Goal: Task Accomplishment & Management: Manage account settings

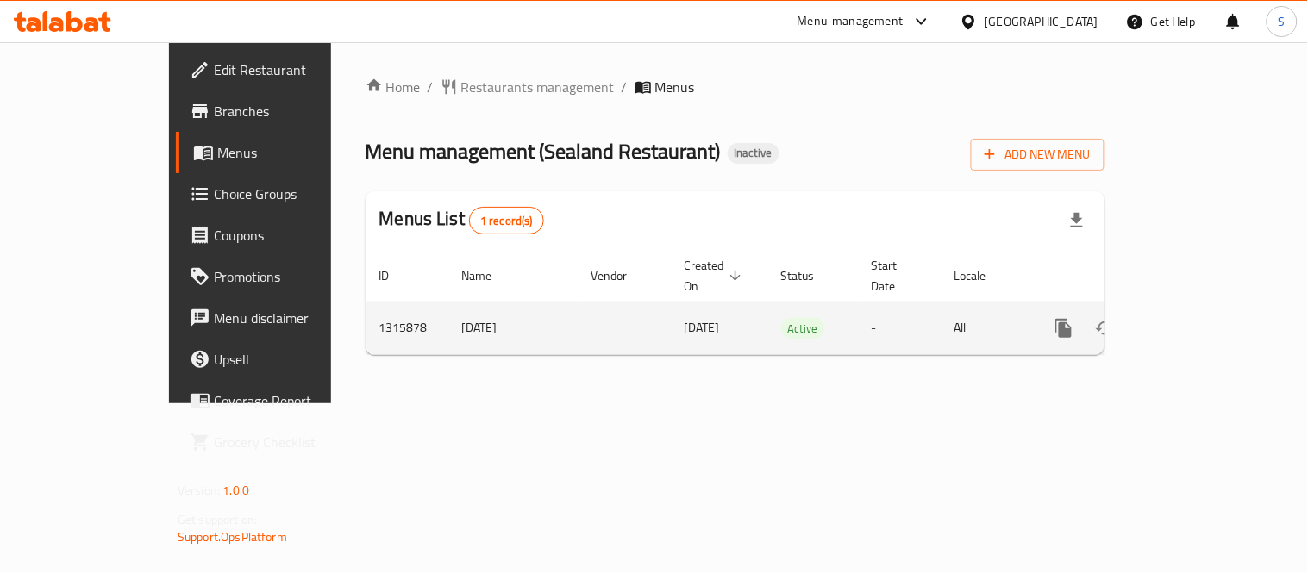
click at [1199, 318] on icon "enhanced table" at bounding box center [1188, 328] width 21 height 21
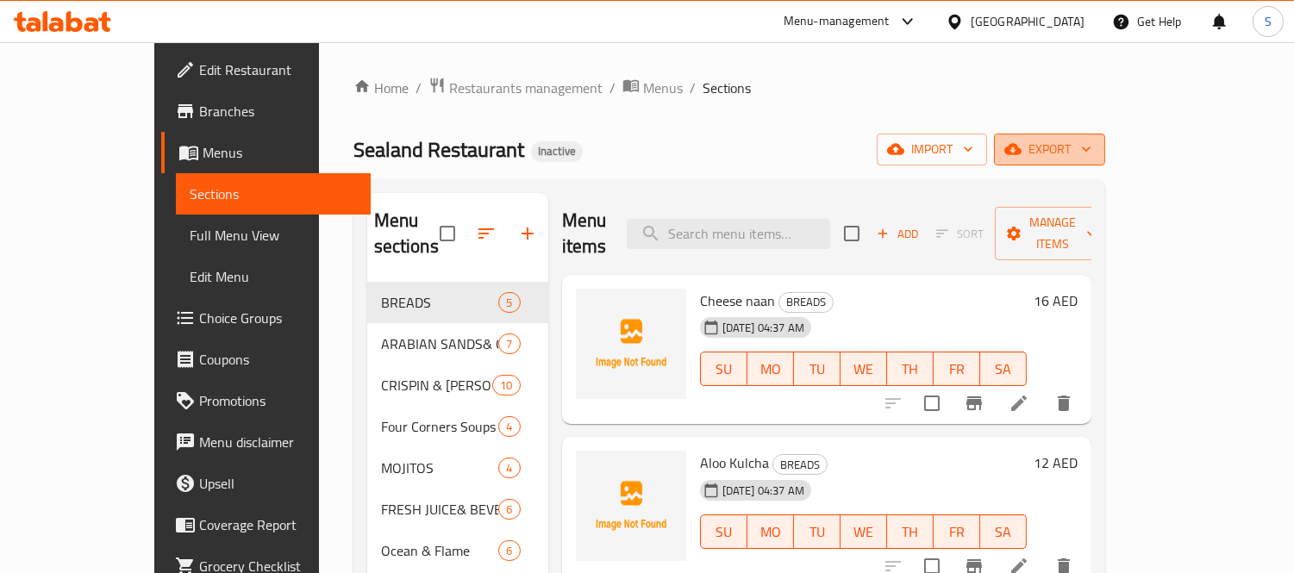
click at [1092, 158] on span "export" at bounding box center [1050, 150] width 84 height 22
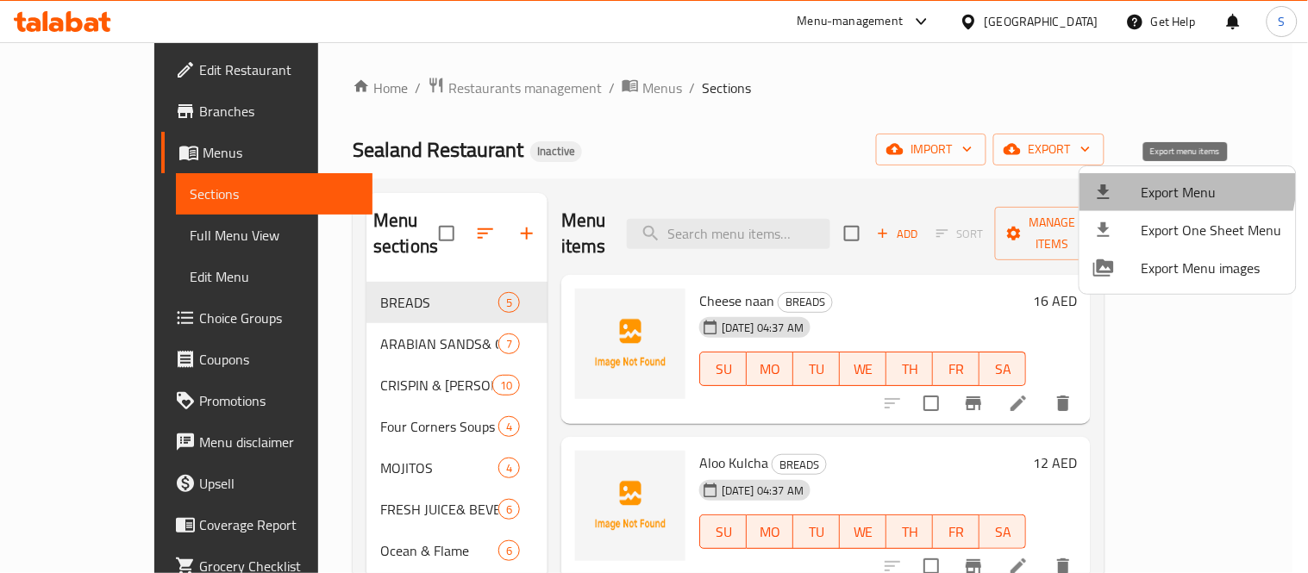
click at [1131, 175] on li "Export Menu" at bounding box center [1188, 192] width 216 height 38
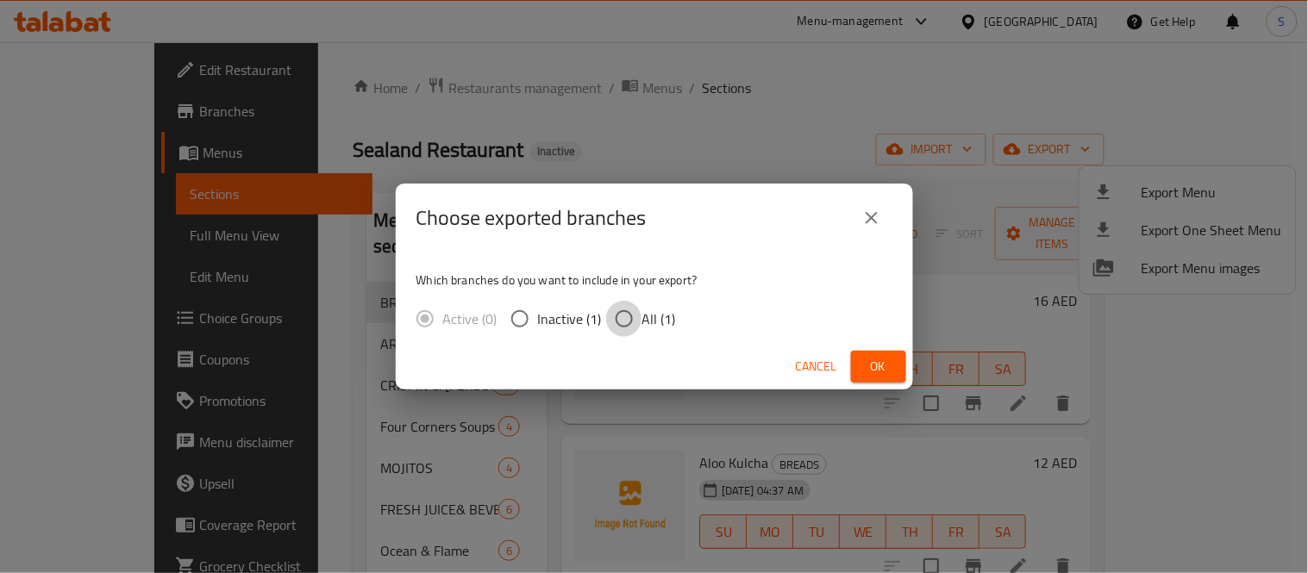
click at [625, 325] on input "All (1)" at bounding box center [624, 319] width 36 height 36
radio input "true"
click at [894, 362] on button "Ok" at bounding box center [878, 367] width 55 height 32
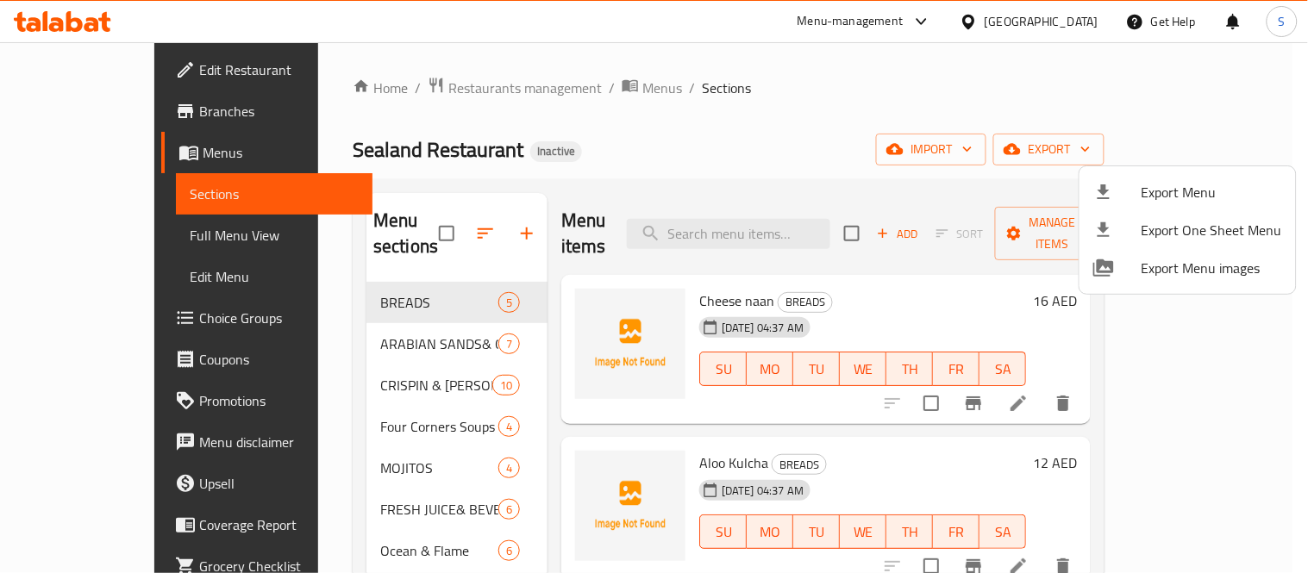
click at [1018, 80] on div at bounding box center [654, 286] width 1308 height 573
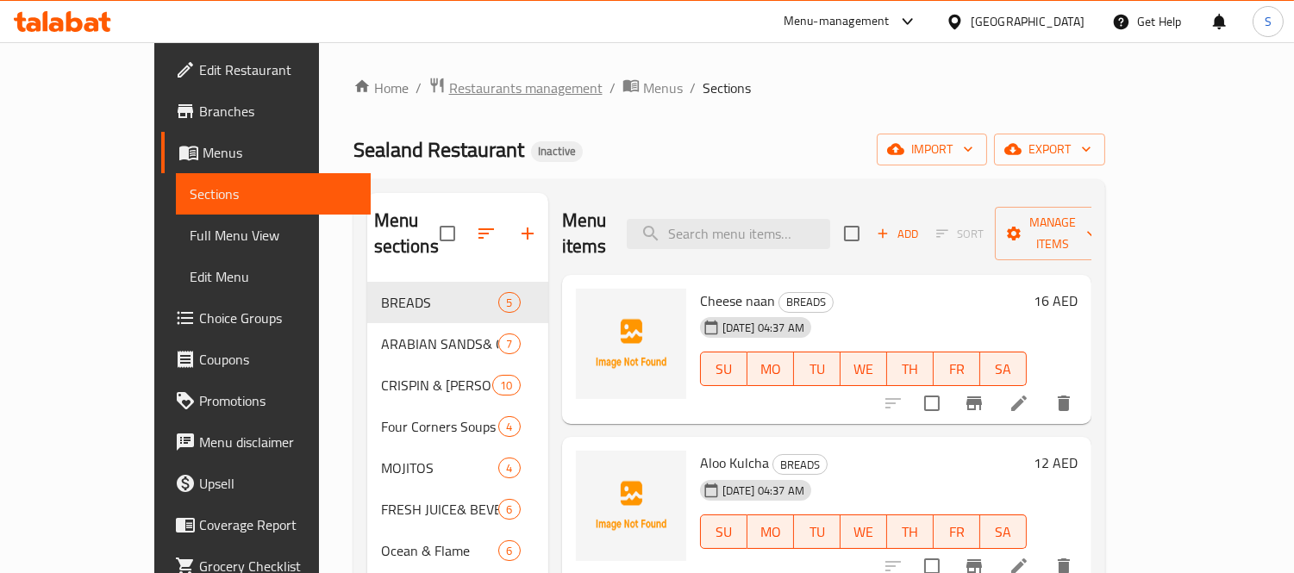
click at [449, 92] on span "Restaurants management" at bounding box center [526, 88] width 154 height 21
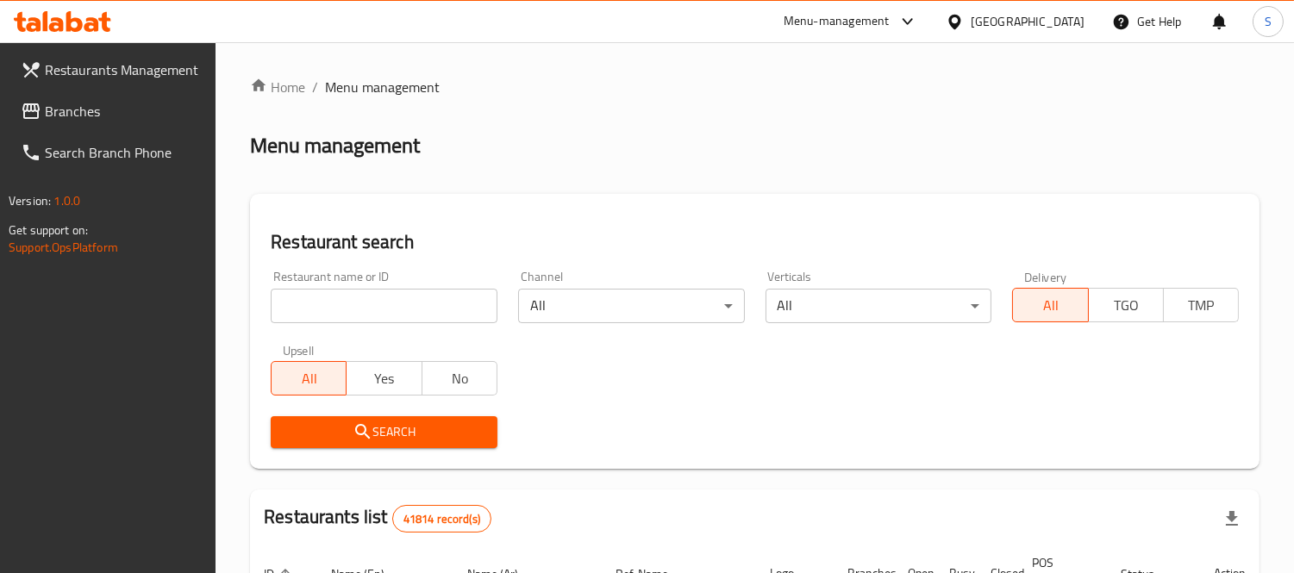
click at [1151, 148] on div "Menu management" at bounding box center [755, 146] width 1010 height 28
click at [1036, 27] on div "United Arab Emirates" at bounding box center [1028, 21] width 114 height 19
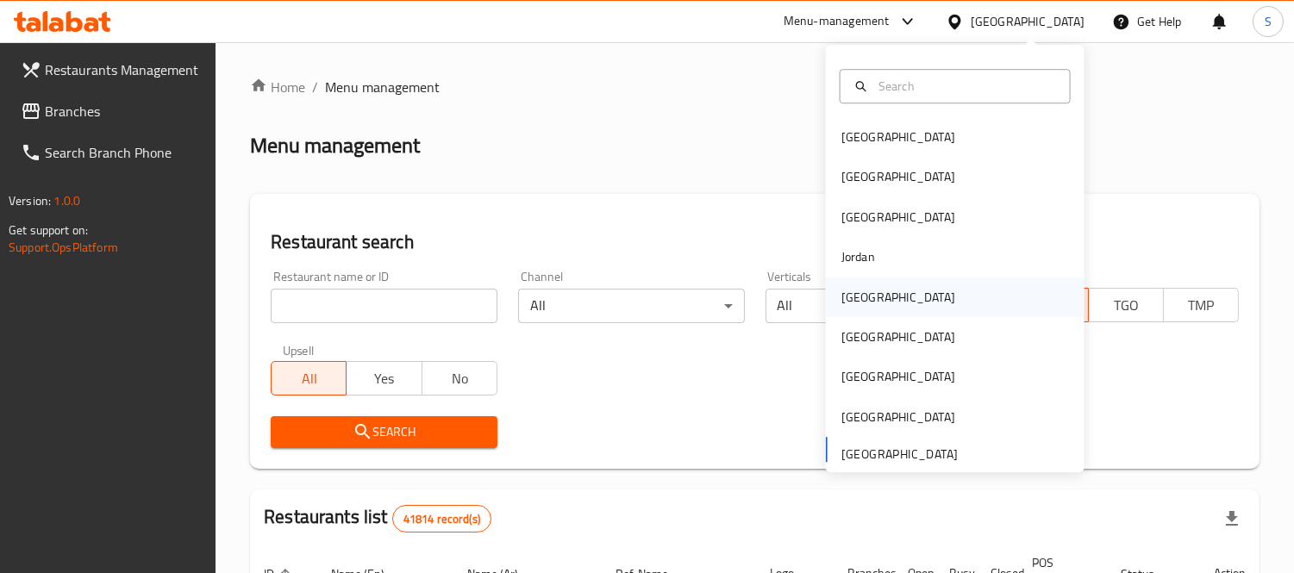
click at [868, 310] on div "Kuwait" at bounding box center [898, 298] width 141 height 40
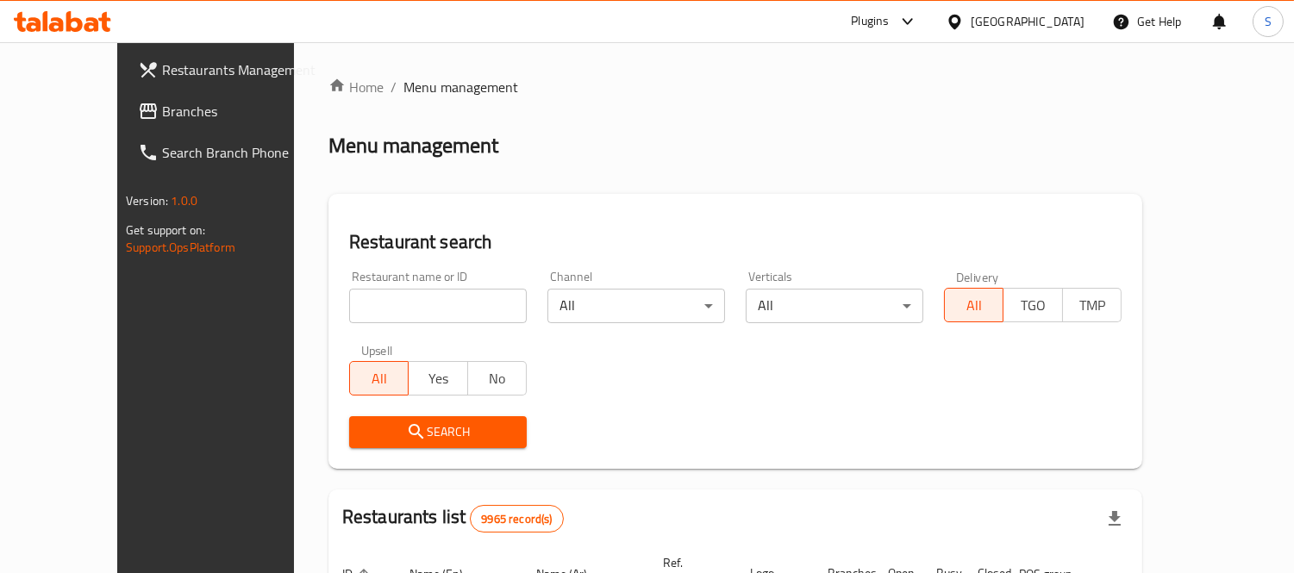
click at [162, 122] on span "Branches" at bounding box center [241, 111] width 158 height 21
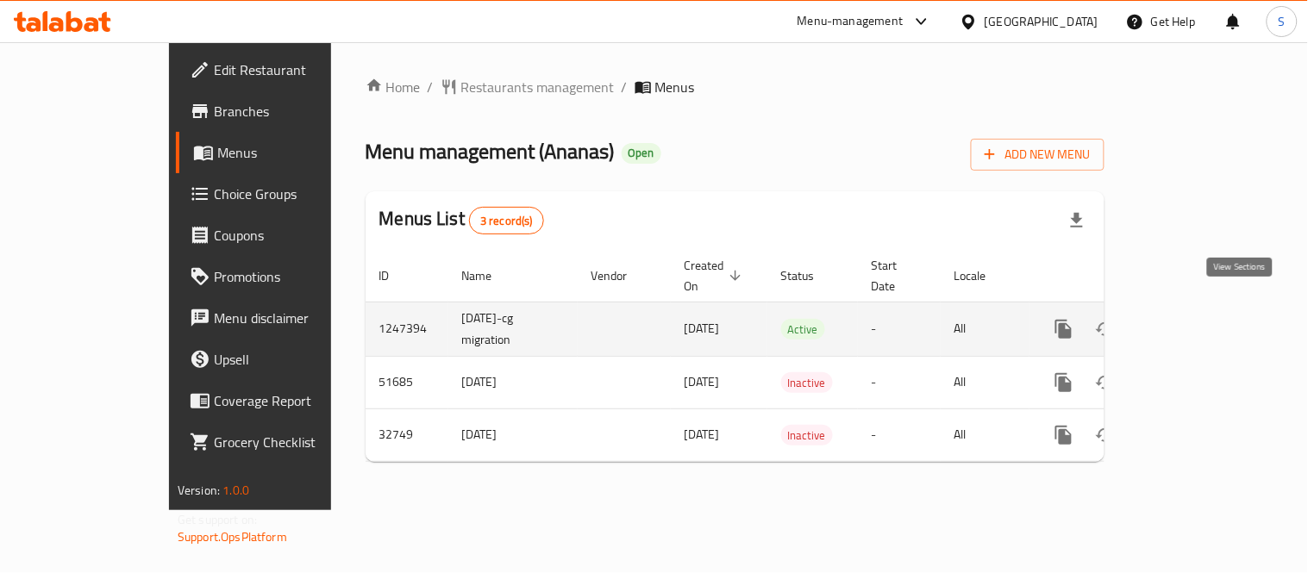
click at [1209, 309] on link "enhanced table" at bounding box center [1188, 329] width 41 height 41
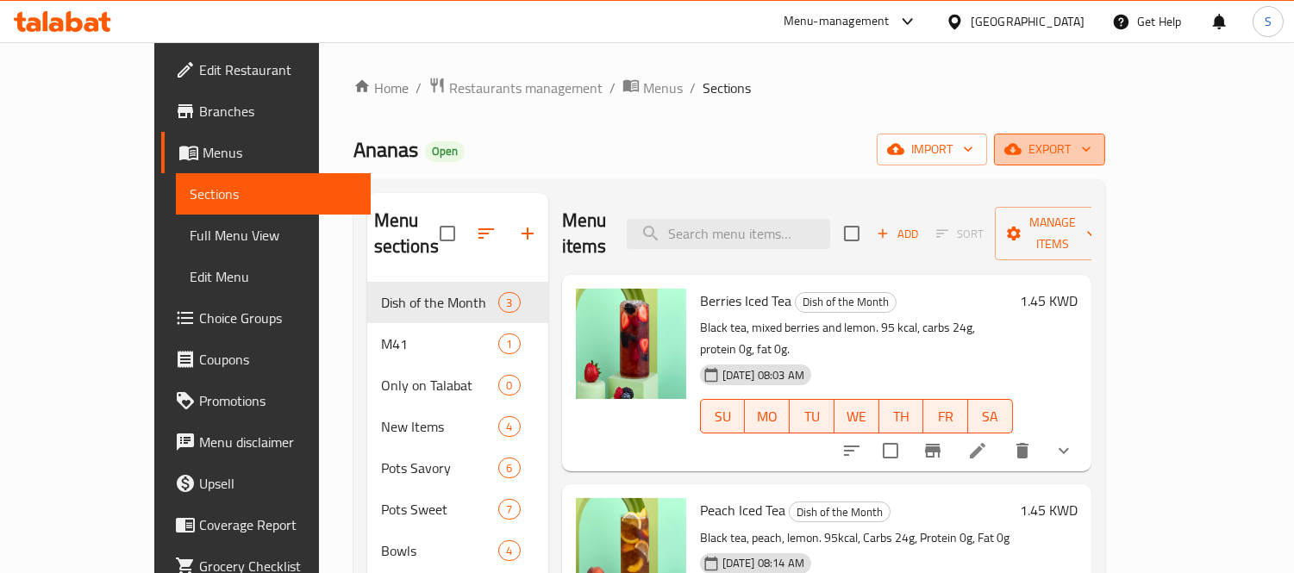
click at [1092, 156] on span "export" at bounding box center [1050, 150] width 84 height 22
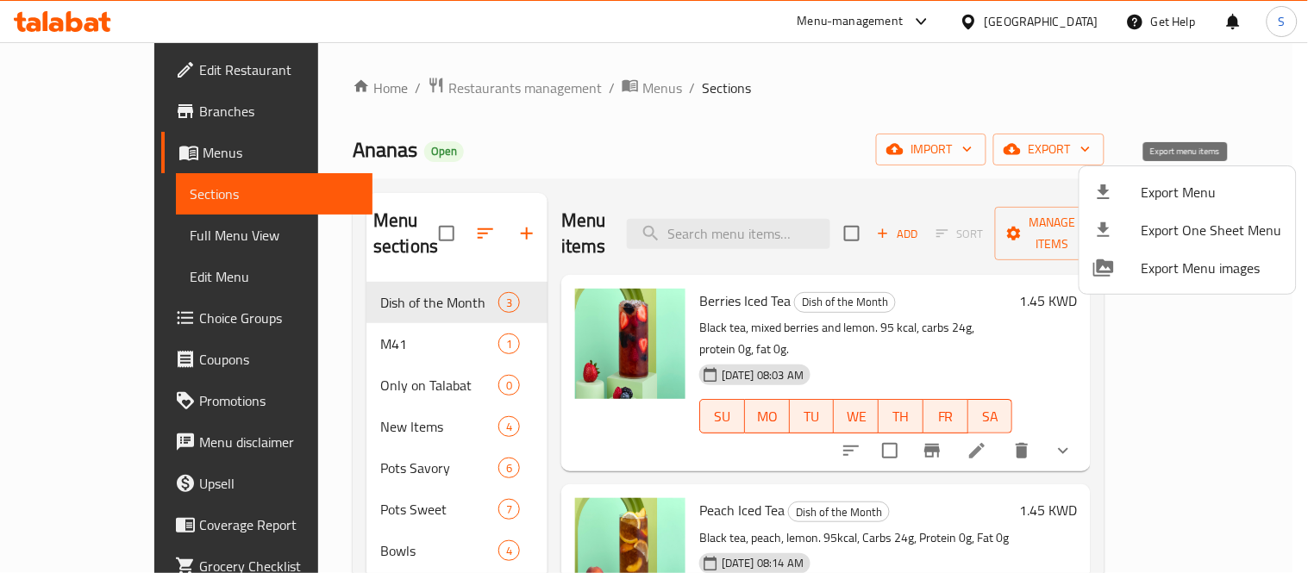
click at [1130, 191] on div at bounding box center [1117, 192] width 48 height 21
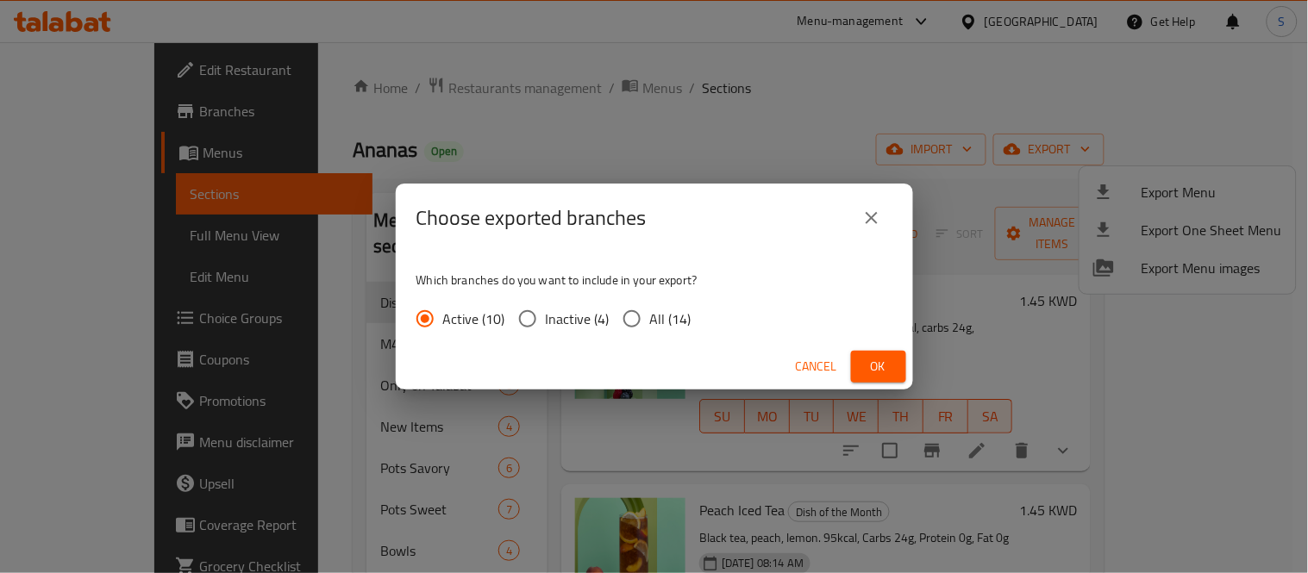
click at [647, 313] on input "All (14)" at bounding box center [632, 319] width 36 height 36
radio input "true"
click at [868, 360] on span "Ok" at bounding box center [879, 367] width 28 height 22
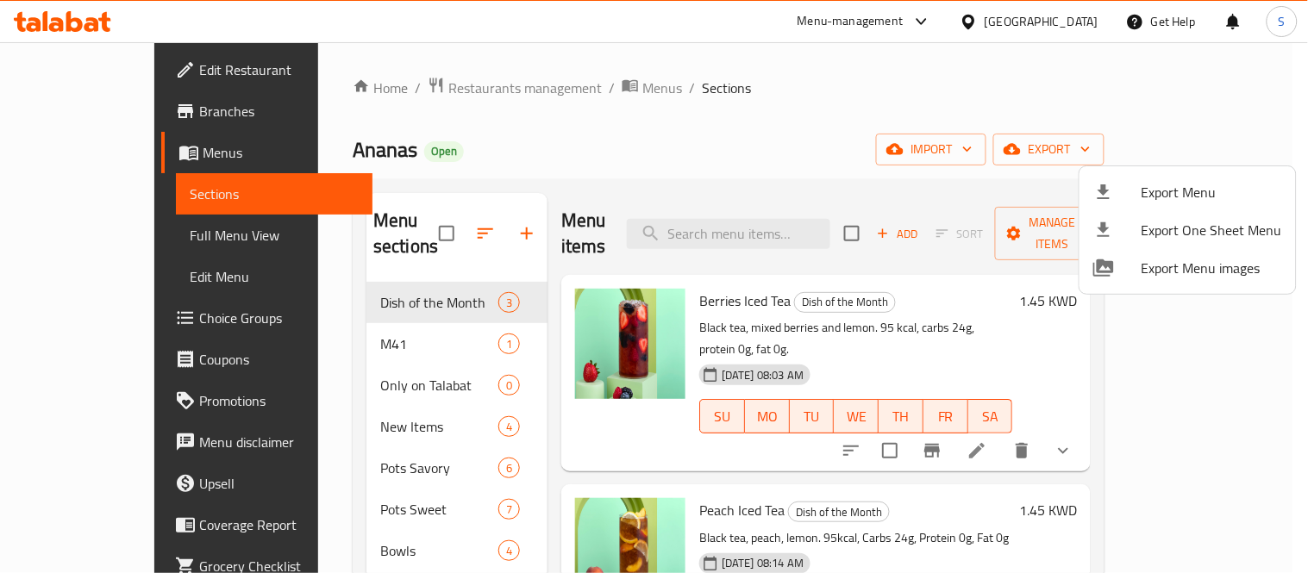
click at [95, 104] on div at bounding box center [654, 286] width 1308 height 573
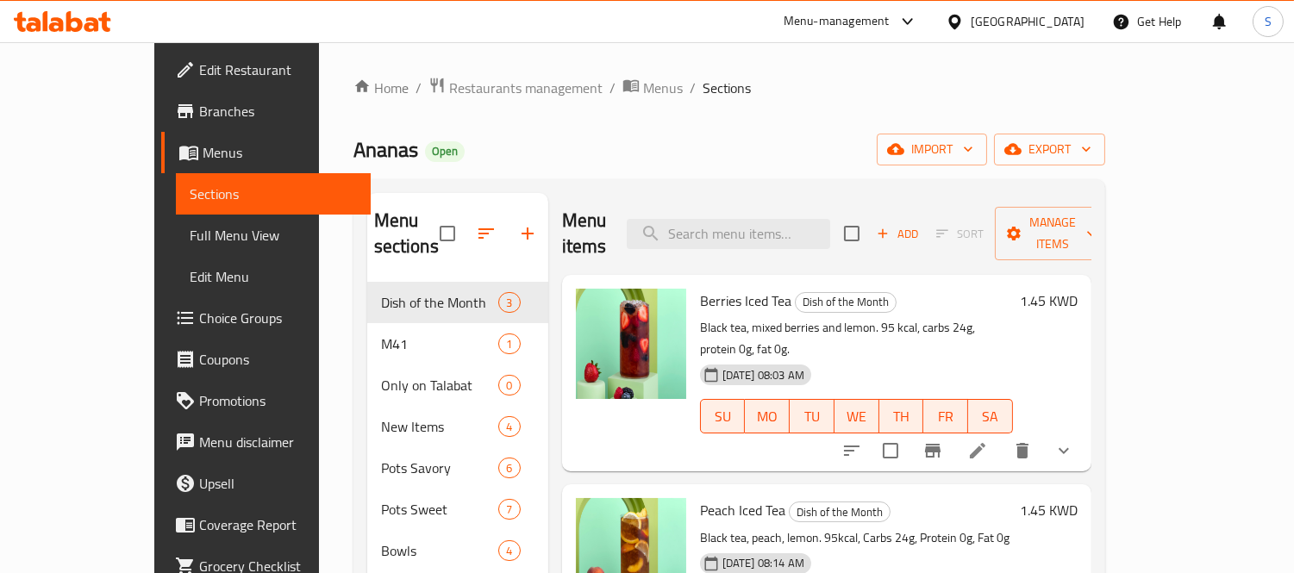
drag, startPoint x: 84, startPoint y: 107, endPoint x: 95, endPoint y: 105, distance: 11.3
click at [199, 107] on span "Branches" at bounding box center [278, 111] width 158 height 21
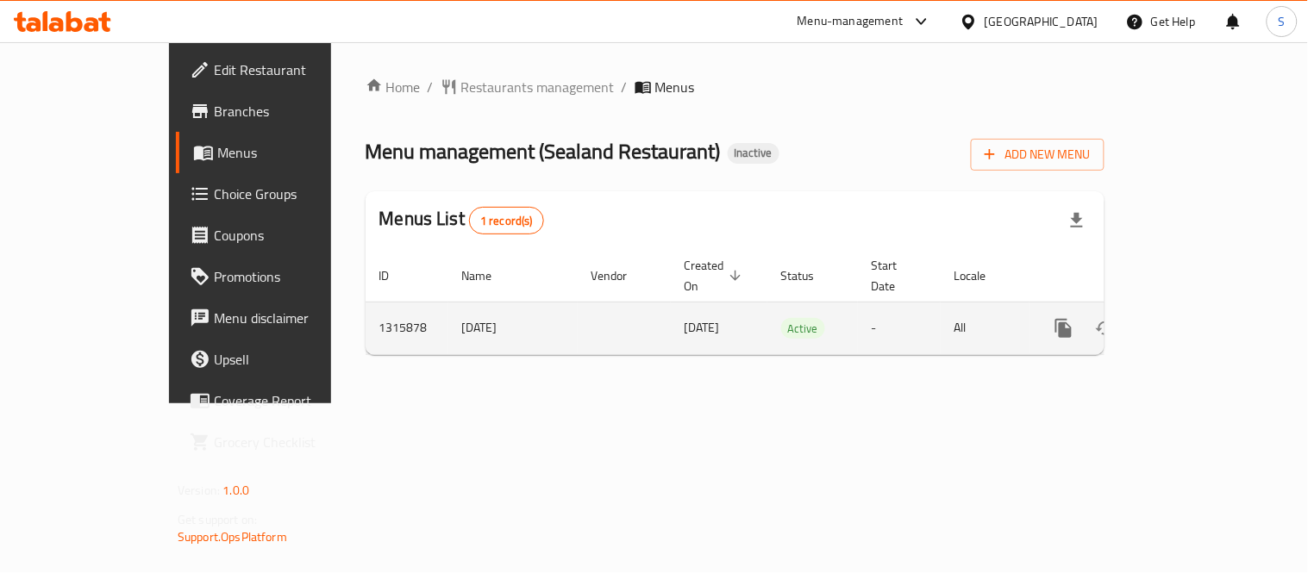
click at [1199, 318] on icon "enhanced table" at bounding box center [1188, 328] width 21 height 21
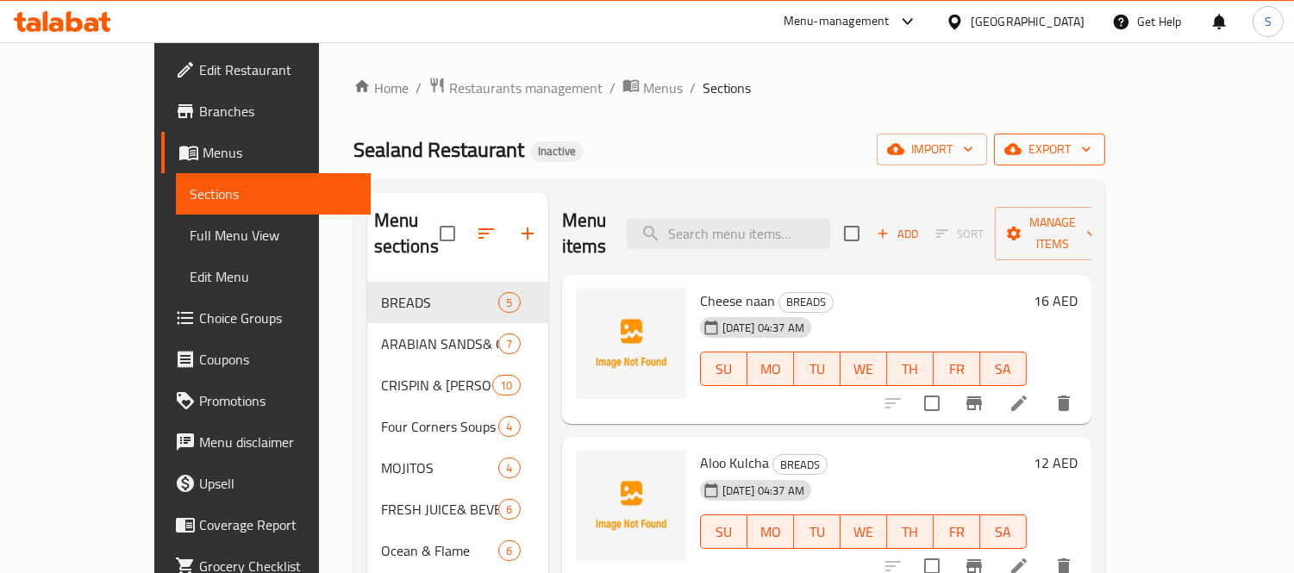
click at [1095, 154] on icon "button" at bounding box center [1086, 149] width 17 height 17
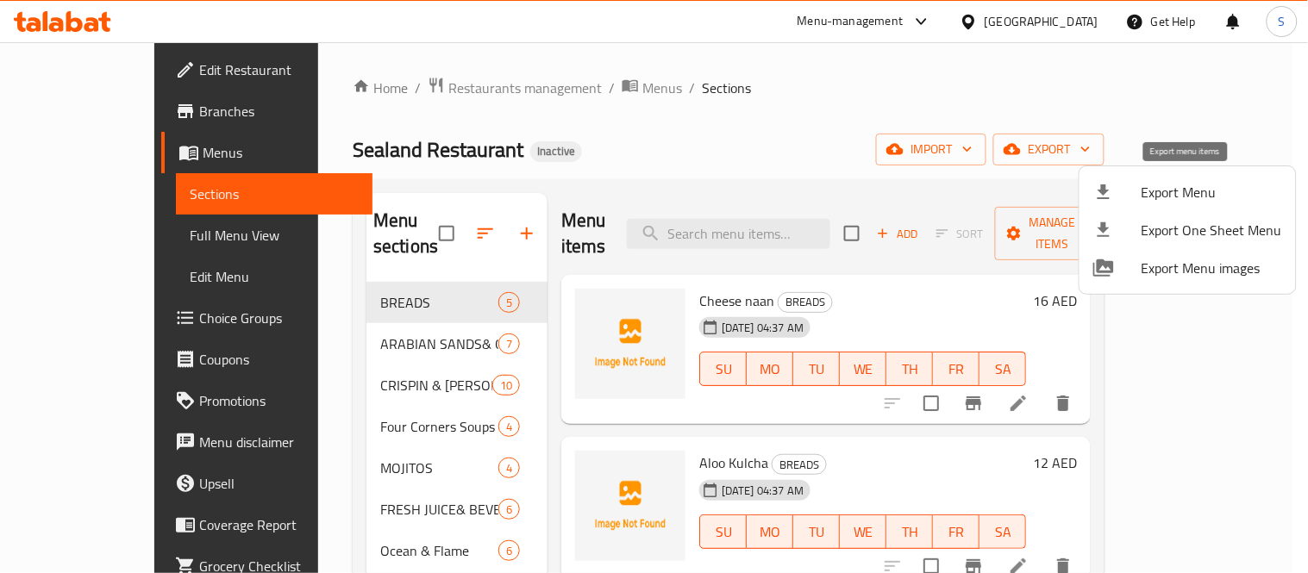
click at [1199, 190] on span "Export Menu" at bounding box center [1212, 192] width 141 height 21
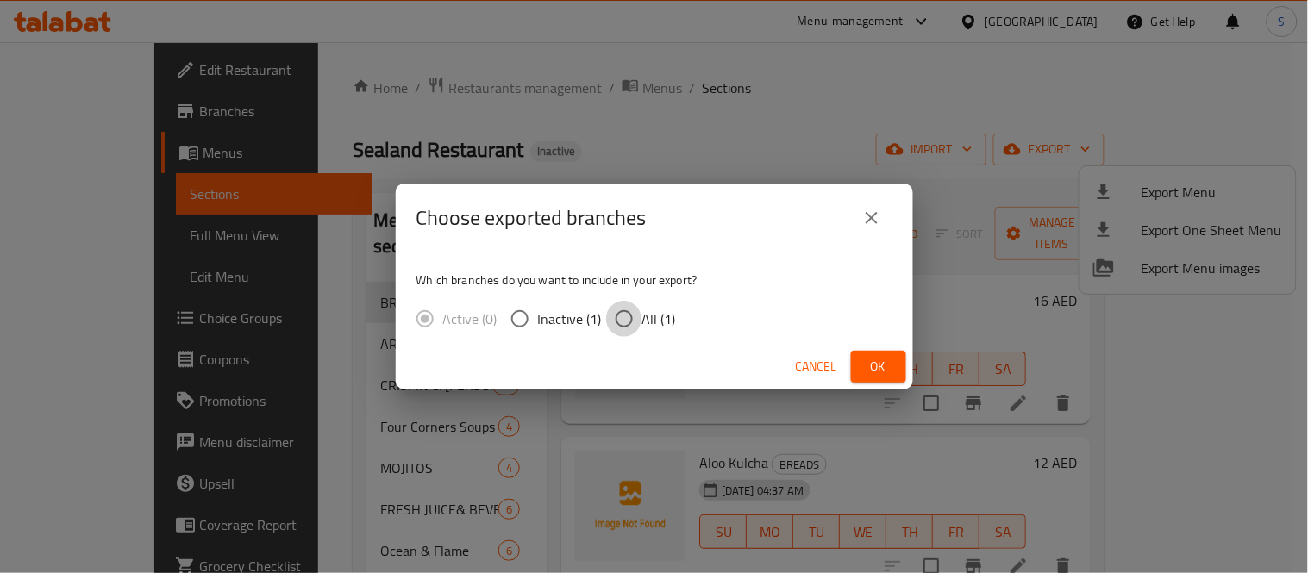
click at [639, 320] on input "All (1)" at bounding box center [624, 319] width 36 height 36
radio input "true"
click at [895, 374] on button "Ok" at bounding box center [878, 367] width 55 height 32
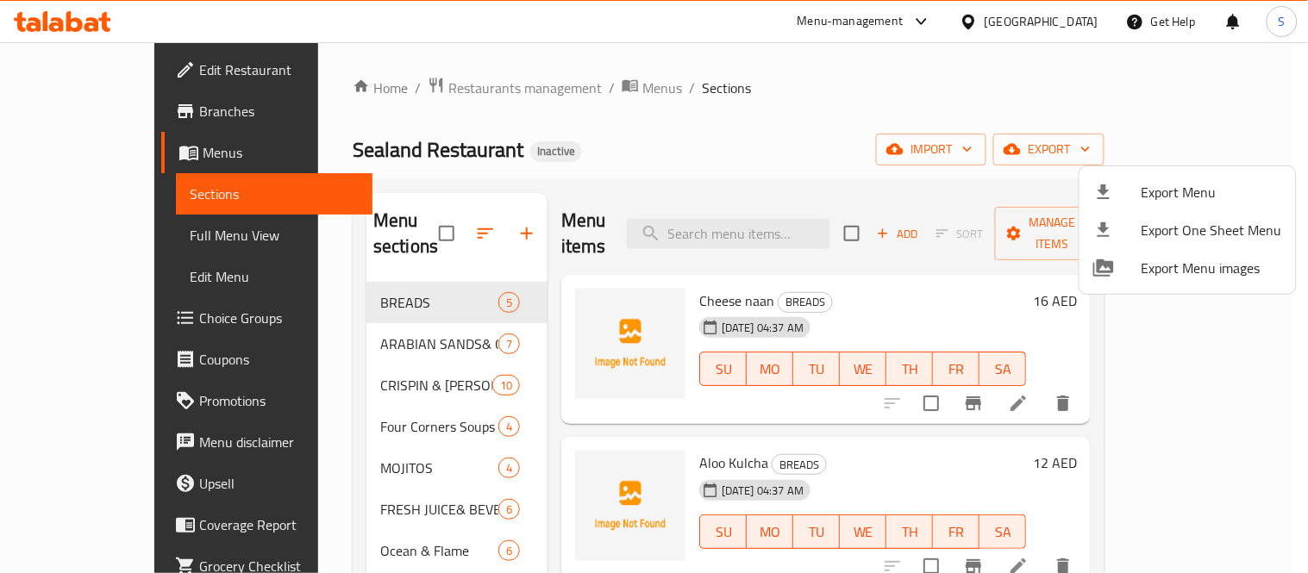
click at [110, 241] on div at bounding box center [654, 286] width 1308 height 573
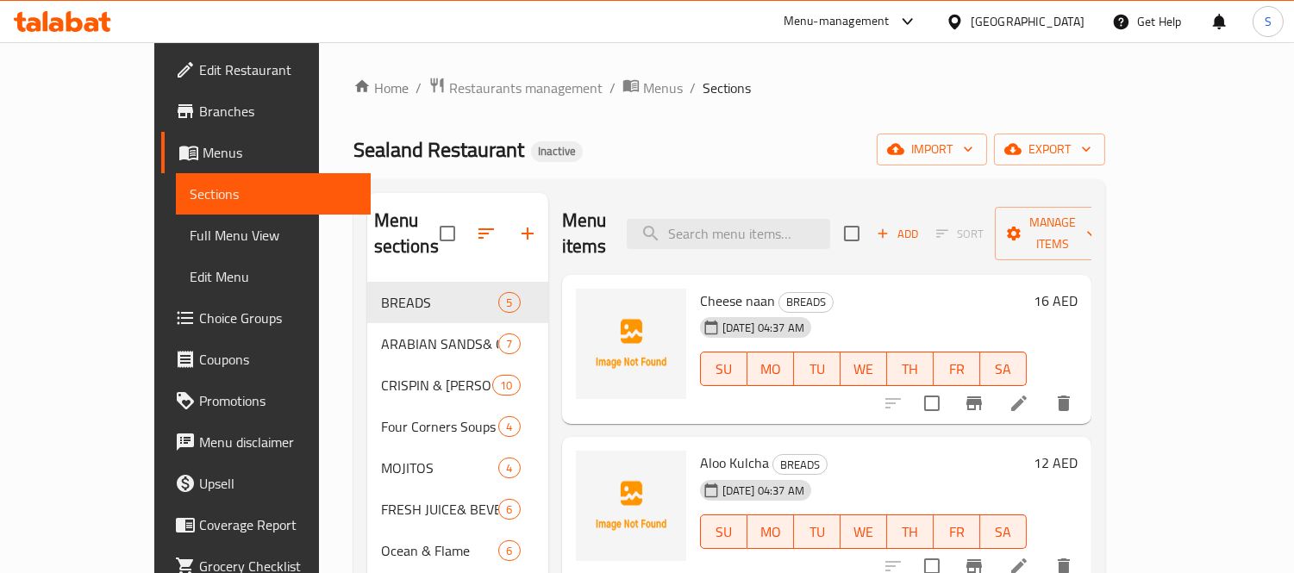
click at [190, 242] on span "Full Menu View" at bounding box center [273, 235] width 167 height 21
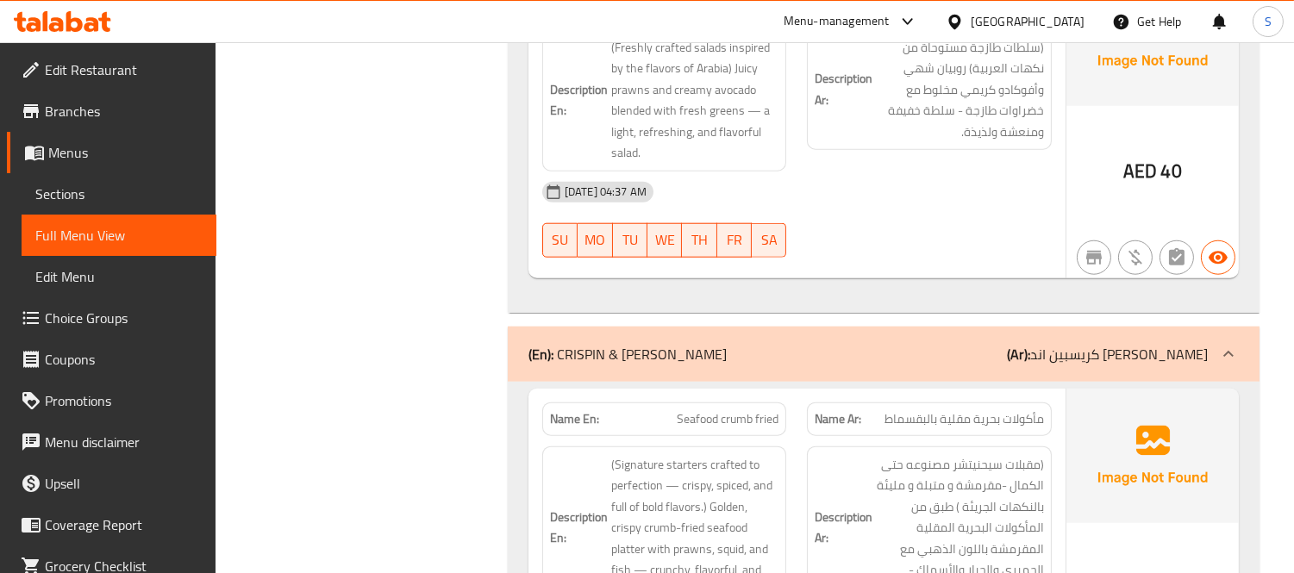
scroll to position [3449, 0]
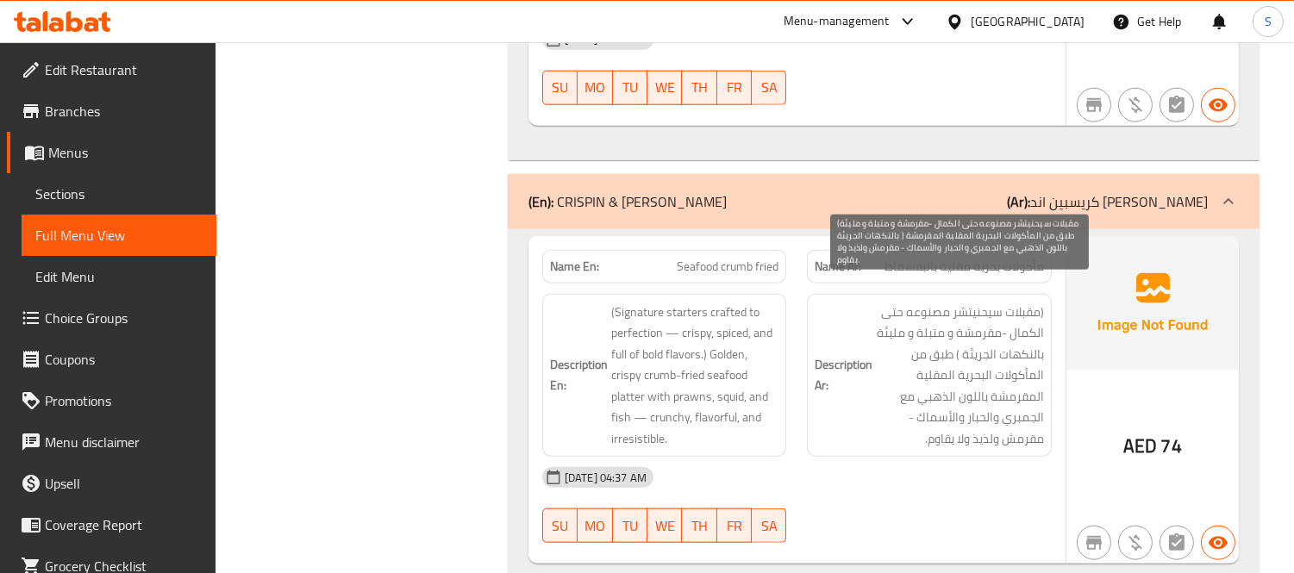
click at [1027, 302] on span "(مقبلات سيحنيتشر مصنوعه حتى الكمال -مقرمشة و متبلة و مليئة بالنكهات الجريئة ) ط…" at bounding box center [960, 376] width 168 height 148
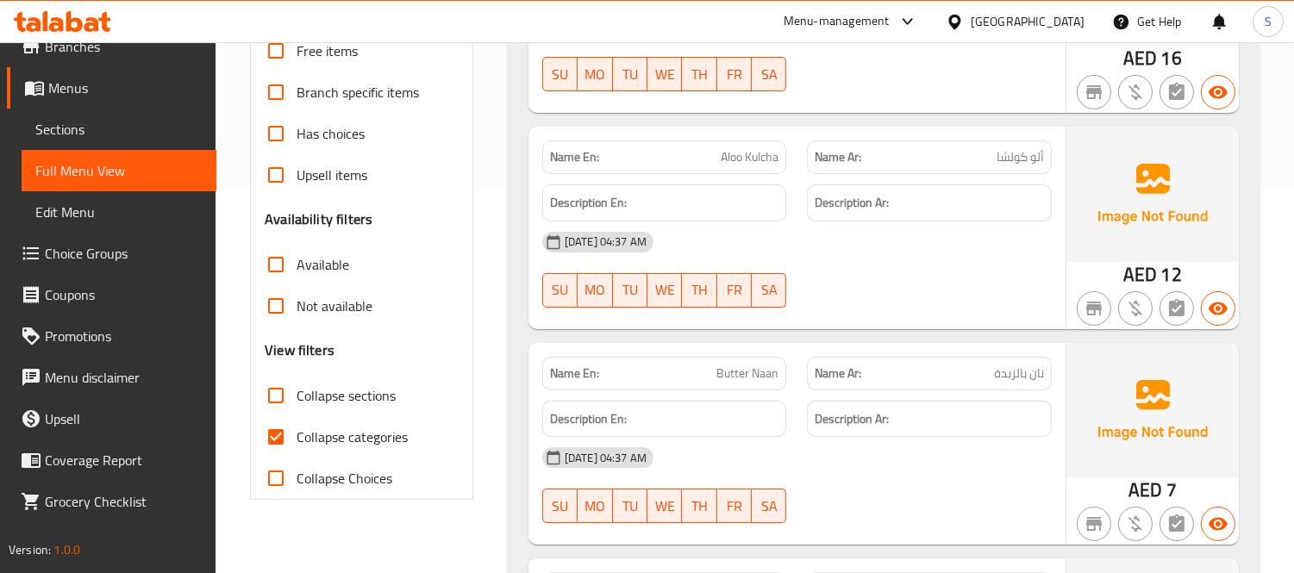
scroll to position [574, 0]
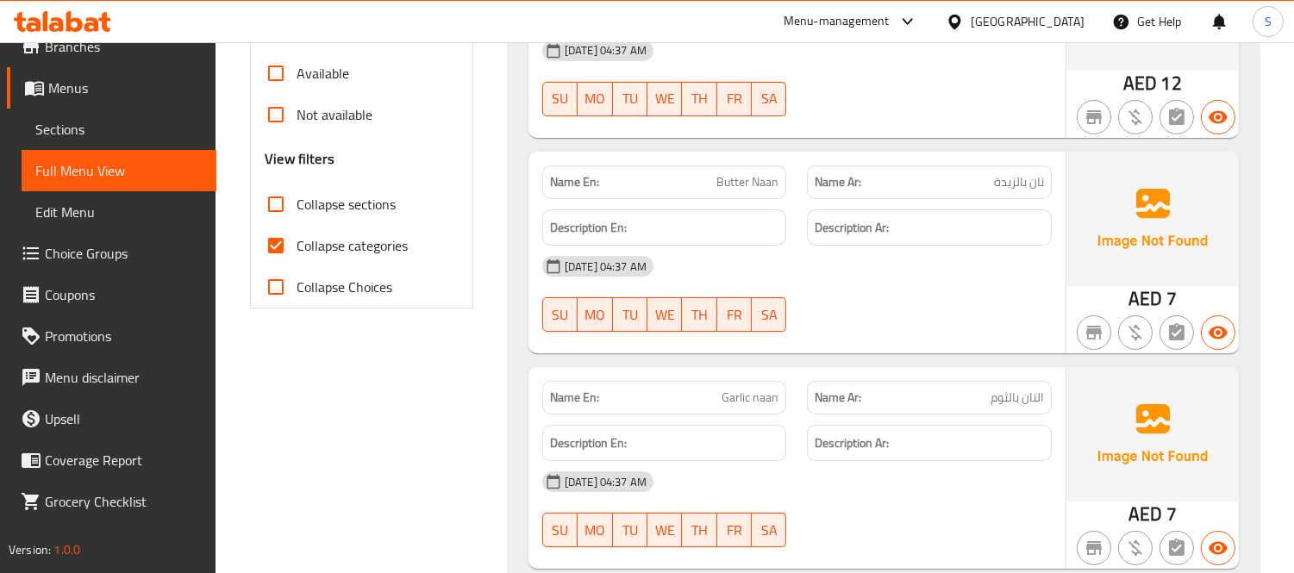
click at [354, 194] on span "Collapse sections" at bounding box center [346, 204] width 99 height 21
click at [297, 194] on input "Collapse sections" at bounding box center [275, 204] width 41 height 41
checkbox input "true"
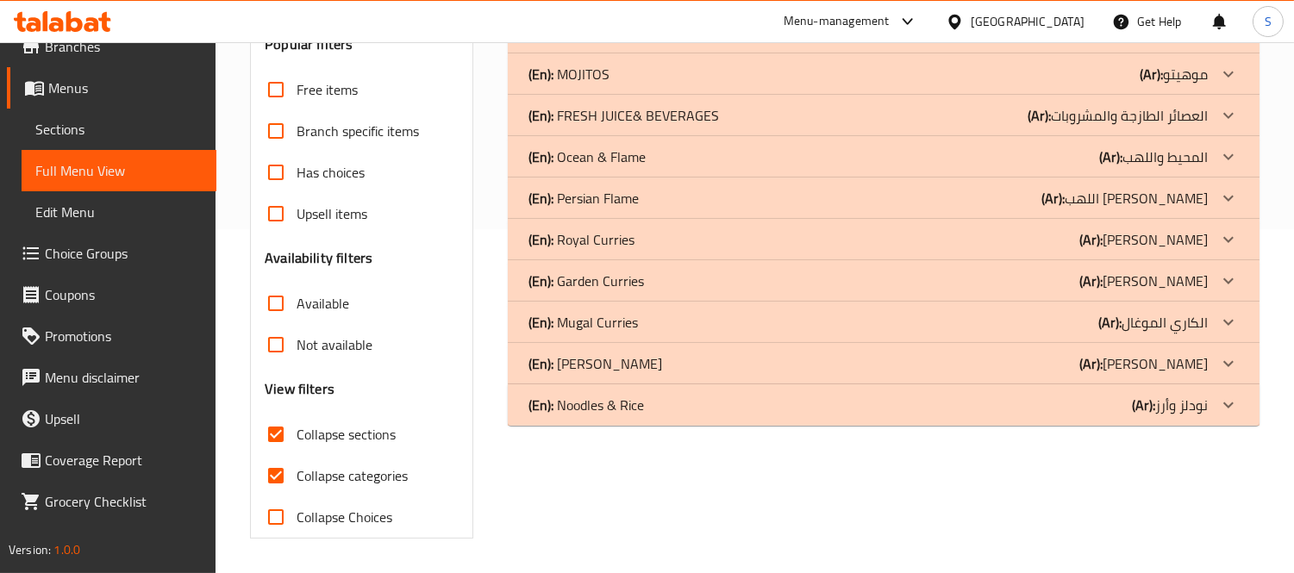
scroll to position [343, 0]
click at [655, 195] on div "(En): Persian Flame (Ar): اللهب الفارسي" at bounding box center [869, 199] width 680 height 21
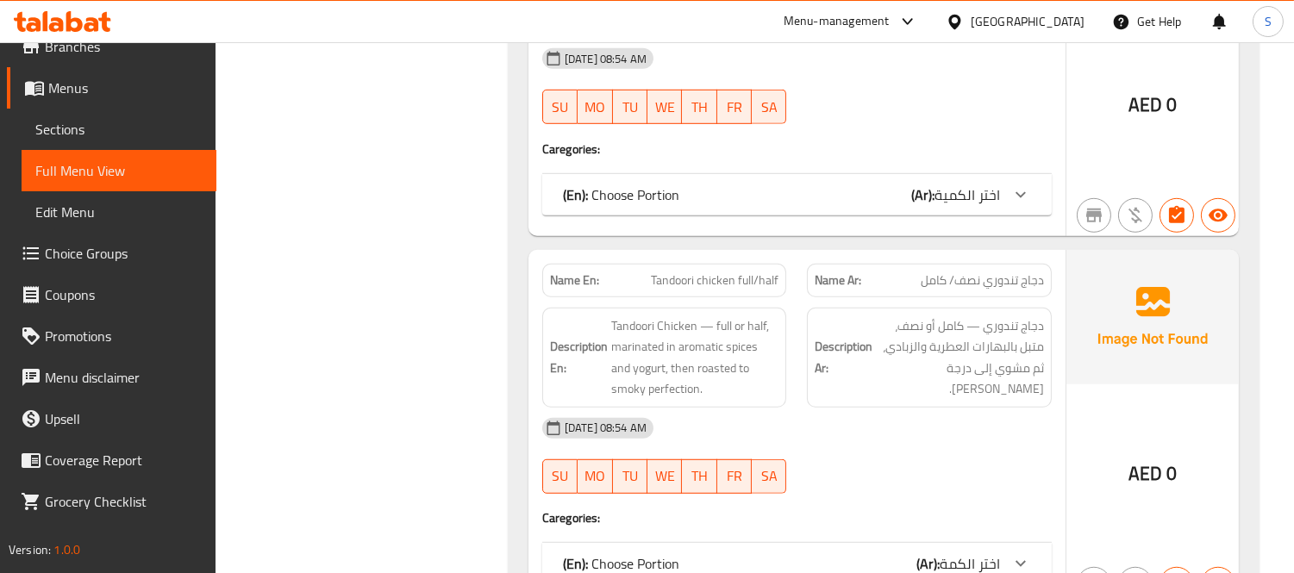
scroll to position [2165, 0]
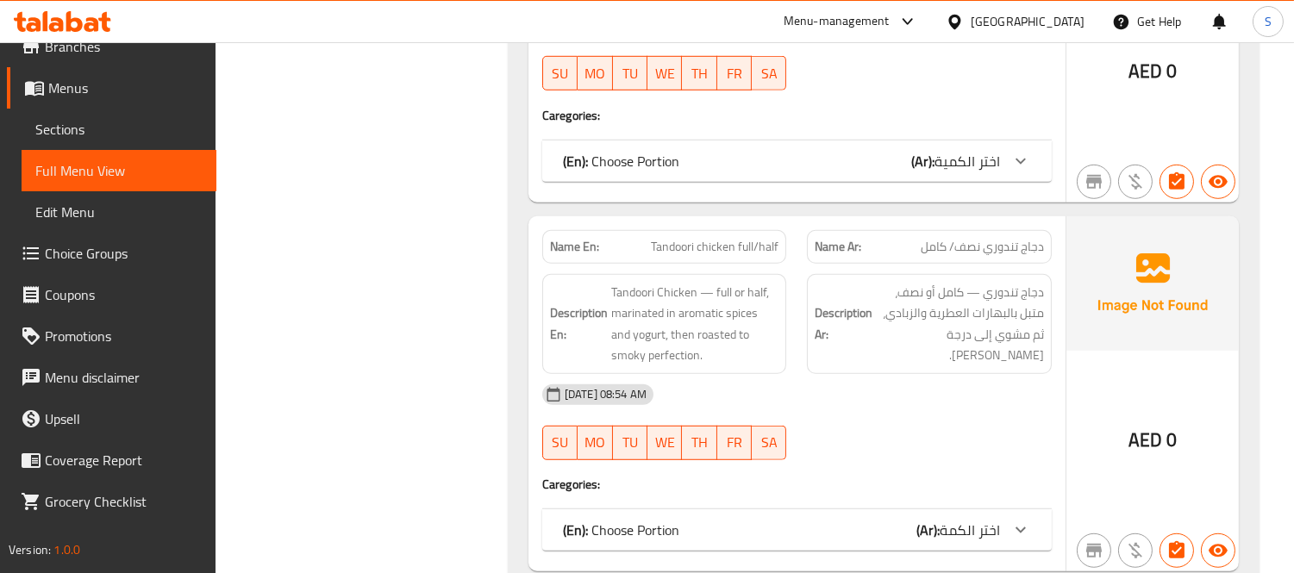
click at [763, 132] on div "Name En: BBQ chicken full/half Name Ar: دجاج باربيكيو نصف/كامل Description En: …" at bounding box center [797, 23] width 537 height 355
click at [755, 152] on div "(En): Choose Portion (Ar): اختر الكمية" at bounding box center [781, 161] width 437 height 21
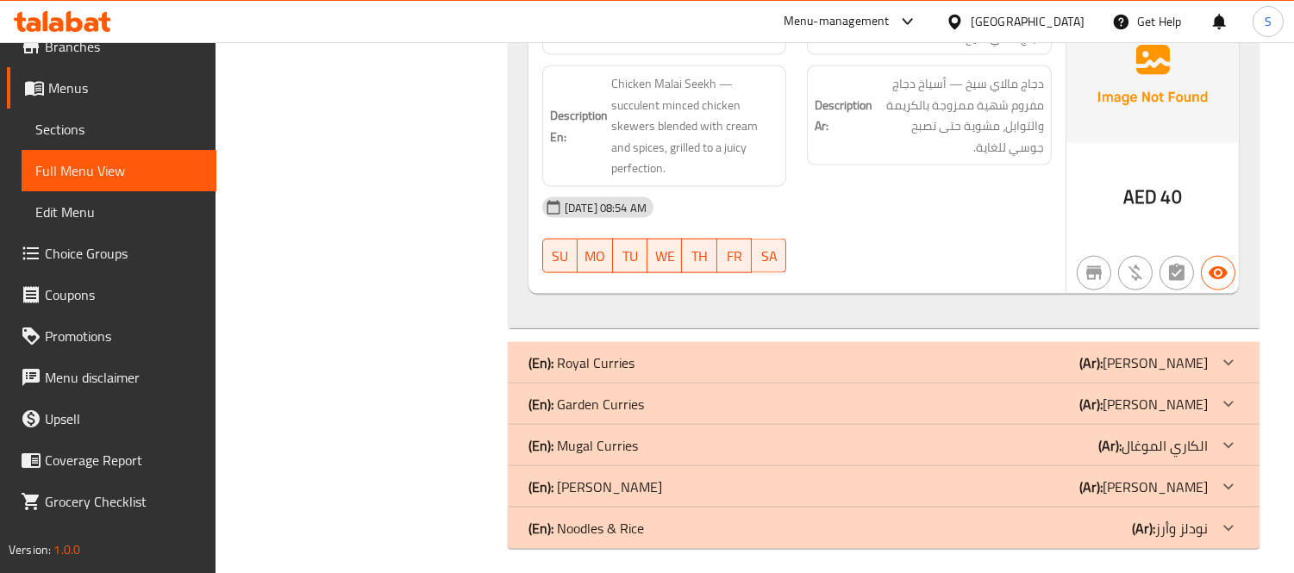
scroll to position [4379, 0]
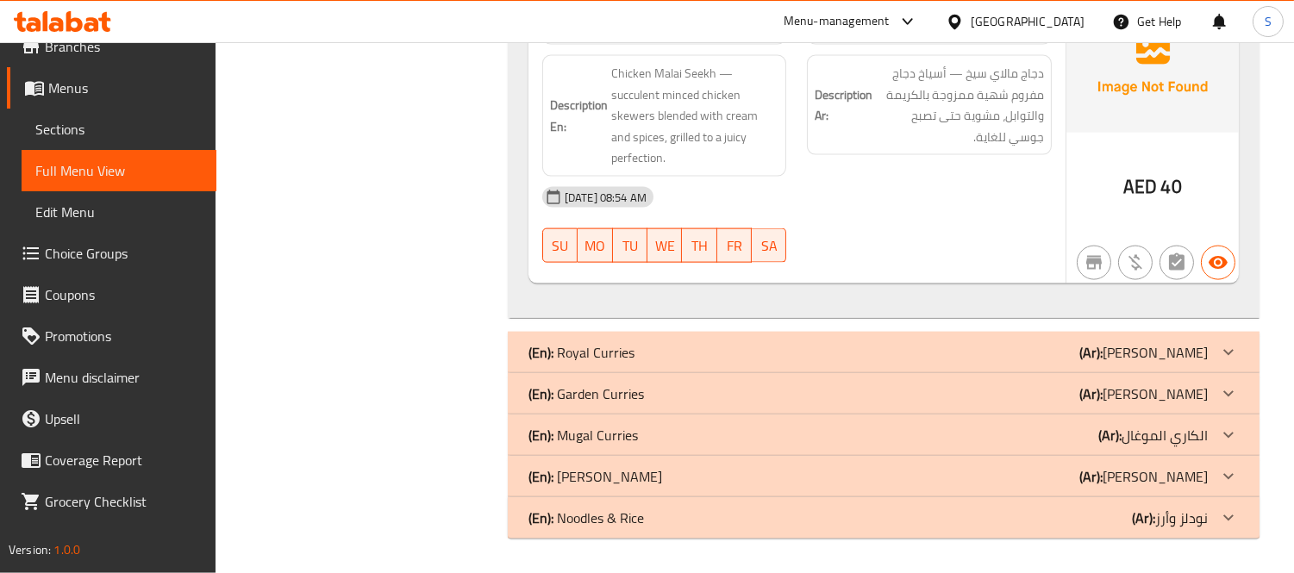
click at [757, 352] on div "(En): Royal Curries (Ar): رويال كاري" at bounding box center [869, 352] width 680 height 21
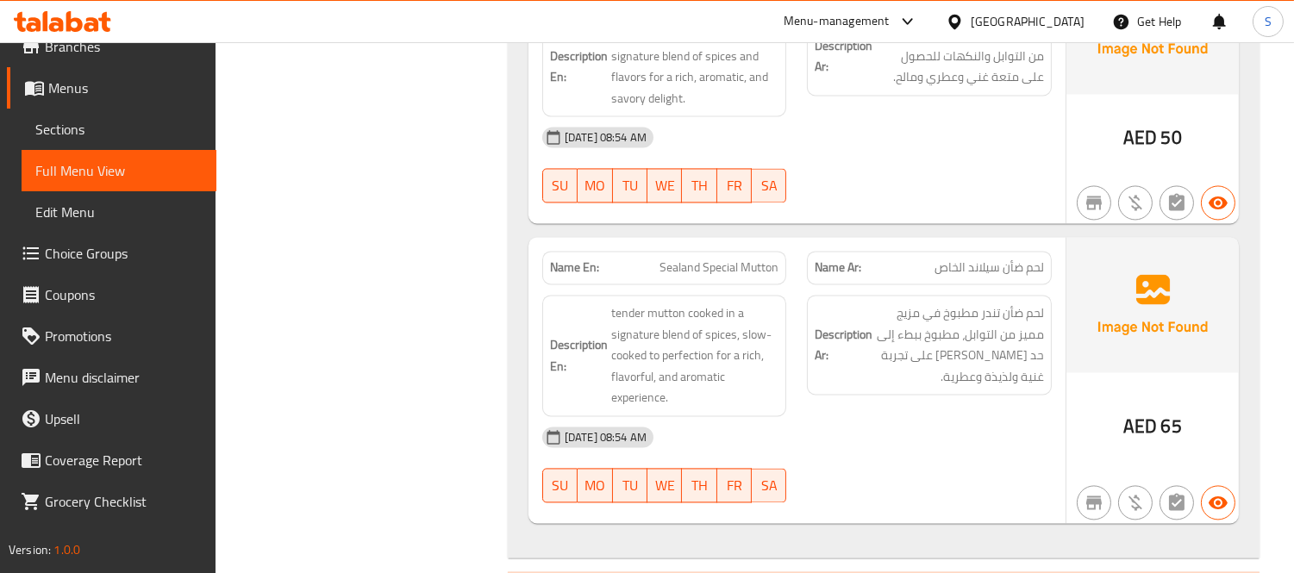
scroll to position [6468, 0]
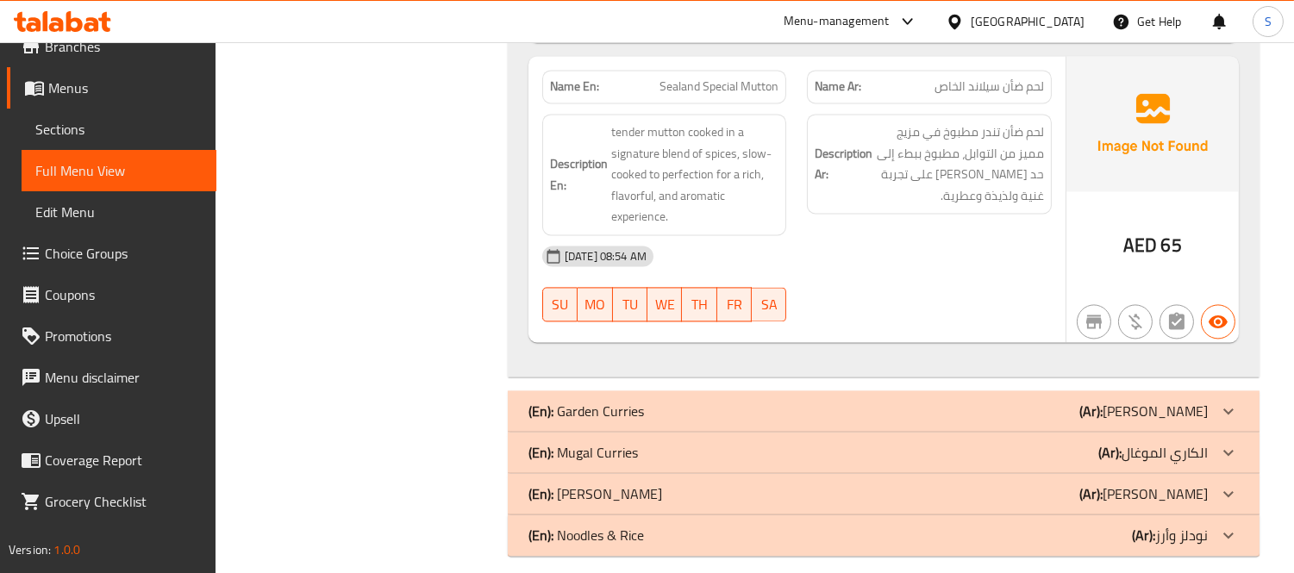
click at [710, 401] on div "(En): Garden Curries (Ar): جاردن كاري" at bounding box center [869, 411] width 680 height 21
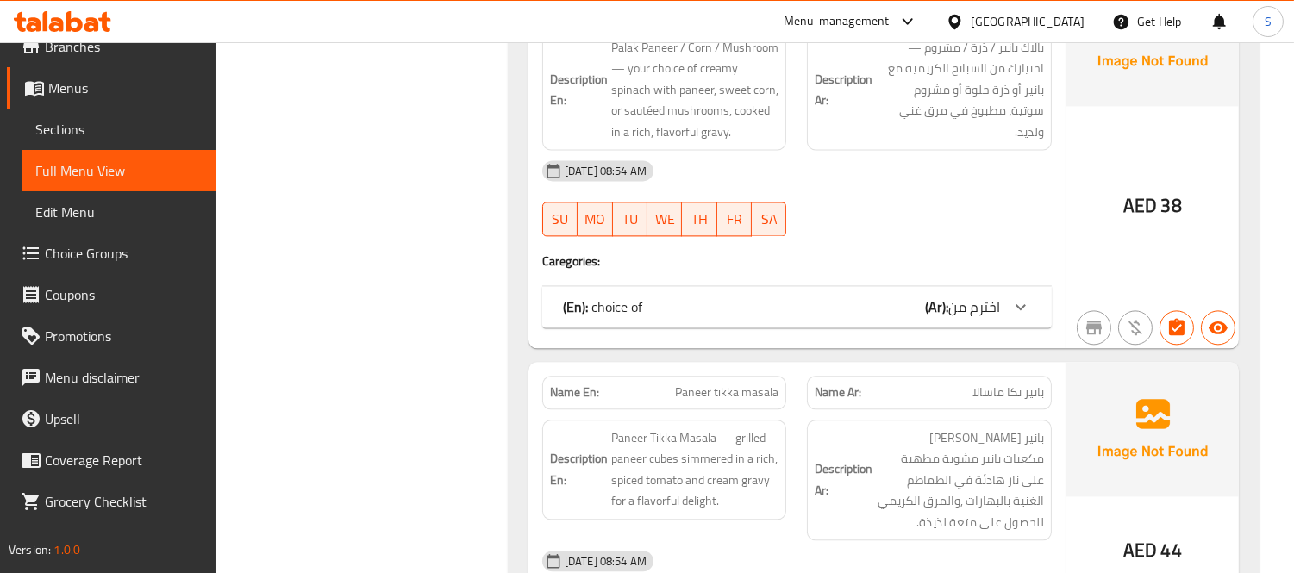
scroll to position [7213, 0]
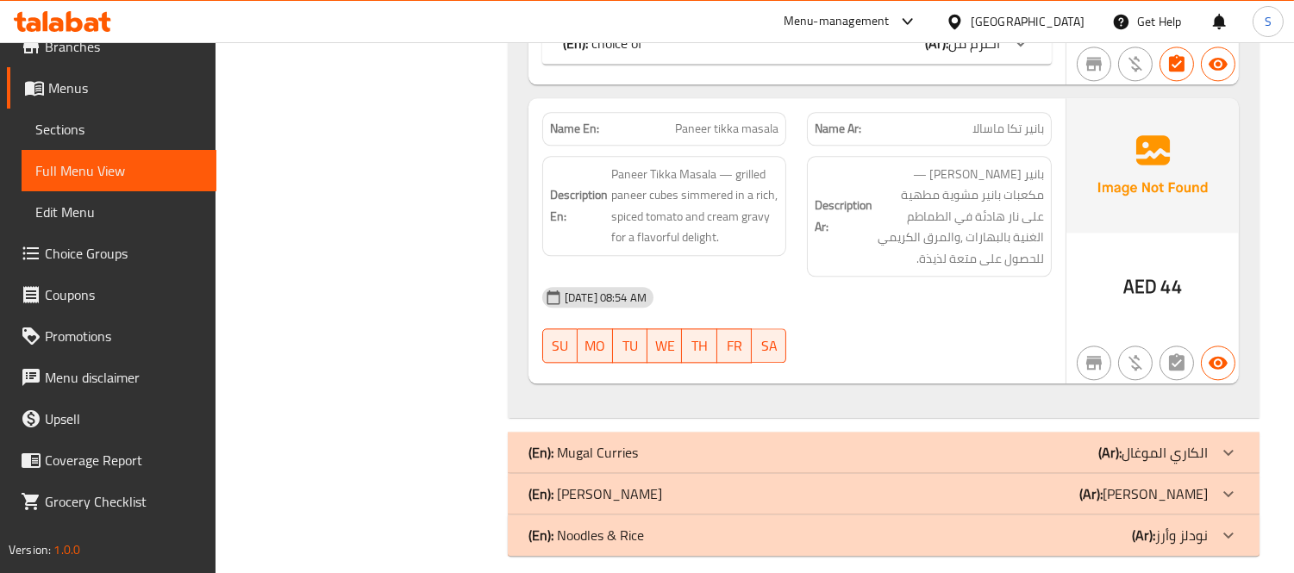
click at [686, 432] on div "(En): Mugal Curries (Ar): الكاري الموغال" at bounding box center [884, 452] width 752 height 41
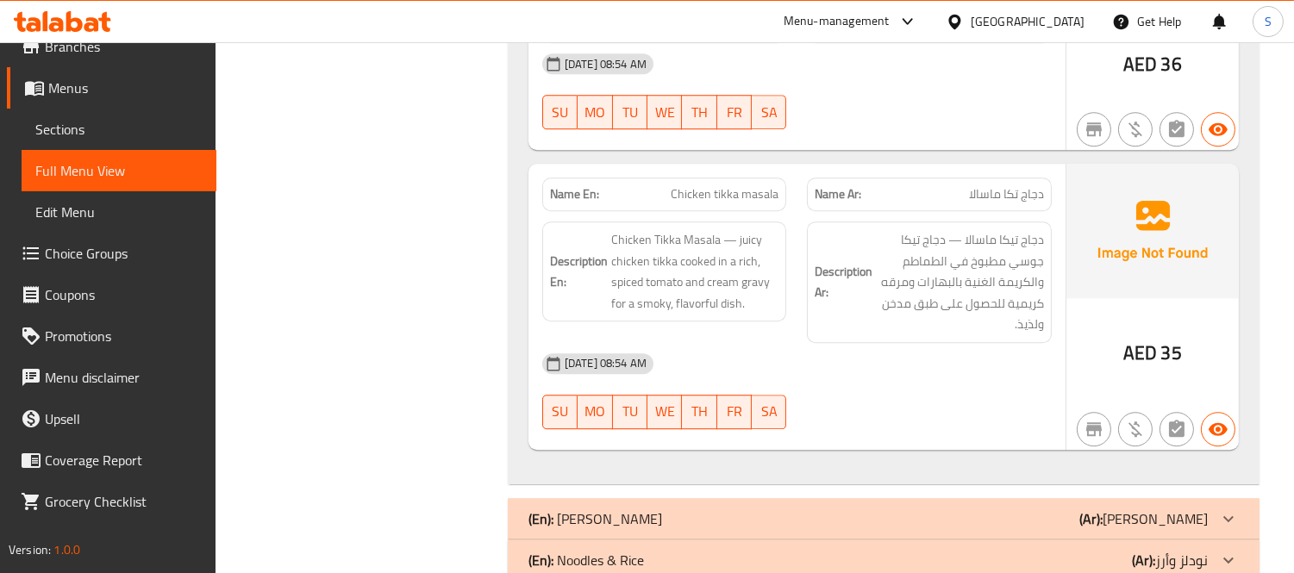
scroll to position [8724, 0]
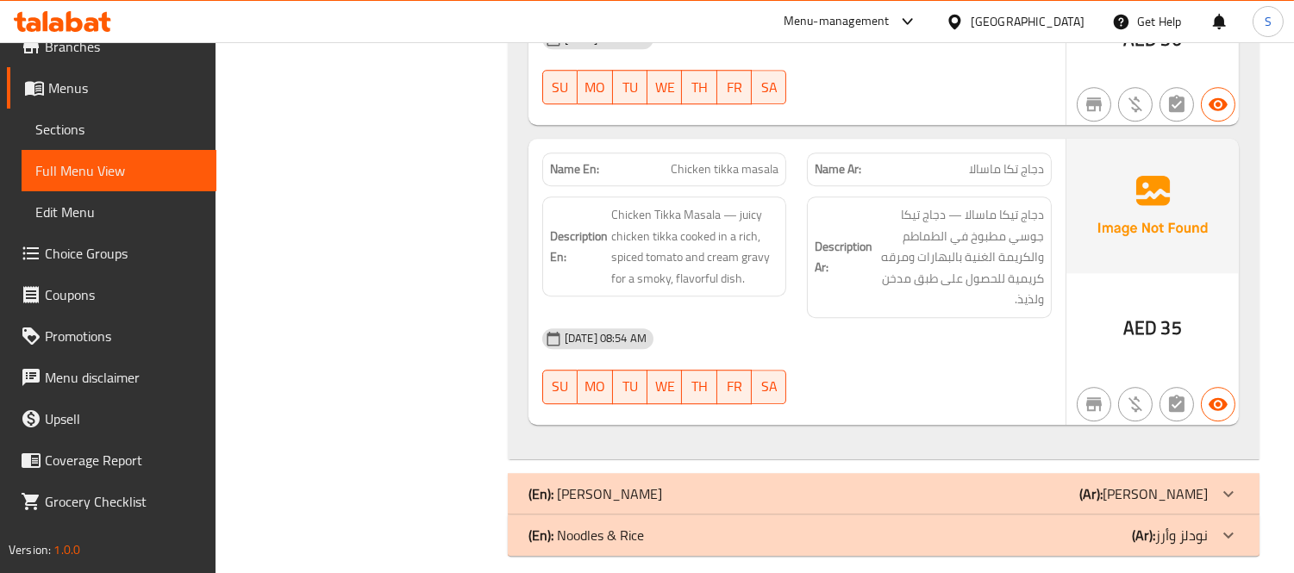
click at [993, 484] on div "(En): Regal Biriyani (Ar): برياني ريجال" at bounding box center [869, 494] width 680 height 21
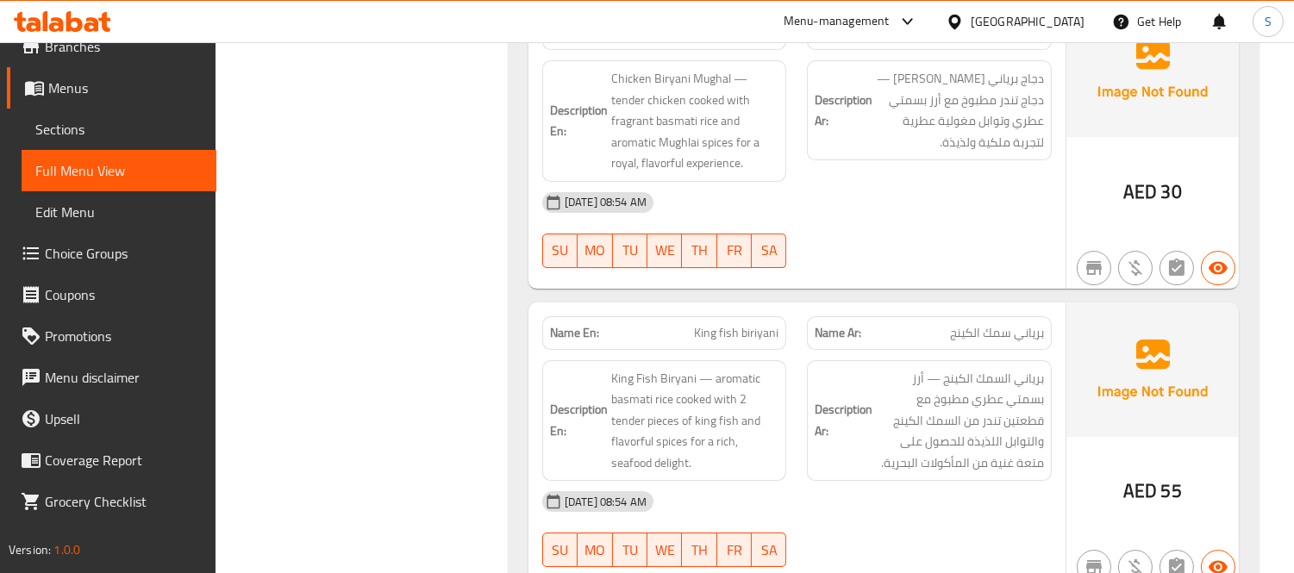
scroll to position [10353, 0]
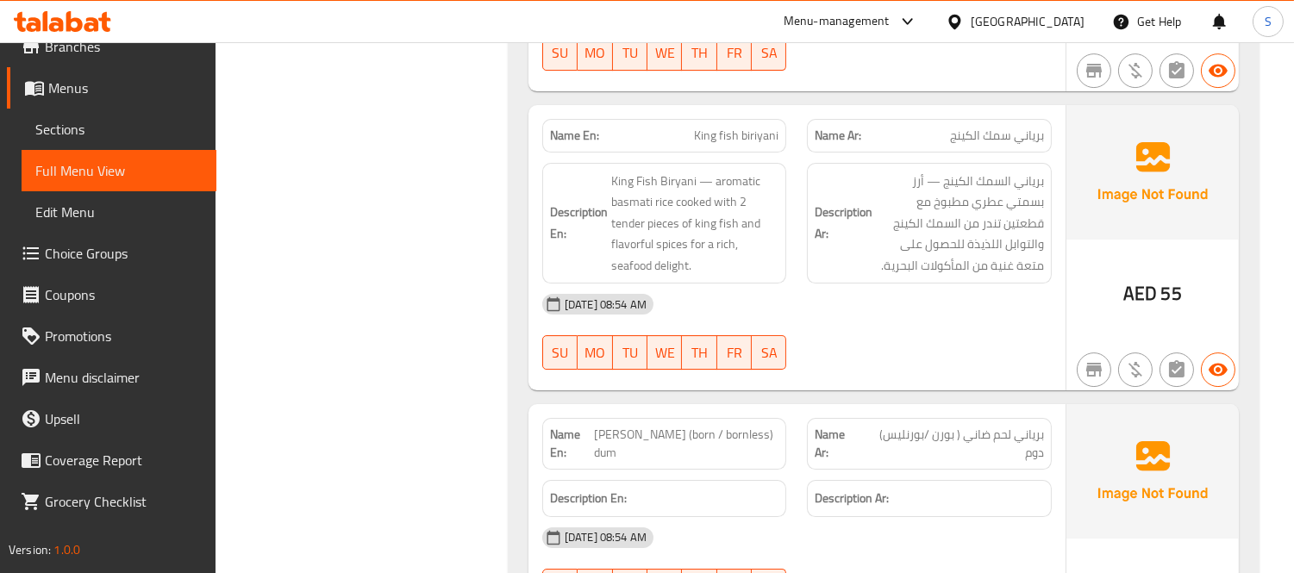
click at [1027, 340] on div "06-10-2025 08:54 AM SU MO TU WE TH FR SA" at bounding box center [797, 332] width 530 height 97
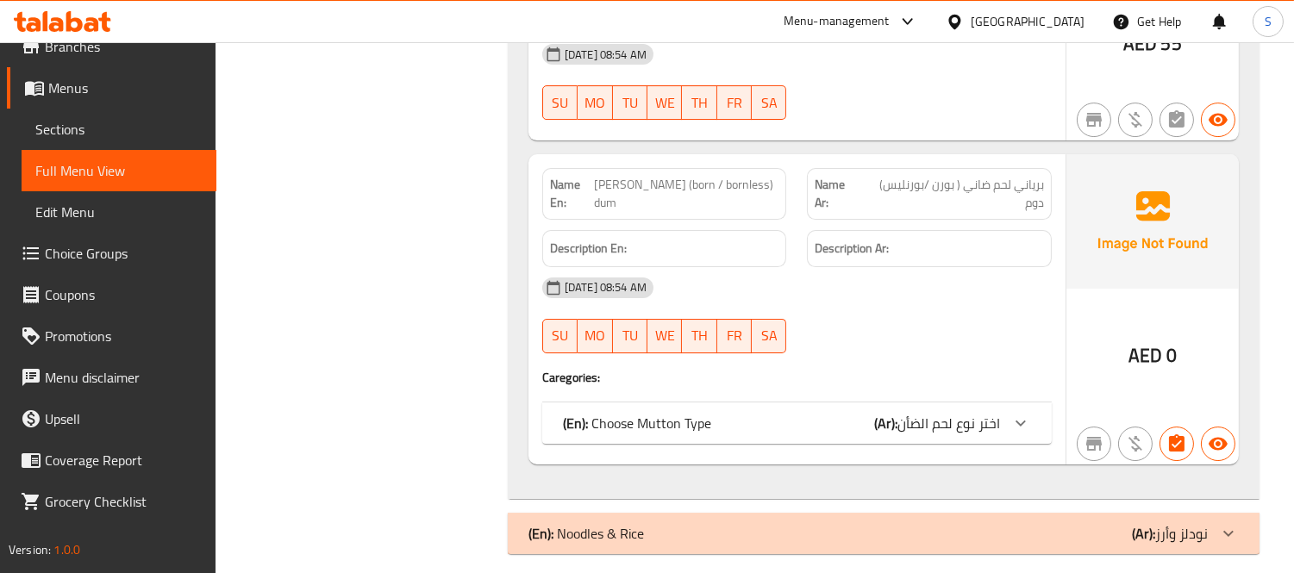
click at [1033, 523] on div "(En): Noodles & Rice (Ar): نودلز وأرز" at bounding box center [869, 533] width 680 height 21
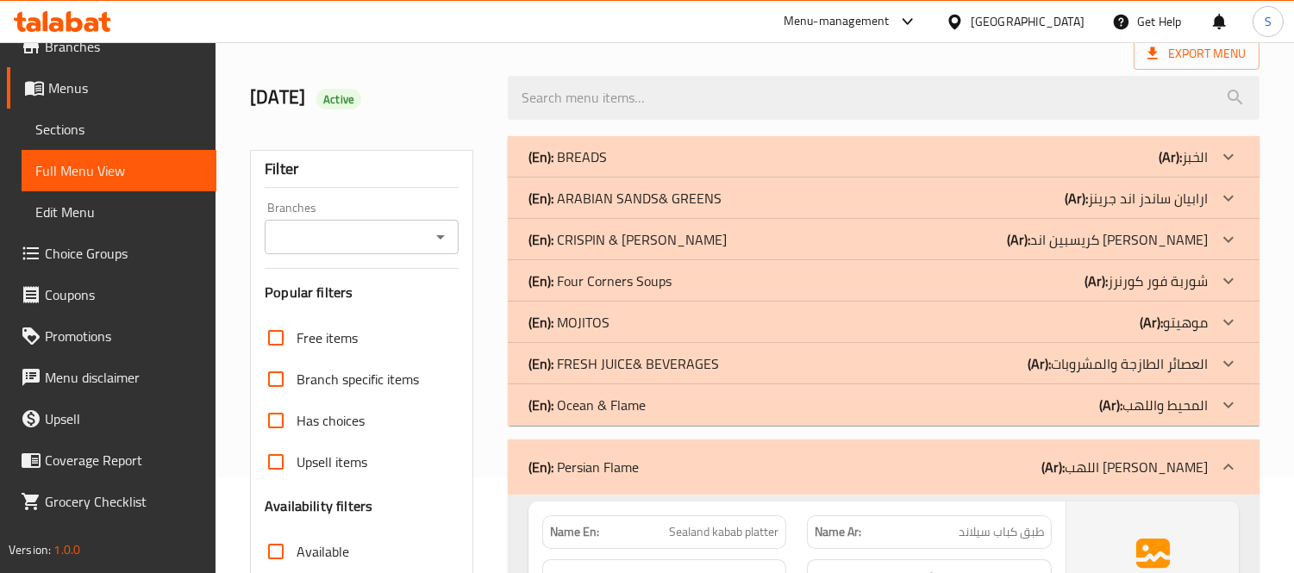
scroll to position [191, 0]
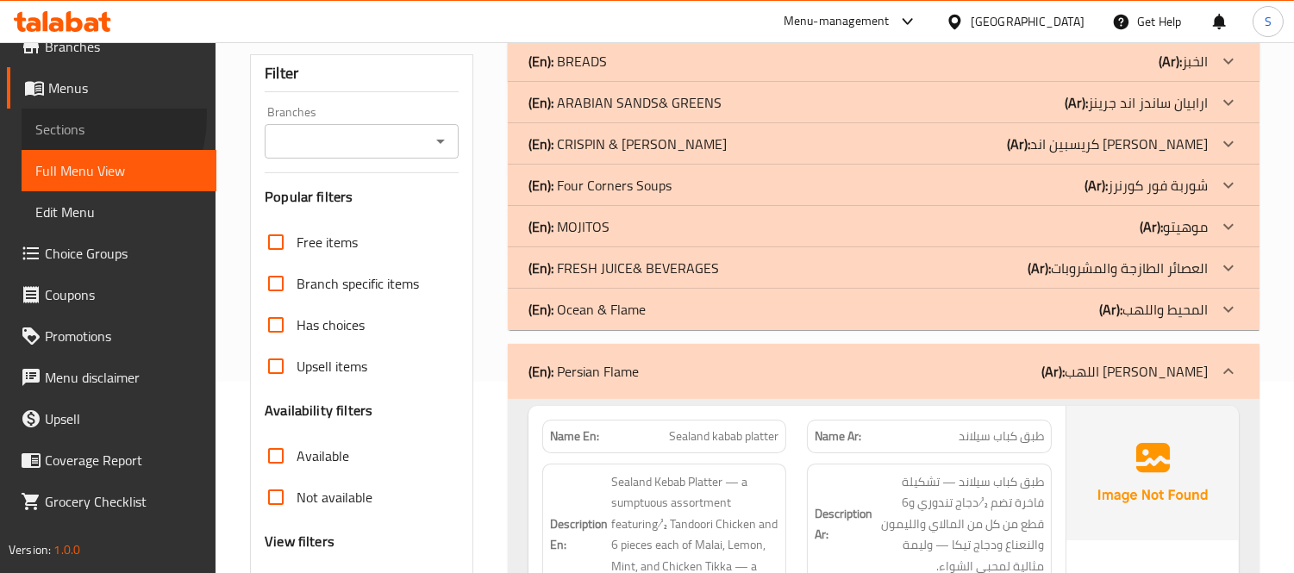
click at [59, 115] on link "Sections" at bounding box center [119, 129] width 195 height 41
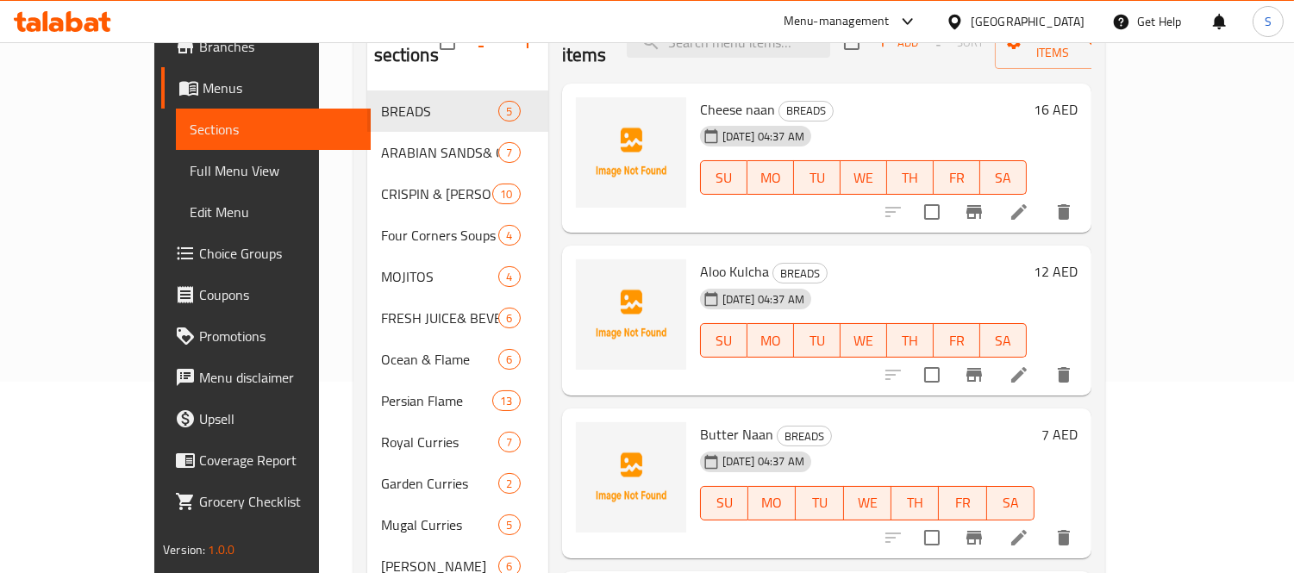
click at [203, 90] on span "Menus" at bounding box center [280, 88] width 154 height 21
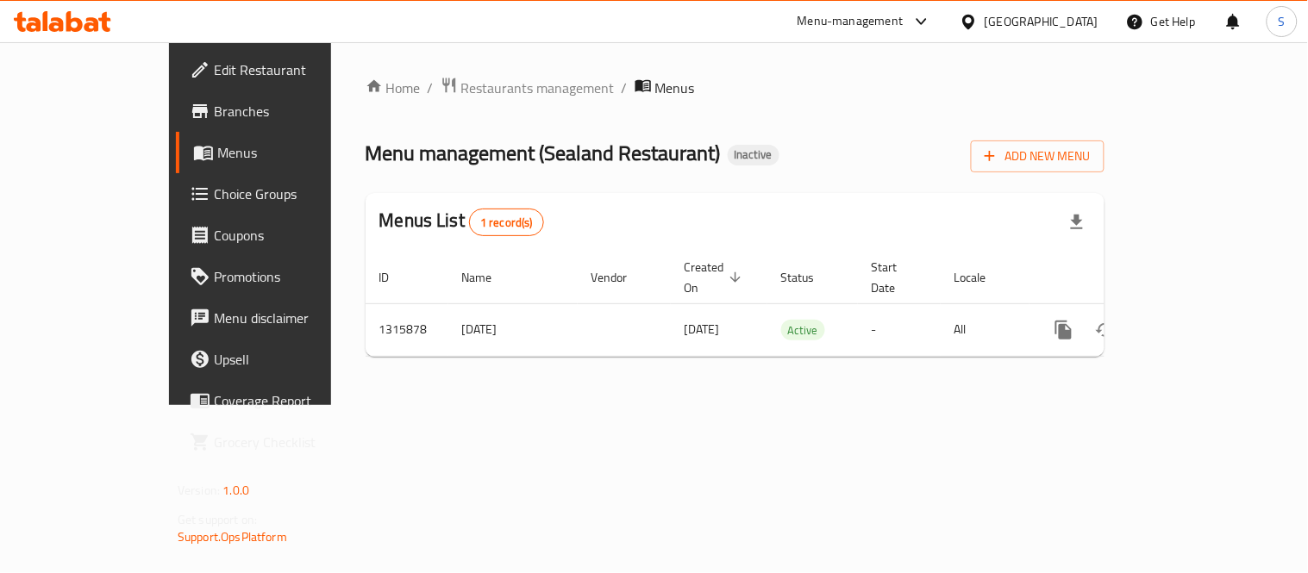
click at [214, 112] on span "Branches" at bounding box center [294, 111] width 160 height 21
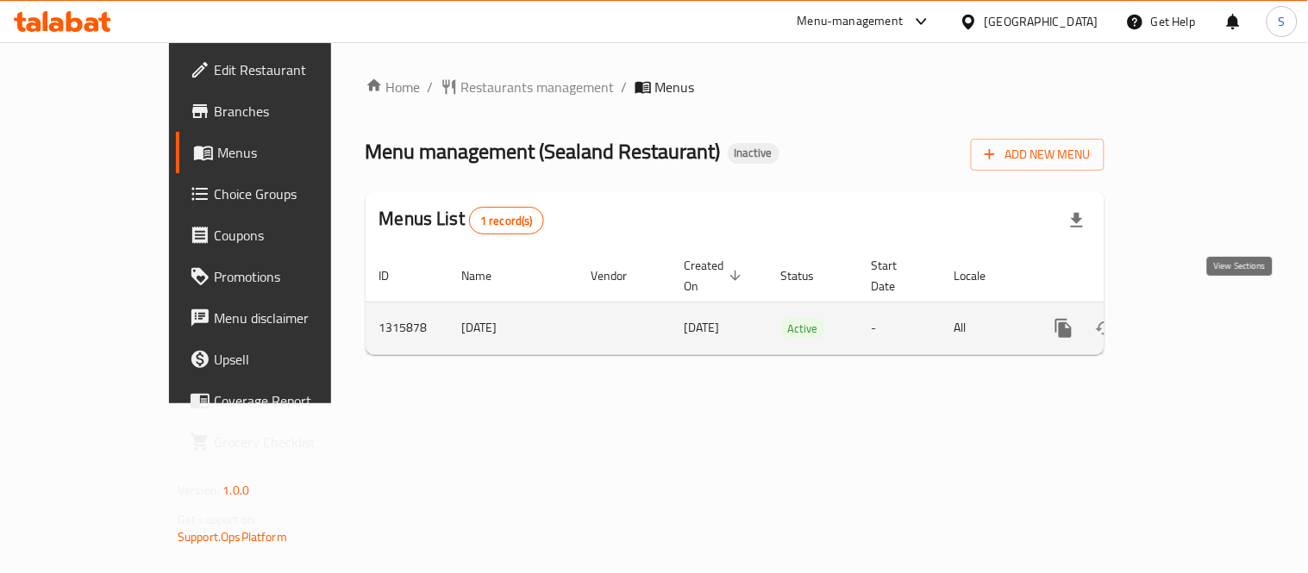
click at [1209, 308] on link "enhanced table" at bounding box center [1188, 328] width 41 height 41
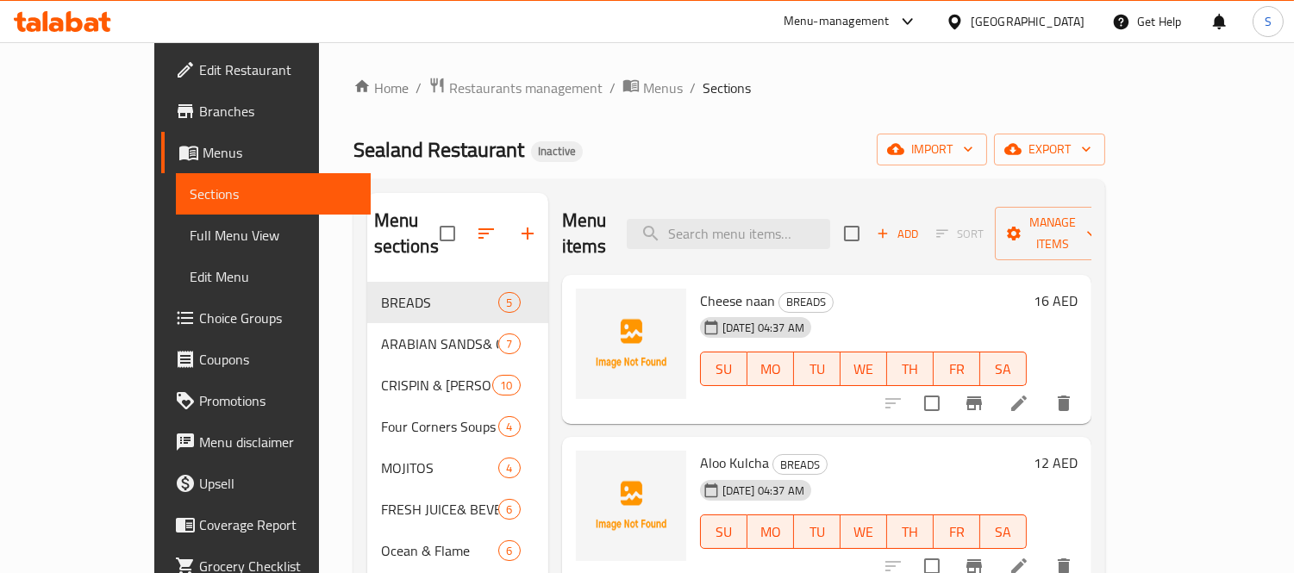
click at [998, 93] on ol "Home / Restaurants management / Menus / Sections" at bounding box center [730, 88] width 752 height 22
click at [1011, 110] on div "Home / Restaurants management / Menus / Sections Sealand Restaurant Inactive im…" at bounding box center [730, 459] width 752 height 764
click at [190, 243] on span "Full Menu View" at bounding box center [273, 235] width 167 height 21
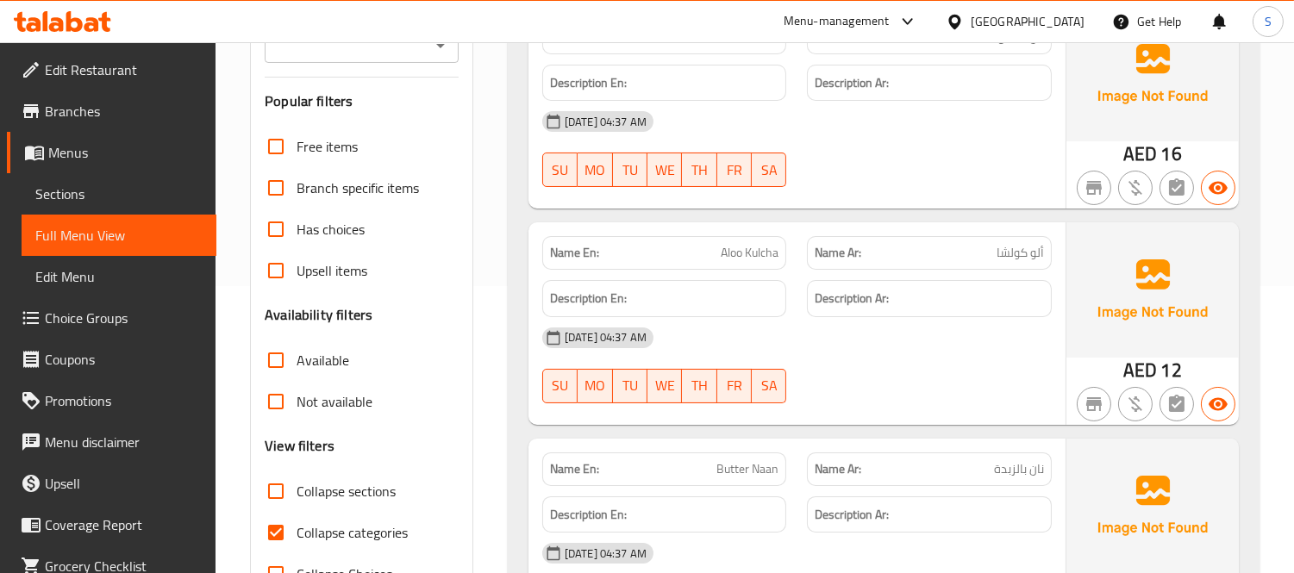
scroll to position [670, 0]
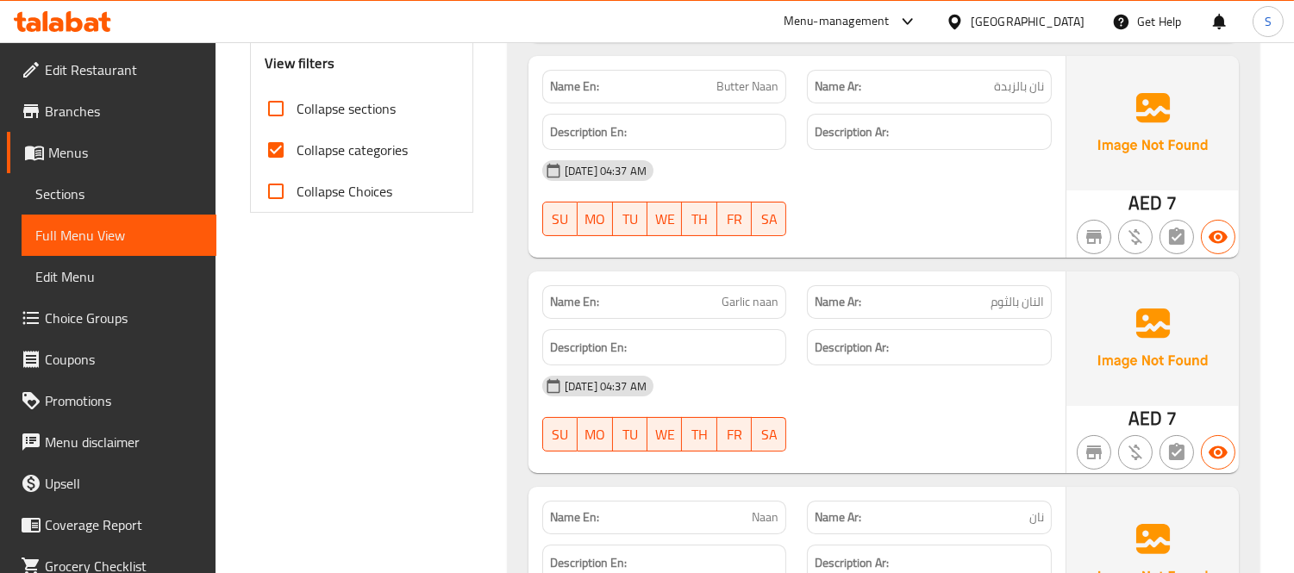
click at [366, 145] on span "Collapse categories" at bounding box center [352, 150] width 111 height 21
click at [297, 145] on input "Collapse categories" at bounding box center [275, 149] width 41 height 41
checkbox input "false"
click at [320, 99] on span "Collapse sections" at bounding box center [346, 108] width 99 height 21
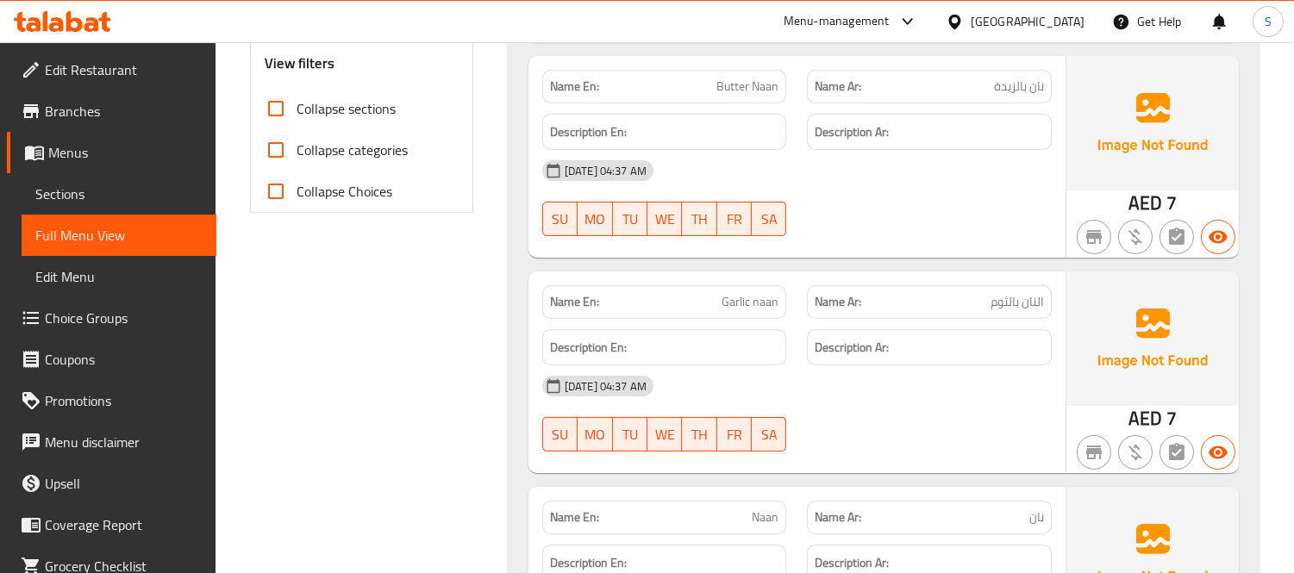
click at [297, 99] on input "Collapse sections" at bounding box center [275, 108] width 41 height 41
checkbox input "true"
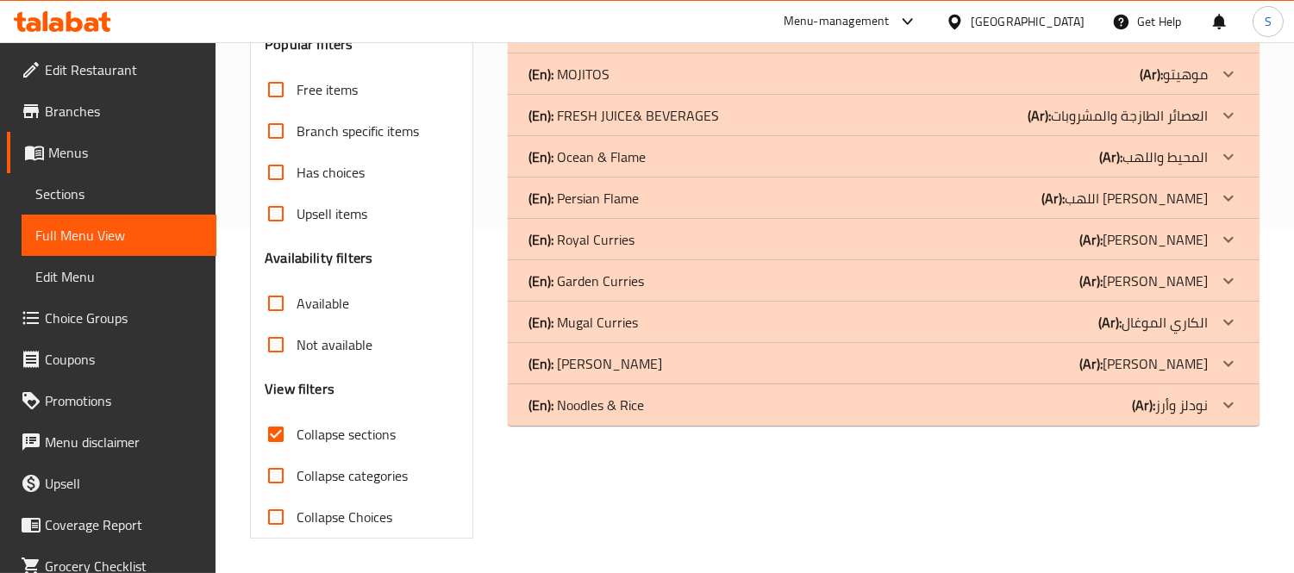
scroll to position [343, 0]
click at [329, 458] on label "Collapse categories" at bounding box center [331, 476] width 153 height 41
click at [297, 458] on input "Collapse categories" at bounding box center [275, 476] width 41 height 41
checkbox input "true"
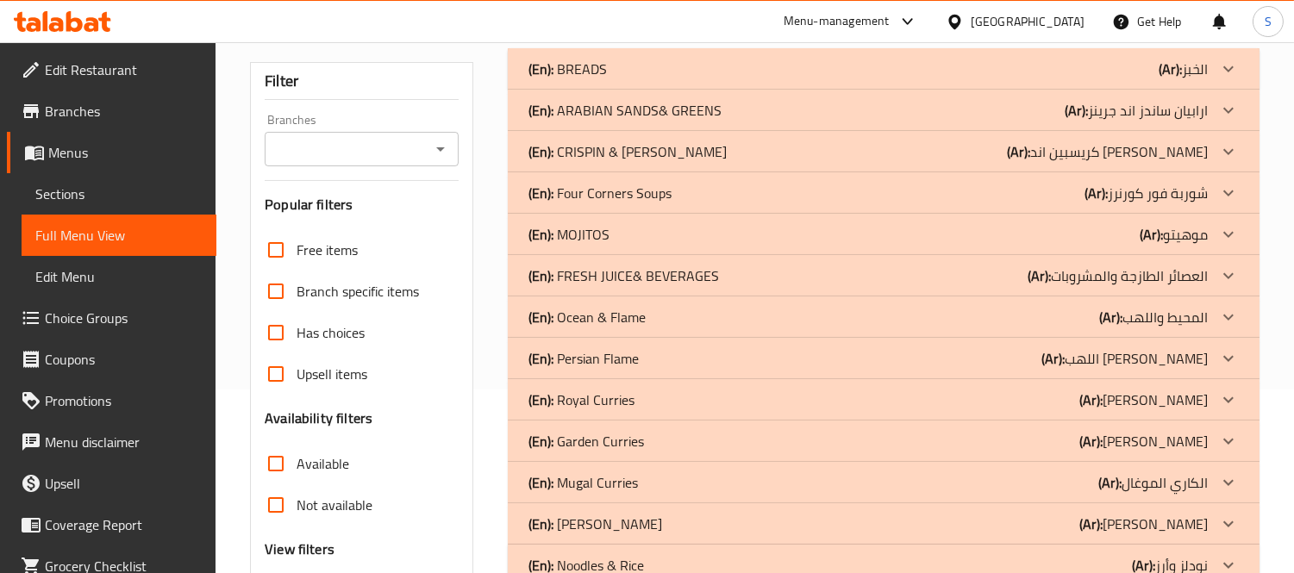
scroll to position [247, 0]
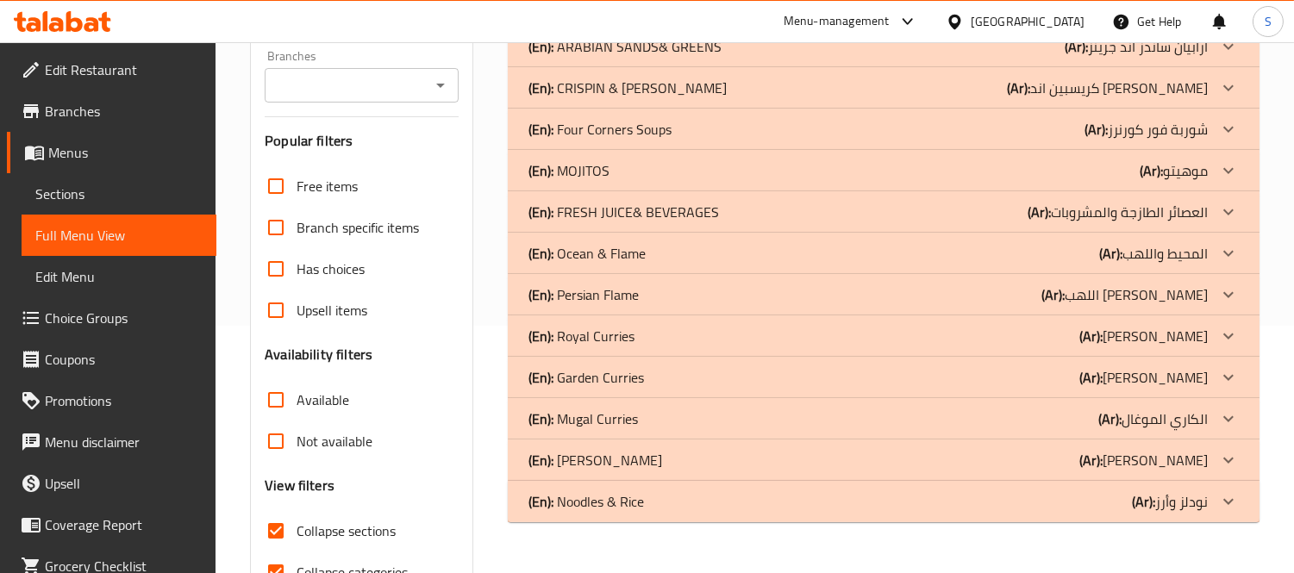
click at [886, 295] on div "(En): Persian Flame (Ar): اللهب الفارسي" at bounding box center [869, 295] width 680 height 21
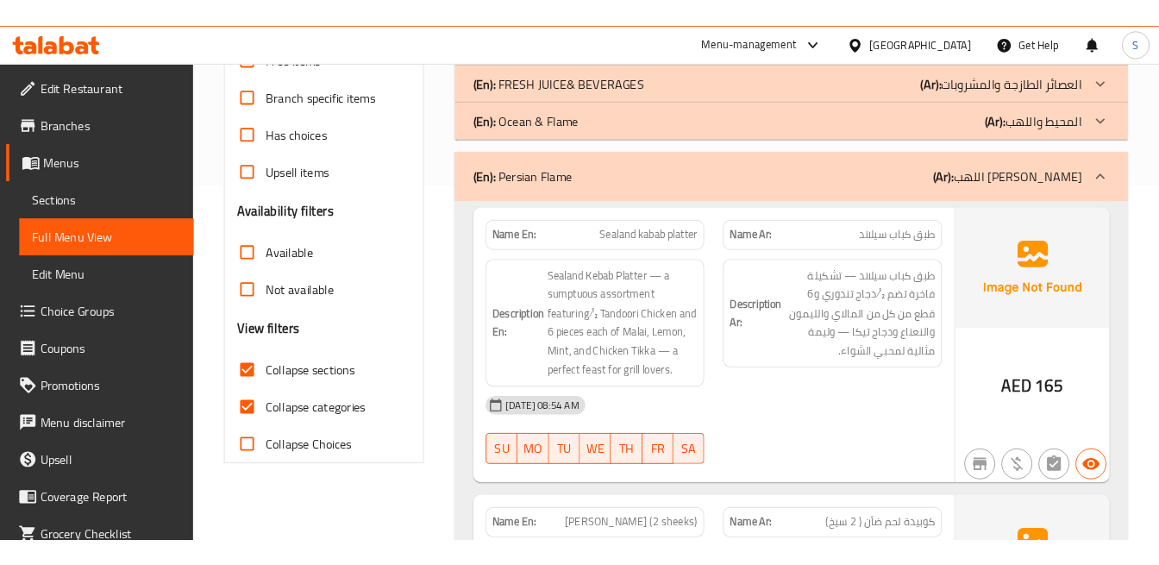
scroll to position [440, 0]
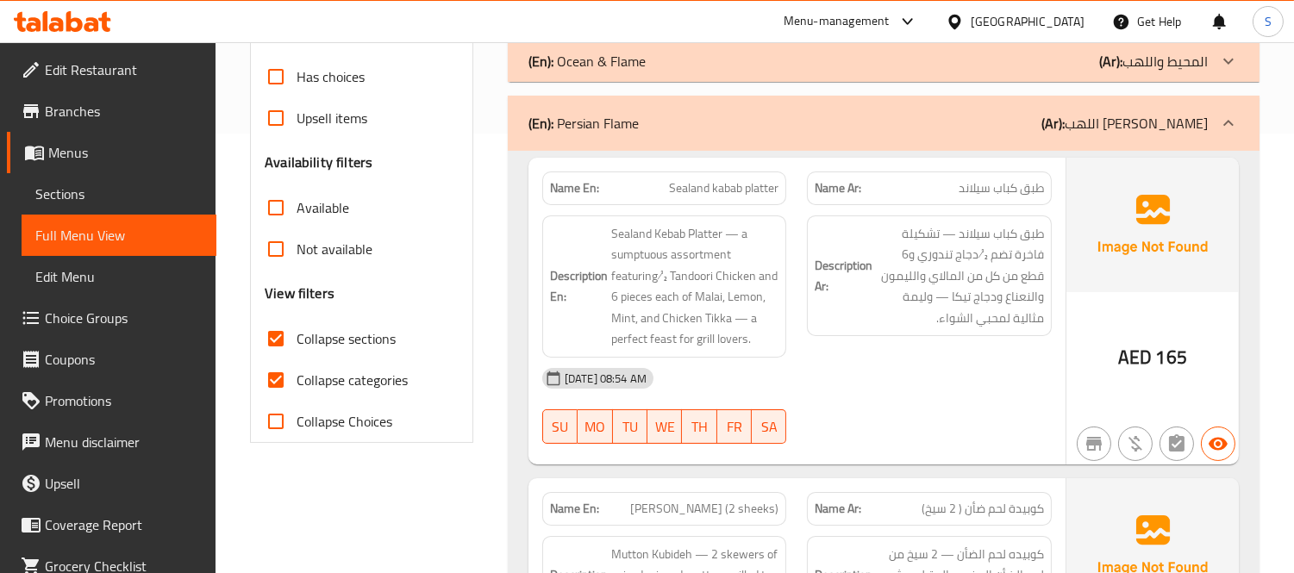
click at [1108, 313] on div "AED 165" at bounding box center [1153, 311] width 172 height 307
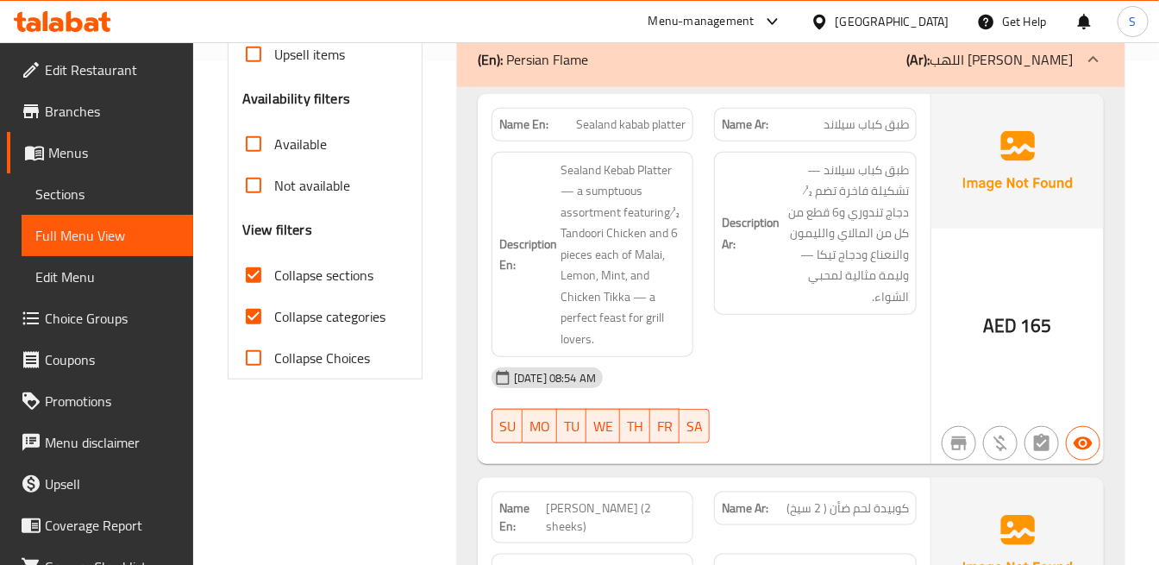
scroll to position [536, 0]
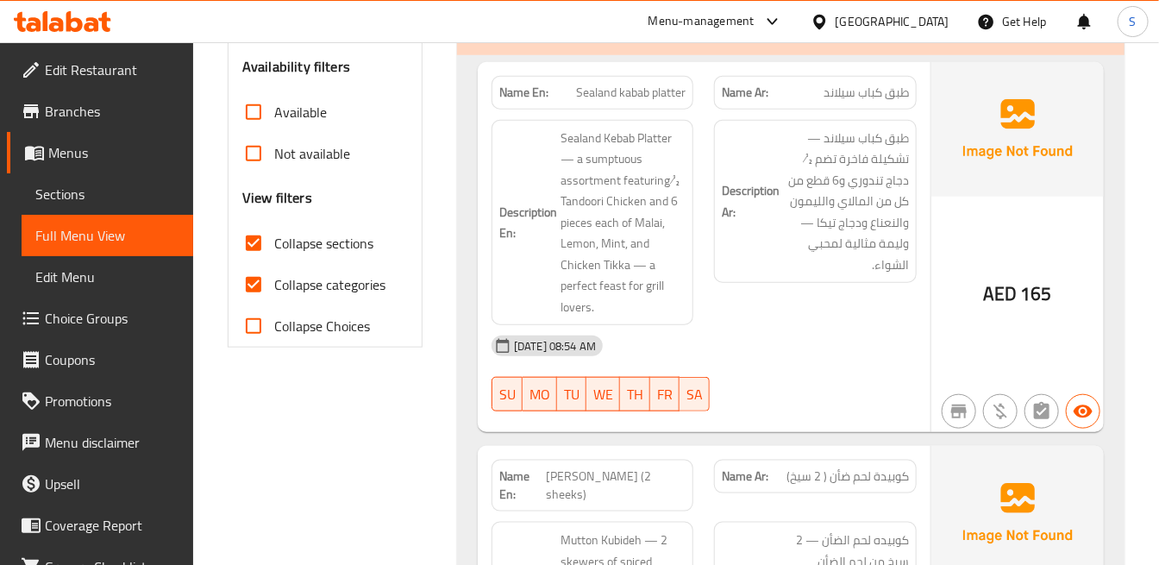
click at [586, 287] on span "Sealand Kebab Platter — a sumptuous assortment featuring ½ Tandoori Chicken and…" at bounding box center [623, 223] width 125 height 191
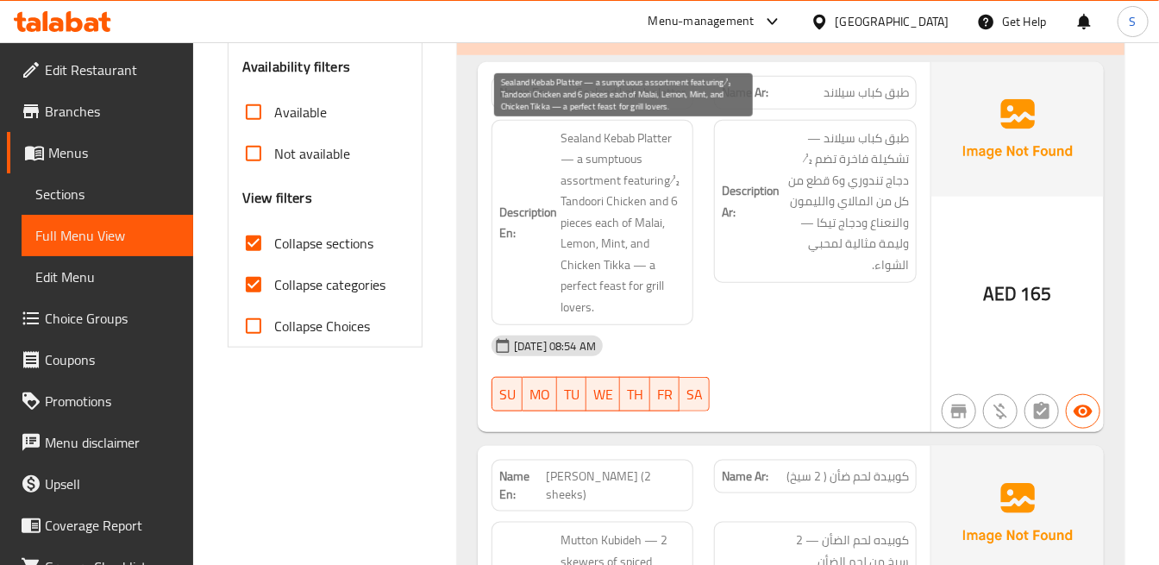
drag, startPoint x: 649, startPoint y: 172, endPoint x: 648, endPoint y: 138, distance: 34.5
click at [649, 172] on span "Sealand Kebab Platter — a sumptuous assortment featuring ½ Tandoori Chicken and…" at bounding box center [623, 223] width 125 height 191
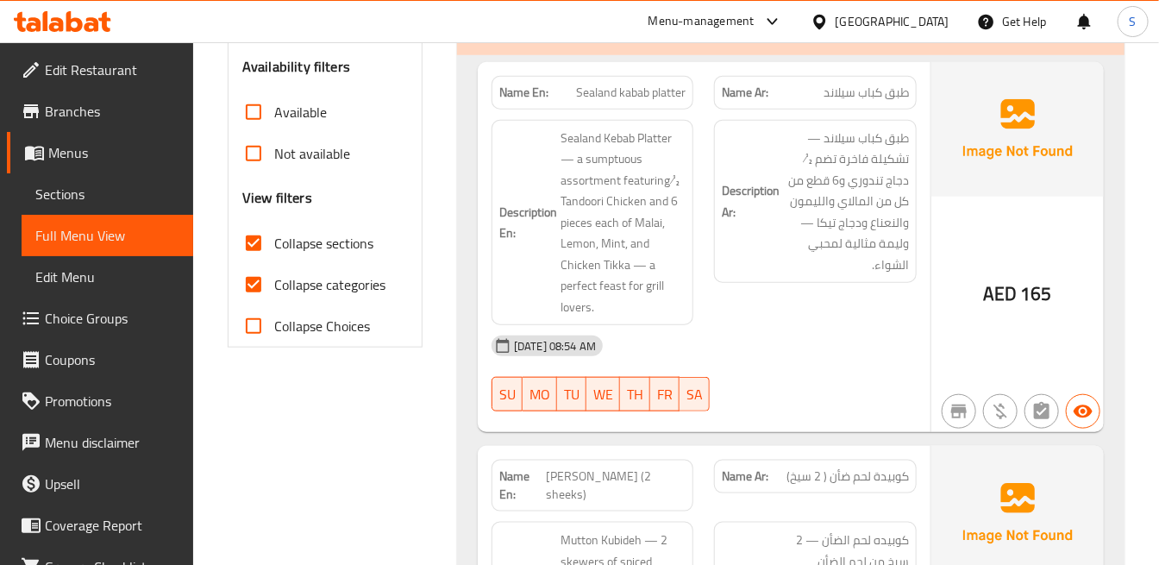
click at [632, 97] on span "Sealand kabab platter" at bounding box center [631, 93] width 110 height 18
drag, startPoint x: 632, startPoint y: 97, endPoint x: 643, endPoint y: 100, distance: 11.5
click at [635, 97] on span "Sealand kabab platter" at bounding box center [631, 93] width 110 height 18
copy span "Sealand kabab platter"
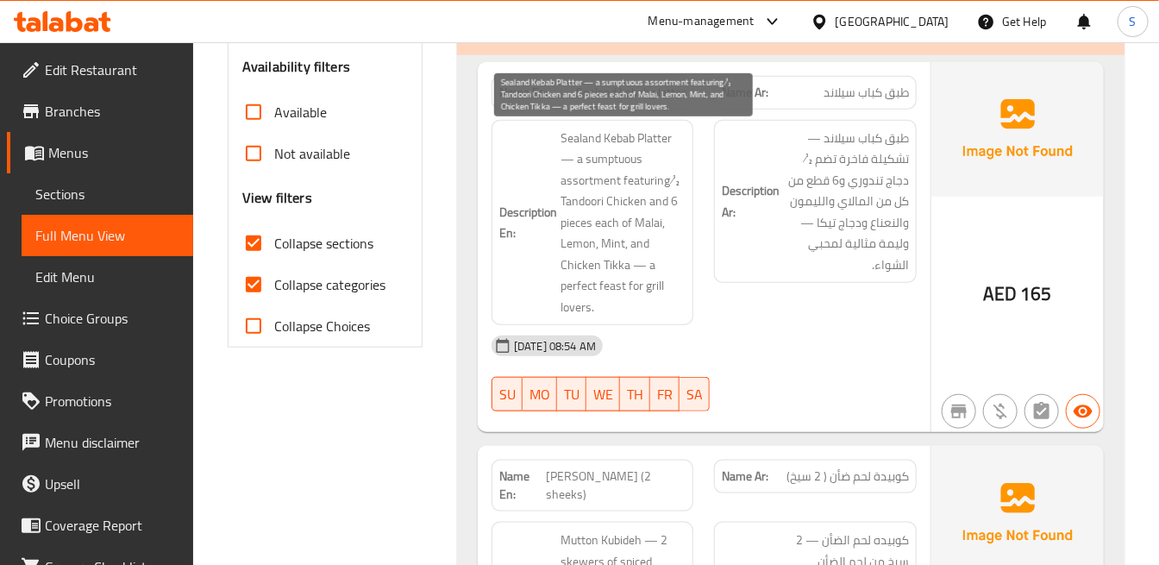
click at [667, 187] on span "Sealand Kebab Platter — a sumptuous assortment featuring ½ Tandoori Chicken and…" at bounding box center [623, 223] width 125 height 191
drag, startPoint x: 666, startPoint y: 175, endPoint x: 722, endPoint y: 190, distance: 57.9
click at [684, 185] on span "Sealand Kebab Platter — a sumptuous assortment featuring ½ Tandoori Chicken and…" at bounding box center [623, 223] width 125 height 191
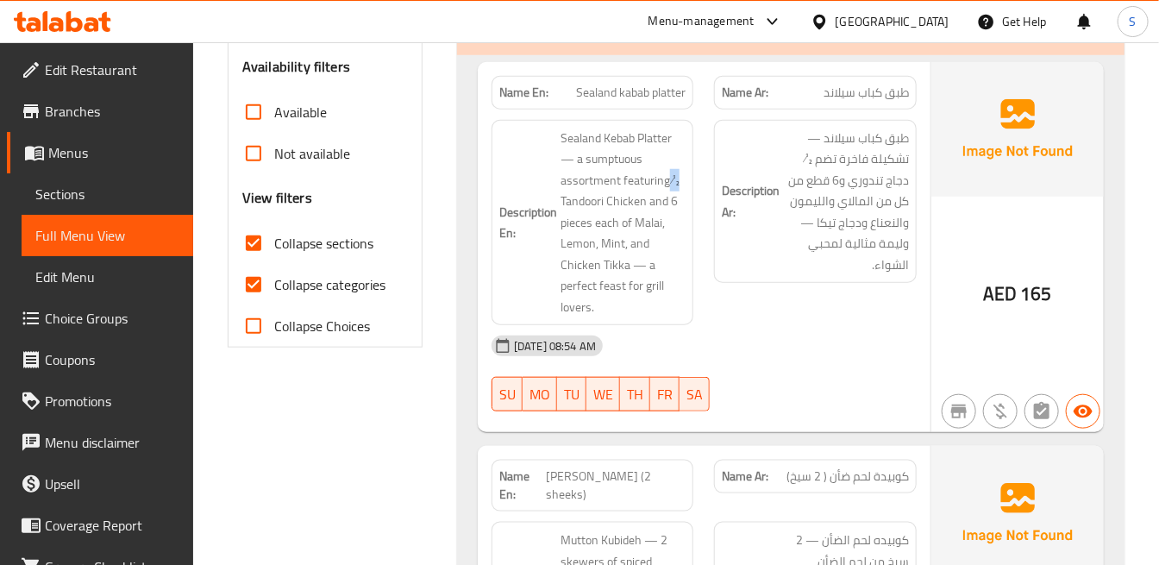
copy span "½"
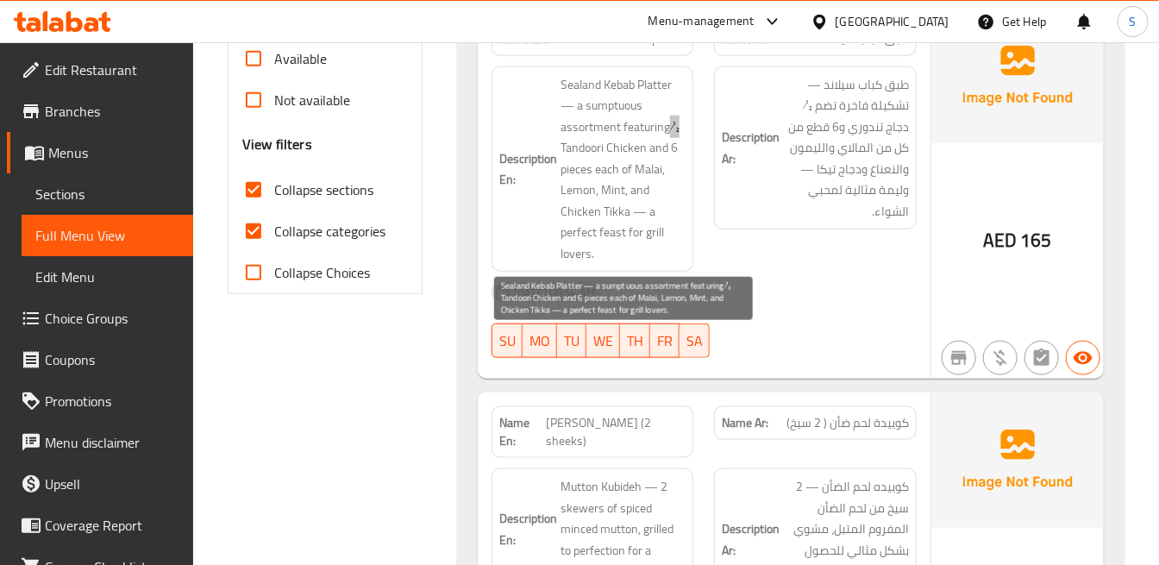
scroll to position [631, 0]
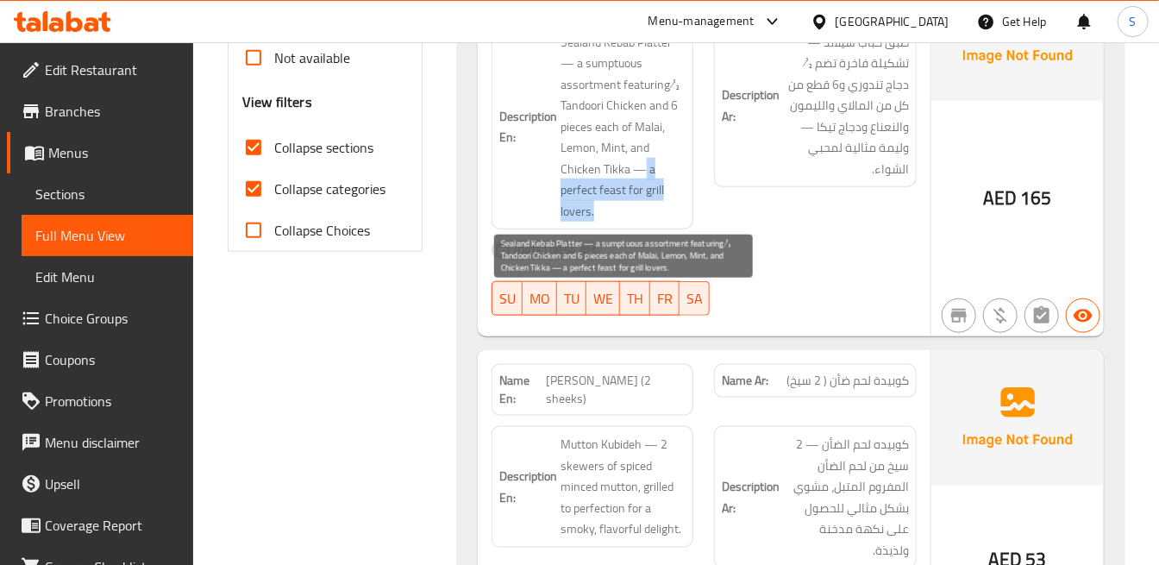
drag, startPoint x: 644, startPoint y: 167, endPoint x: 927, endPoint y: 233, distance: 290.3
click at [699, 218] on div "Description En: Sealand Kebab Platter — a sumptuous assortment featuring ½ Tand…" at bounding box center [592, 127] width 222 height 227
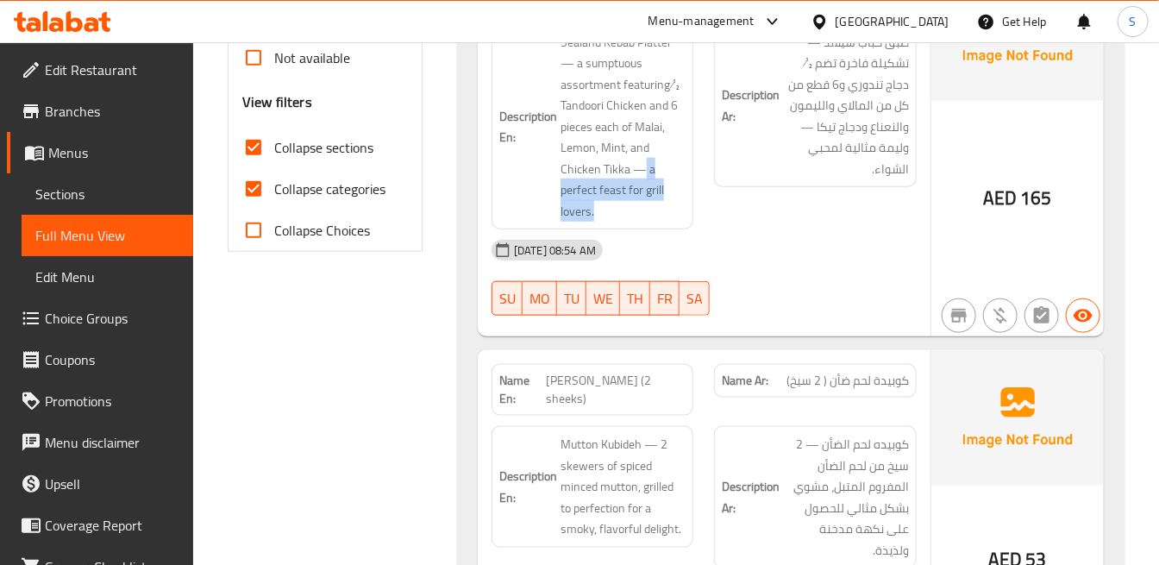
copy span "a perfect feast for grill lovers."
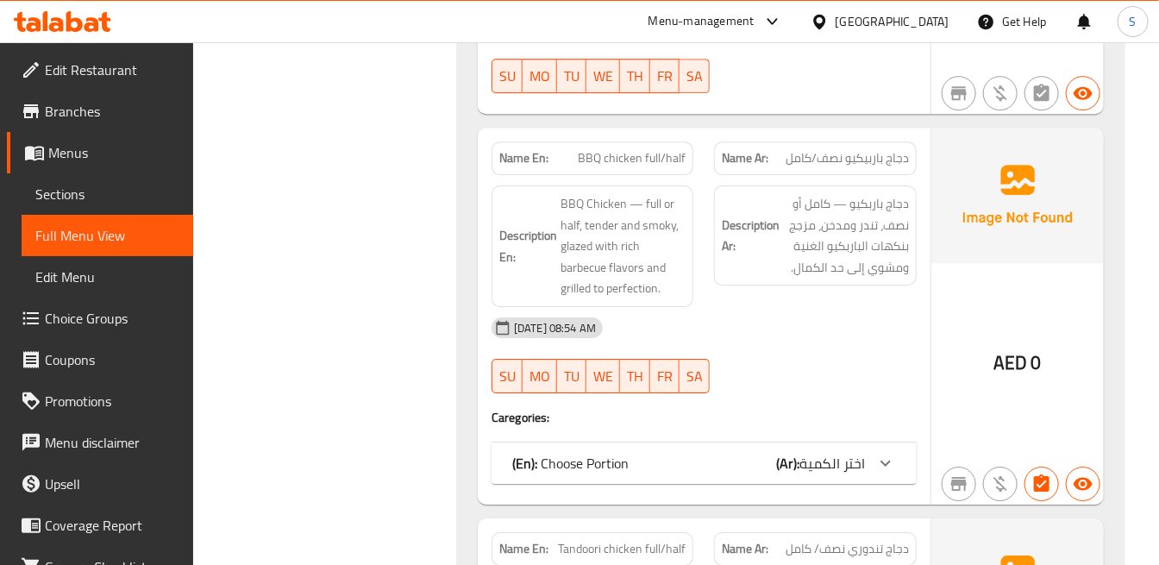
scroll to position [2165, 0]
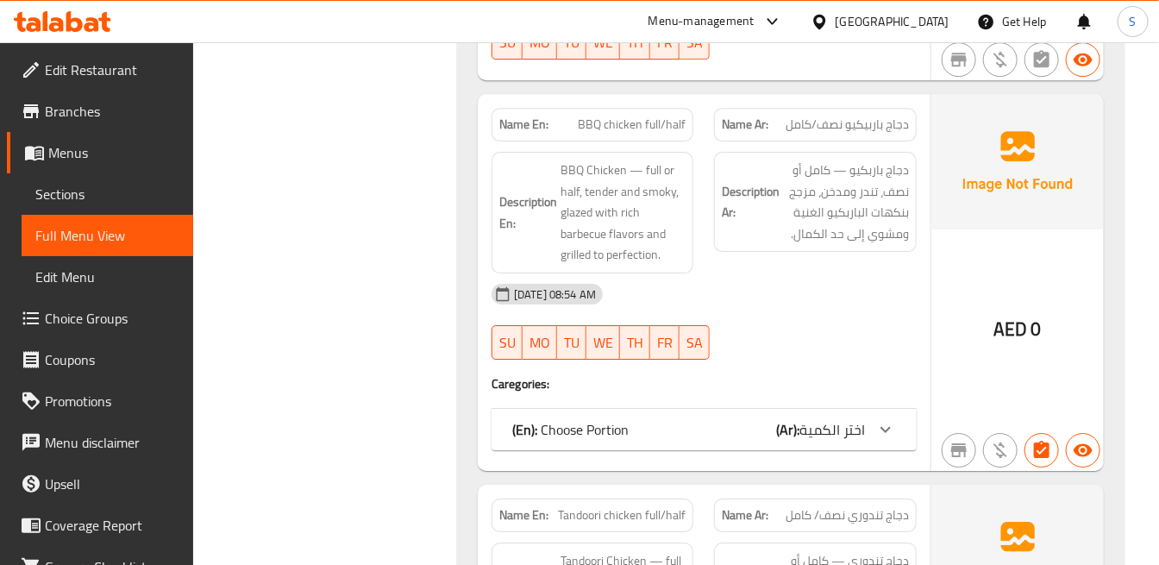
click at [787, 417] on b "(Ar):" at bounding box center [787, 430] width 23 height 26
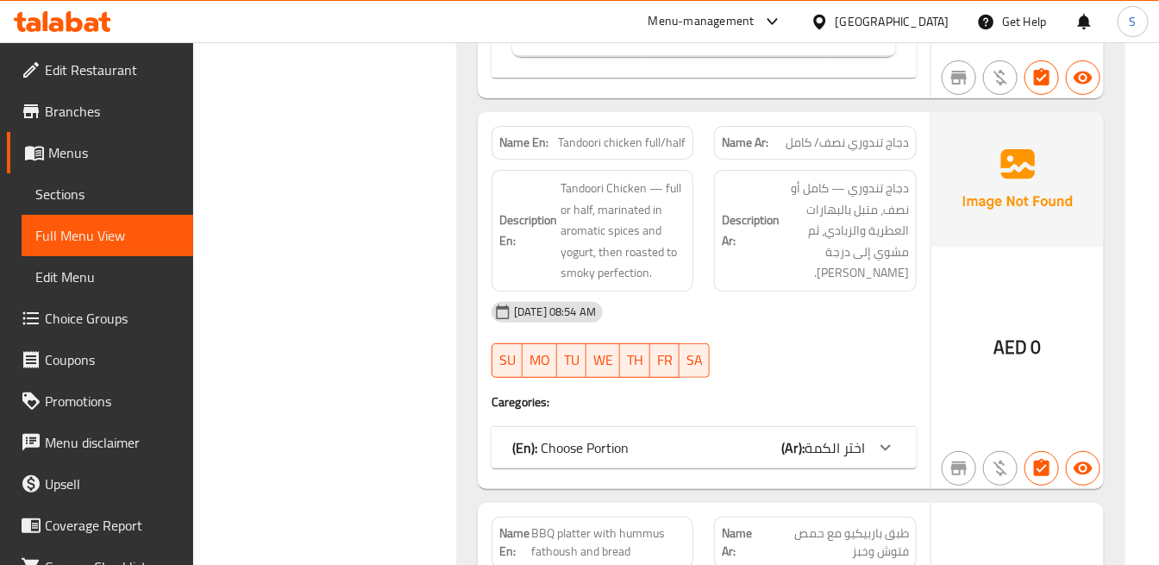
scroll to position [2739, 0]
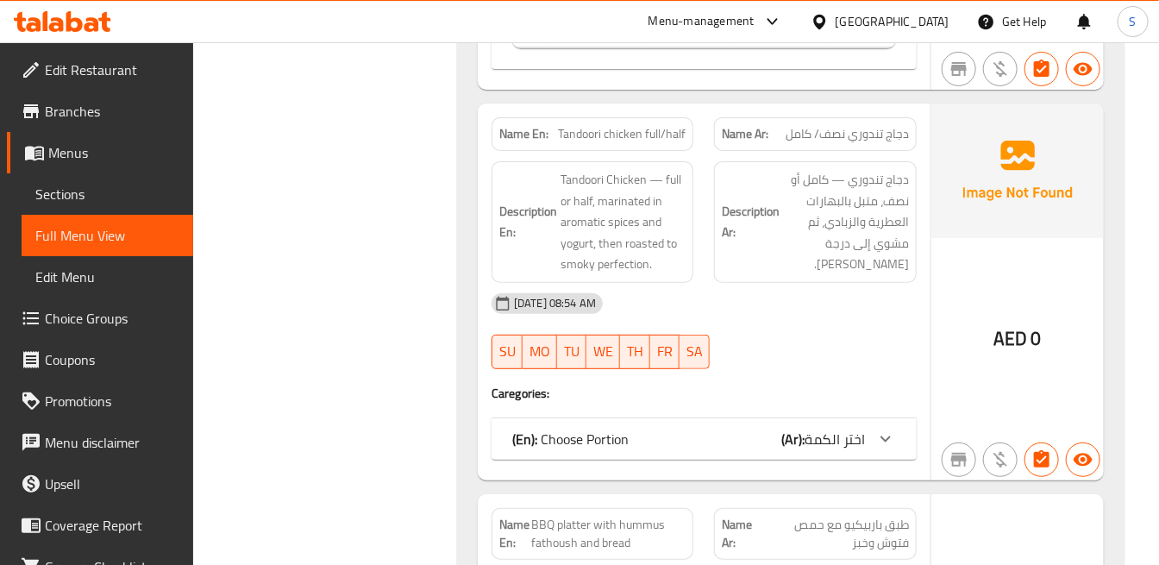
click at [834, 426] on span "اختر الكمة" at bounding box center [835, 439] width 60 height 26
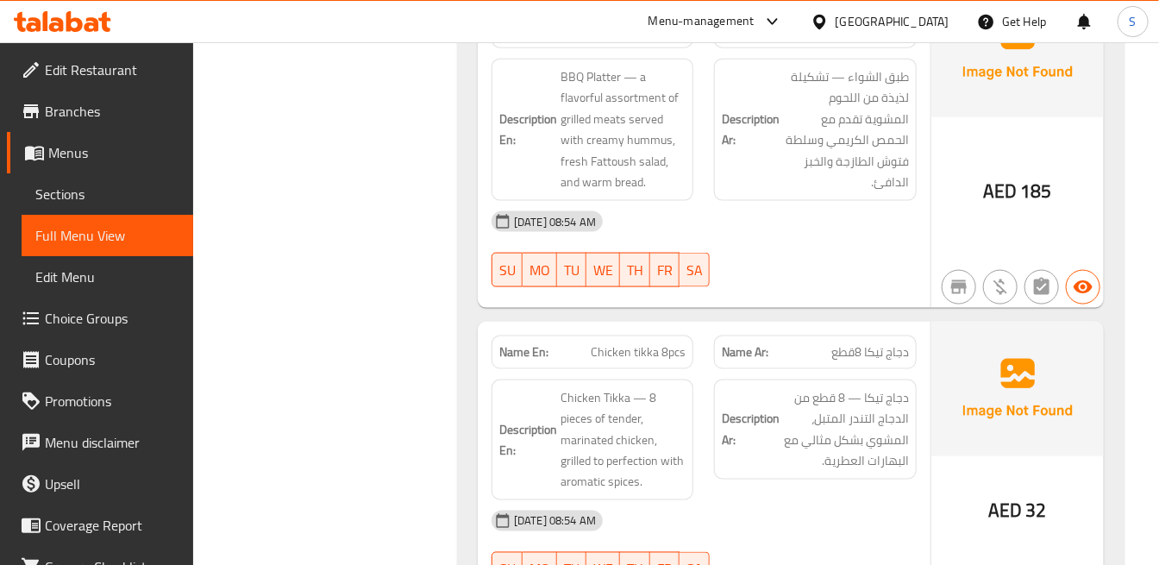
scroll to position [3410, 0]
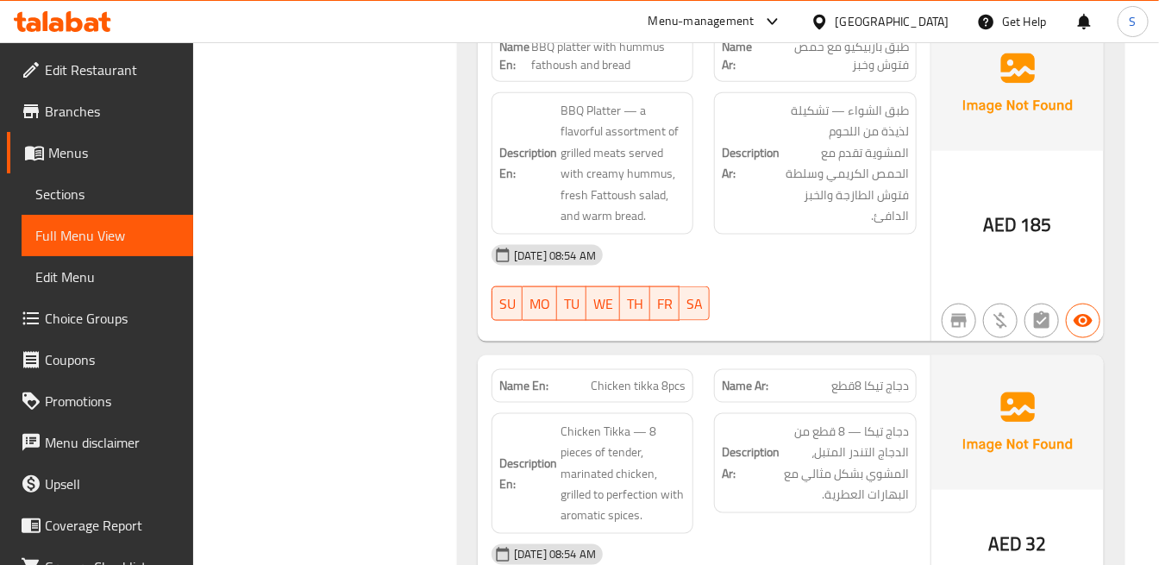
click at [930, 207] on hr at bounding box center [930, 178] width 1 height 325
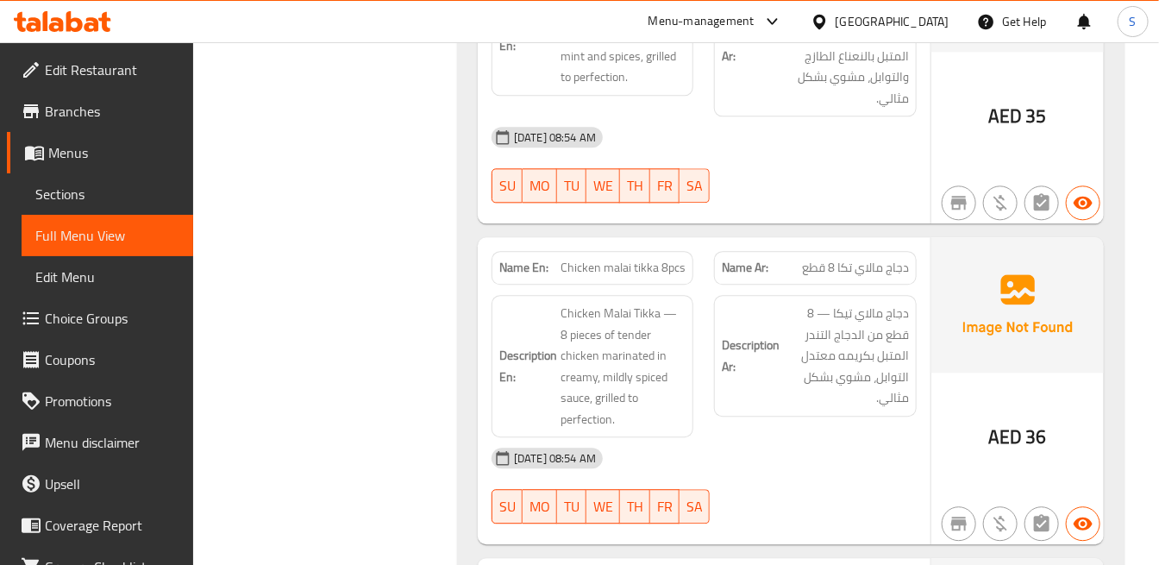
scroll to position [4176, 0]
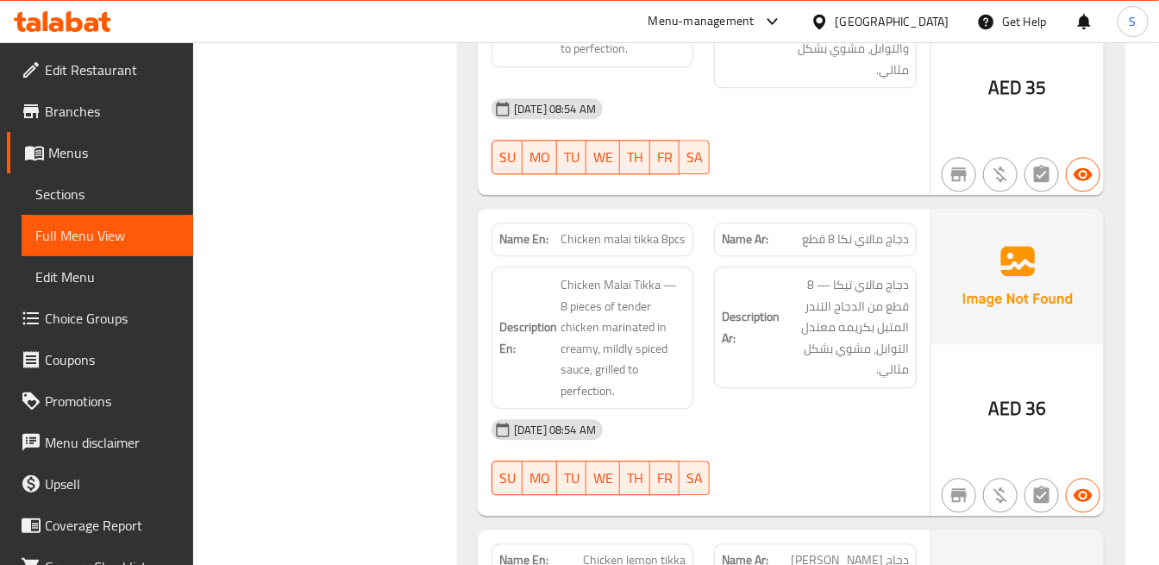
click at [815, 266] on div "Description Ar: دجاج مالاي تيكا — 8 قطع من الدجاج التندر المتبل بكريمه معتدل ال…" at bounding box center [815, 327] width 202 height 122
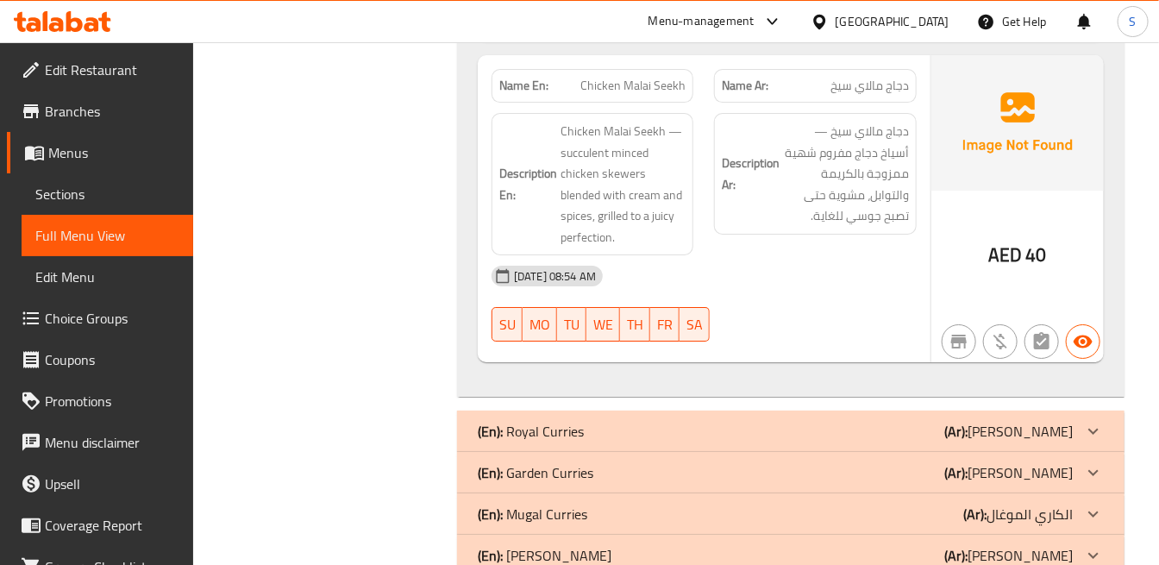
scroll to position [5000, 0]
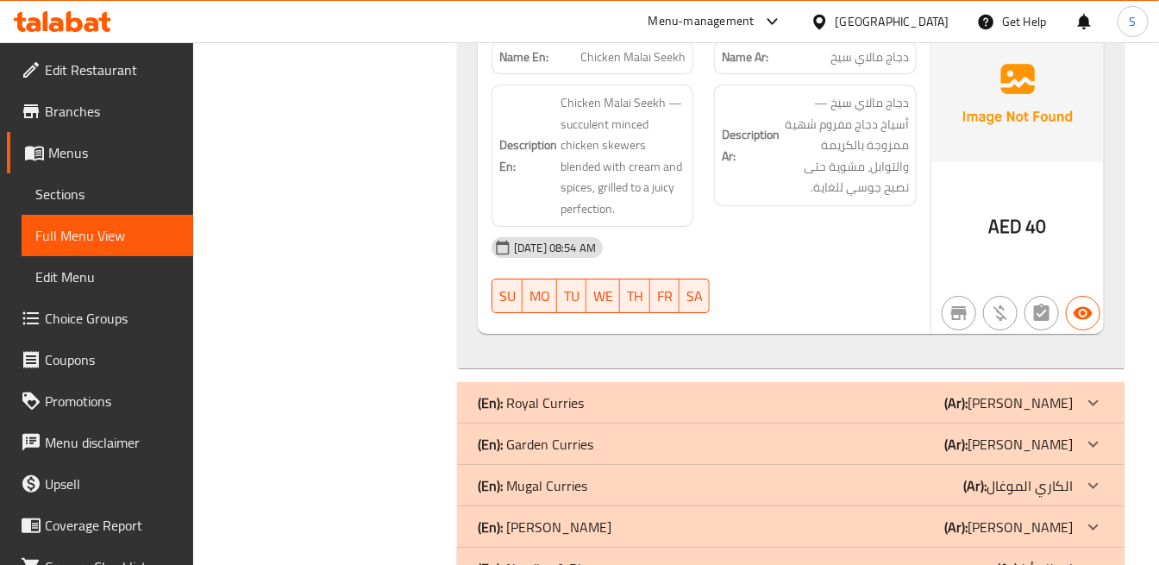
click at [942, 392] on div "(En): Royal Curries (Ar): رويال كاري" at bounding box center [775, 402] width 595 height 21
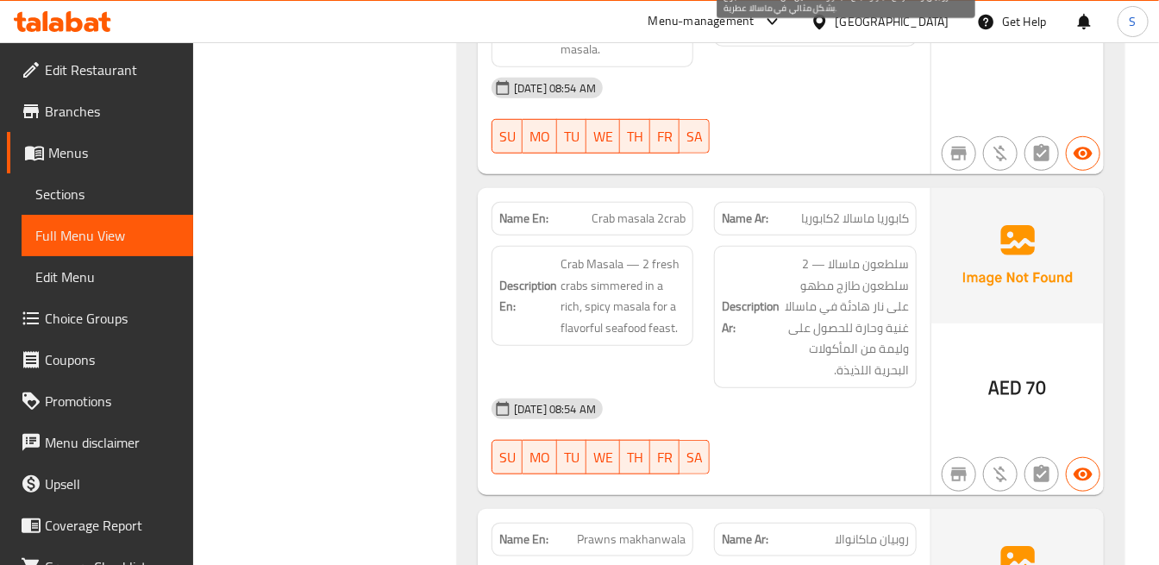
scroll to position [5671, 0]
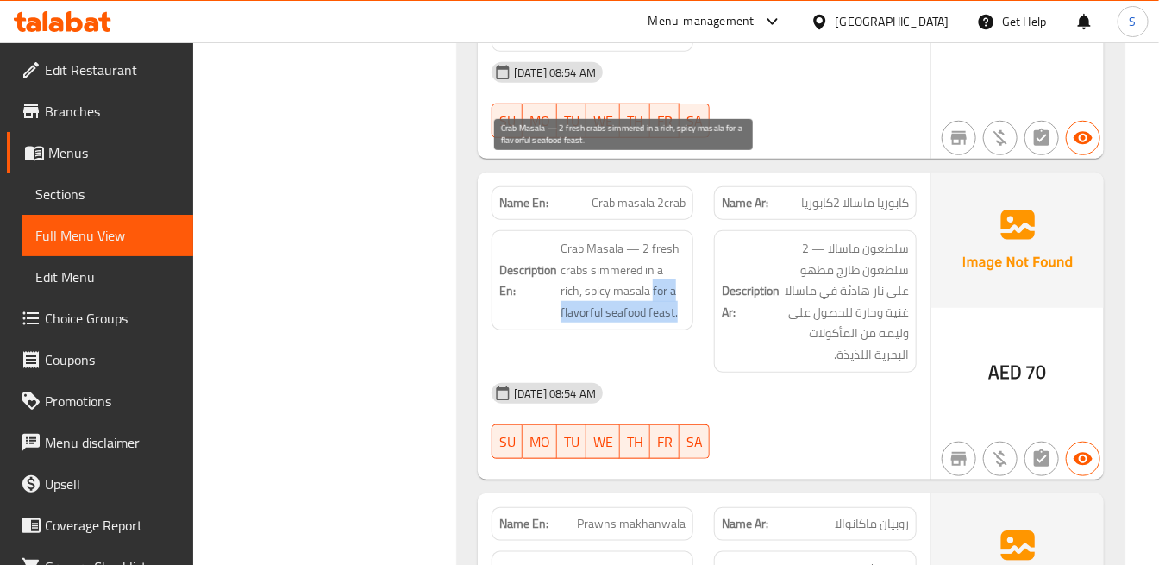
drag, startPoint x: 630, startPoint y: 216, endPoint x: 678, endPoint y: 237, distance: 52.5
click at [678, 238] on span "Crab Masala — 2 fresh crabs simmered in a rich, spicy masala for a flavorful se…" at bounding box center [623, 280] width 125 height 85
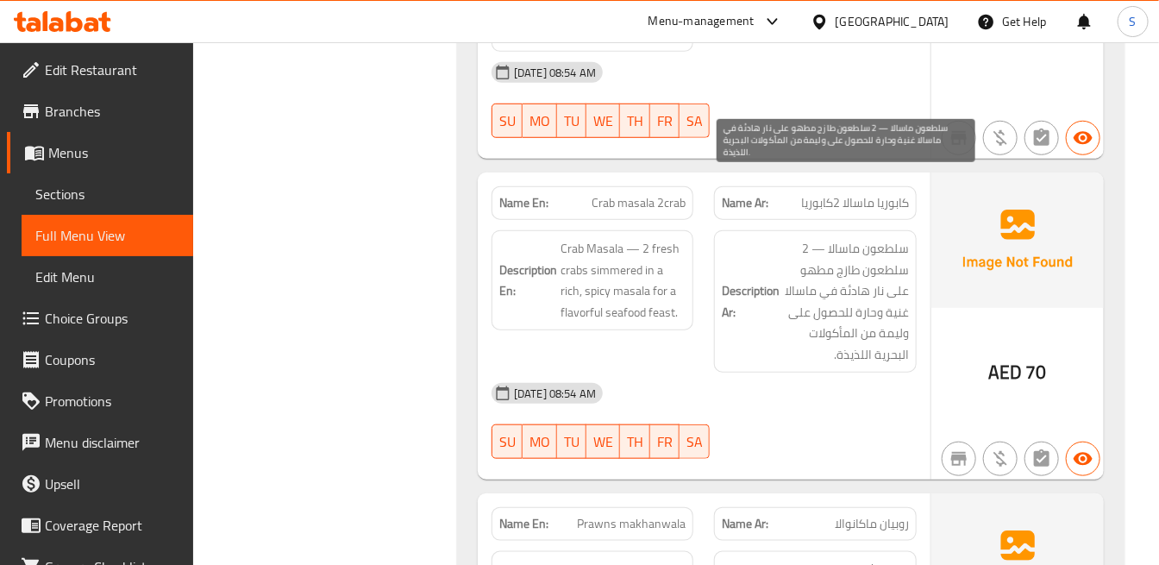
click at [881, 247] on span "سلطعون ماسالا — 2 سلطعون طازج مطهو على نار هادئة في ماسالا غنية وحارة للحصول عل…" at bounding box center [845, 301] width 125 height 127
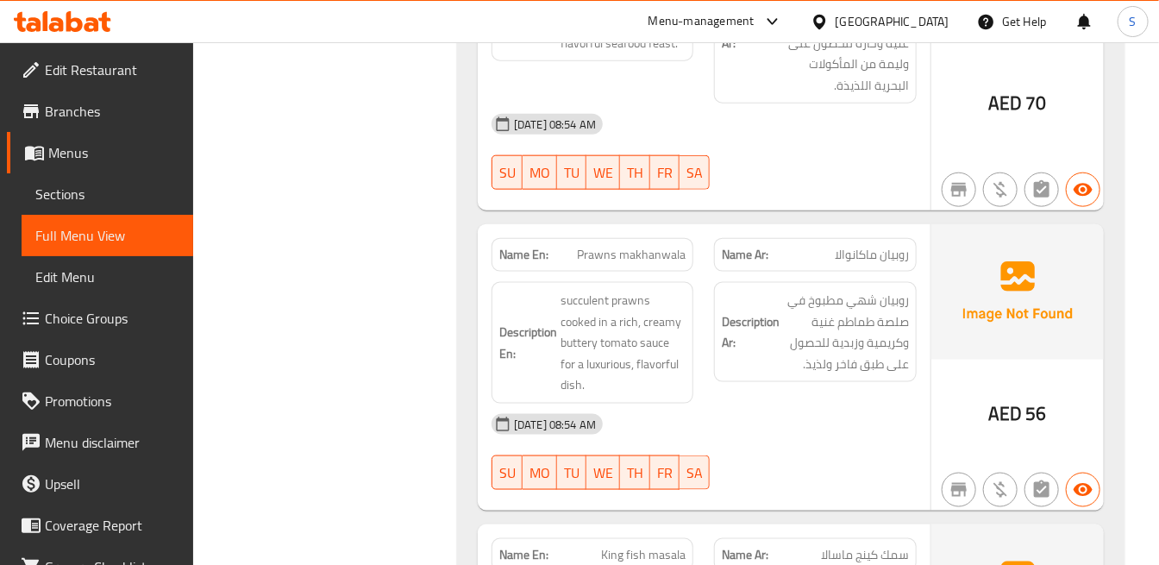
scroll to position [5959, 0]
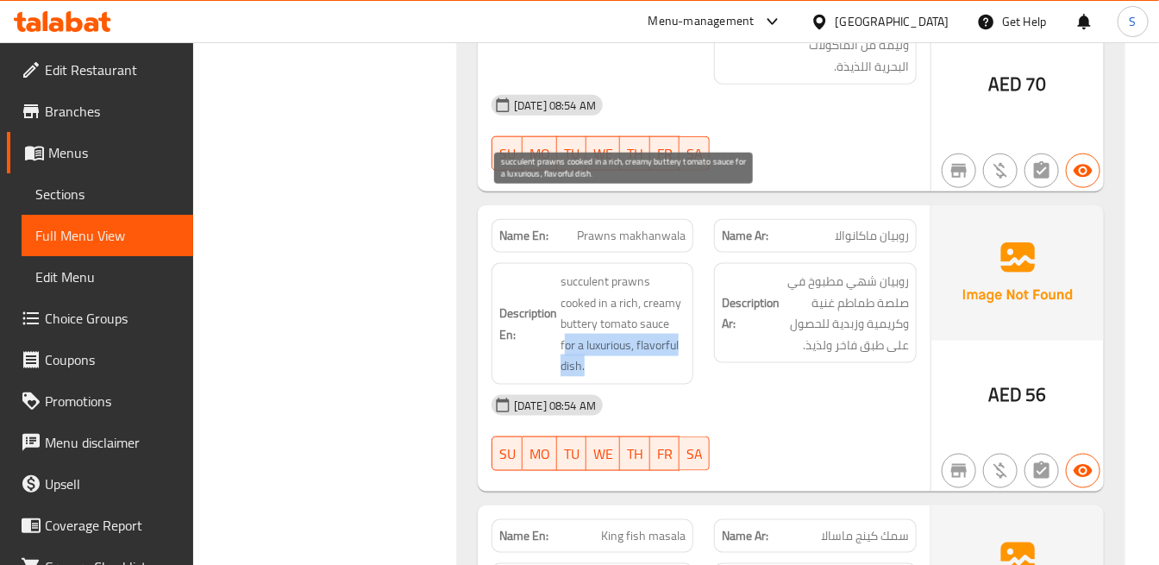
drag, startPoint x: 562, startPoint y: 267, endPoint x: 600, endPoint y: 290, distance: 44.1
click at [600, 290] on span "succulent prawns cooked in a rich, creamy buttery tomato sauce for a luxurious,…" at bounding box center [623, 324] width 125 height 106
click at [596, 289] on span "succulent prawns cooked in a rich, creamy buttery tomato sauce for a luxurious,…" at bounding box center [623, 324] width 125 height 106
drag, startPoint x: 593, startPoint y: 289, endPoint x: 1078, endPoint y: 411, distance: 499.9
click at [561, 271] on span "succulent prawns cooked in a rich, creamy buttery tomato sauce for a luxurious,…" at bounding box center [623, 324] width 125 height 106
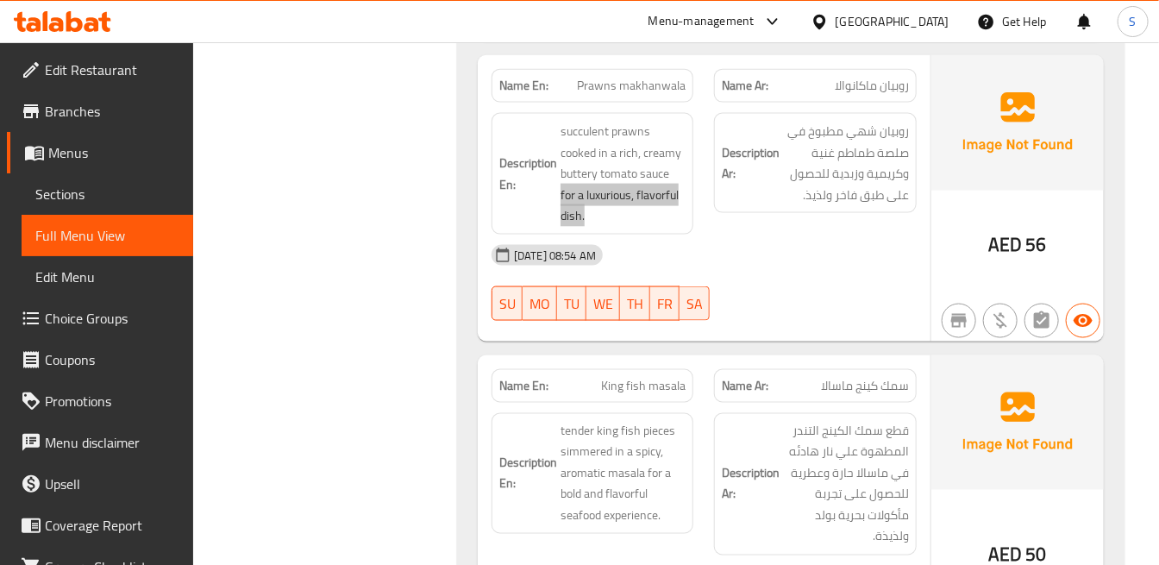
scroll to position [6246, 0]
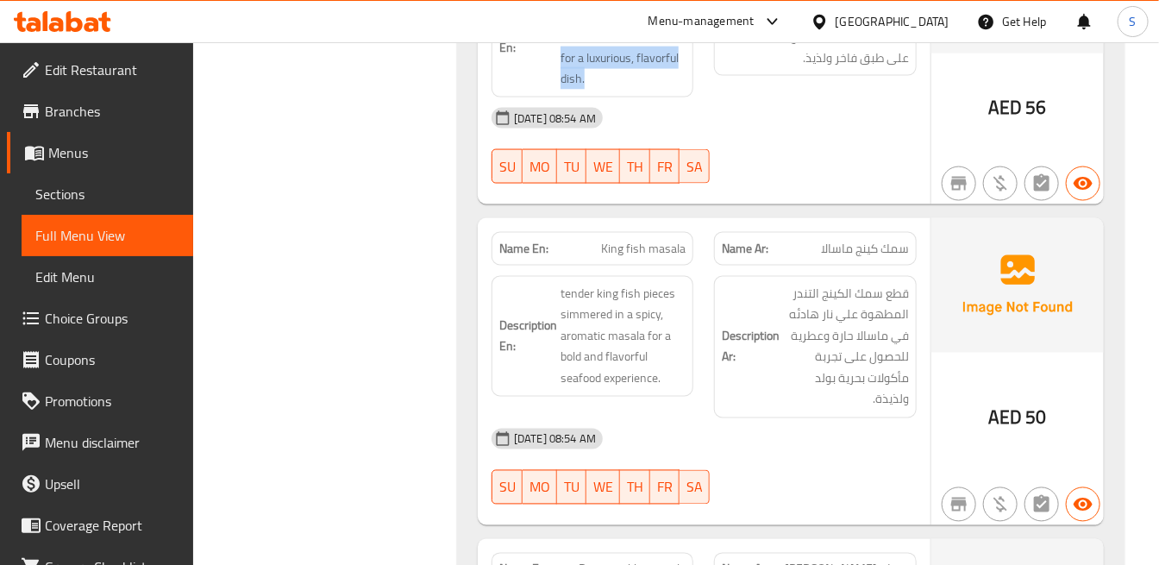
click at [664, 135] on div "Name En: Sealand special seafood masala Name Ar: ماسالا المأكولات البحرية الخاص…" at bounding box center [790, 335] width 667 height 2289
click at [648, 222] on div "Name En: King fish masala" at bounding box center [592, 249] width 222 height 54
copy span "King fish masala"
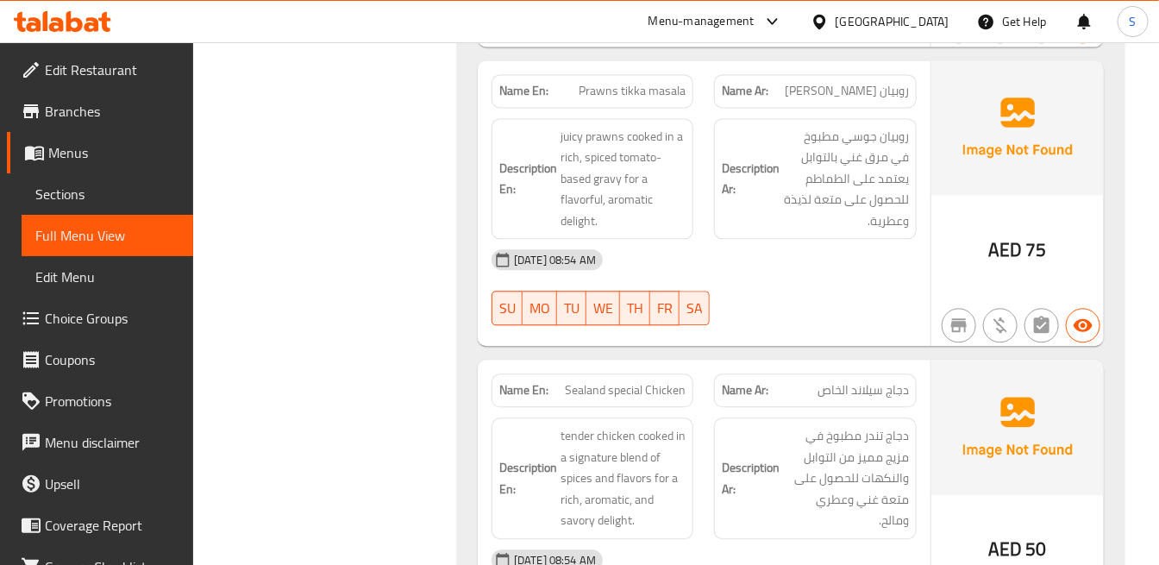
scroll to position [6821, 0]
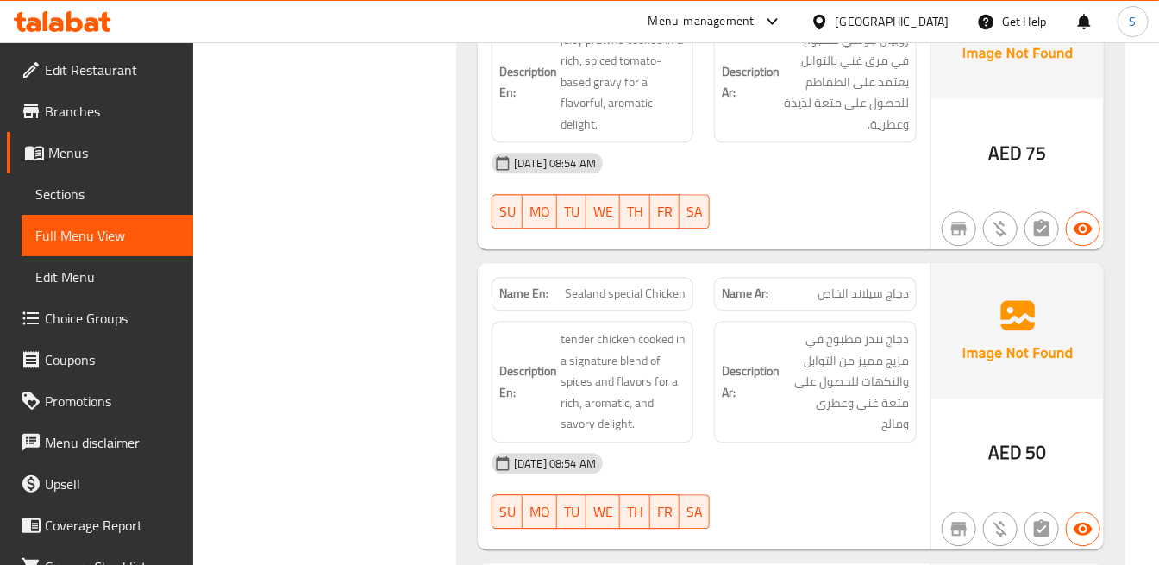
click at [857, 285] on span "دجاج سيلاند الخاص" at bounding box center [863, 294] width 91 height 18
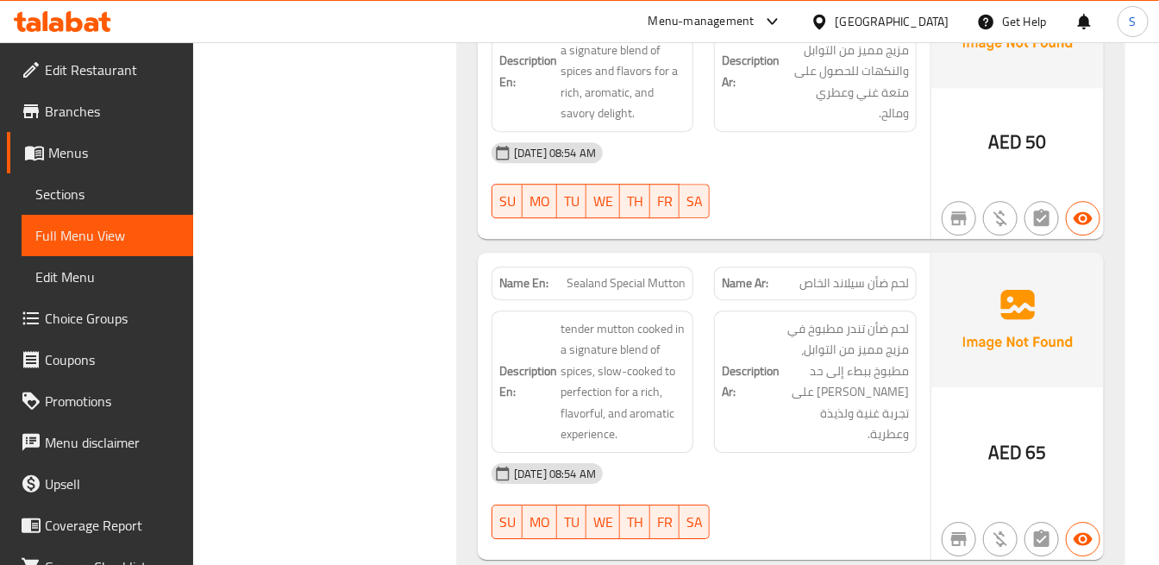
scroll to position [7204, 0]
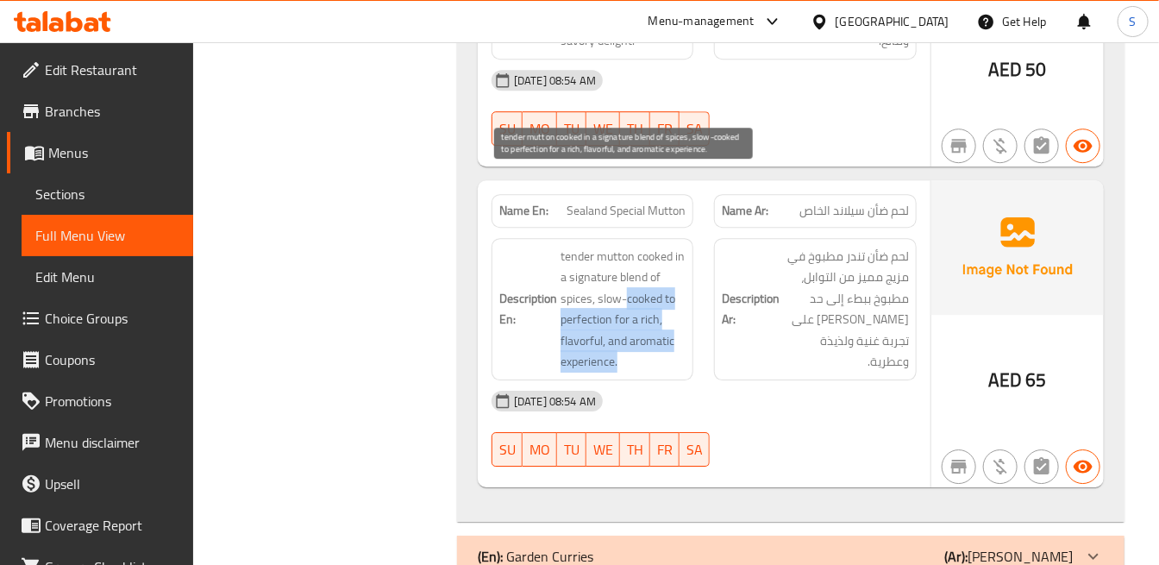
drag, startPoint x: 640, startPoint y: 283, endPoint x: 628, endPoint y: 229, distance: 55.7
click at [628, 246] on span "tender mutton cooked in a signature blend of spices, slow-cooked to perfection …" at bounding box center [623, 309] width 125 height 127
drag, startPoint x: 628, startPoint y: 229, endPoint x: 666, endPoint y: 209, distance: 42.8
click at [666, 246] on span "tender mutton cooked in a signature blend of spices, slow-cooked to perfection …" at bounding box center [623, 309] width 125 height 127
drag, startPoint x: 671, startPoint y: 222, endPoint x: 679, endPoint y: 281, distance: 59.2
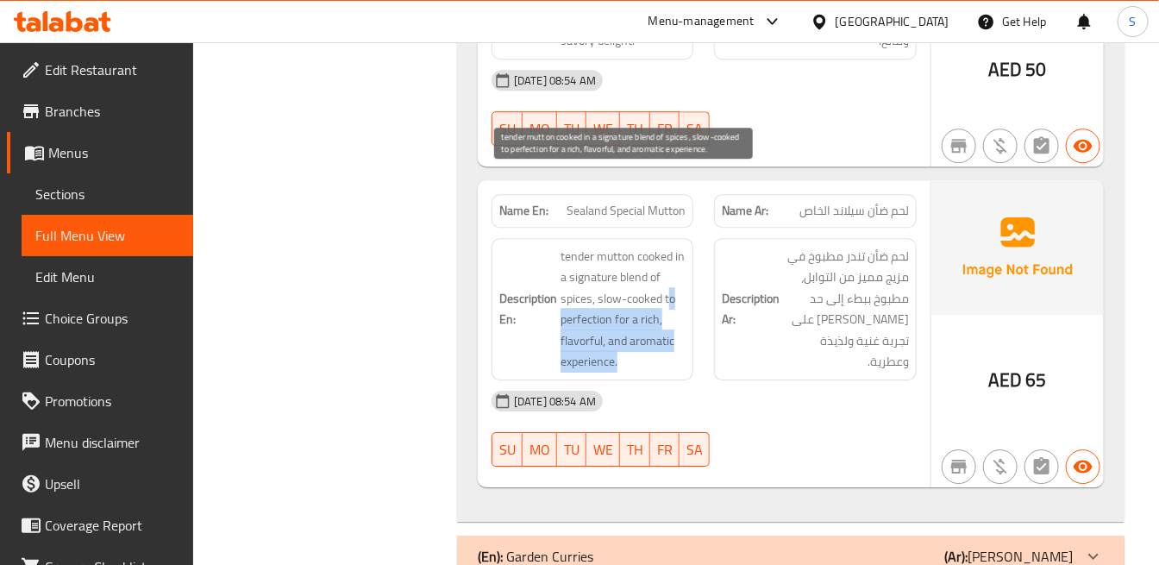
click at [679, 281] on span "tender mutton cooked in a signature blend of spices, slow-cooked to perfection …" at bounding box center [623, 309] width 125 height 127
copy span "o perfection for a rich, flavorful, and aromatic experience."
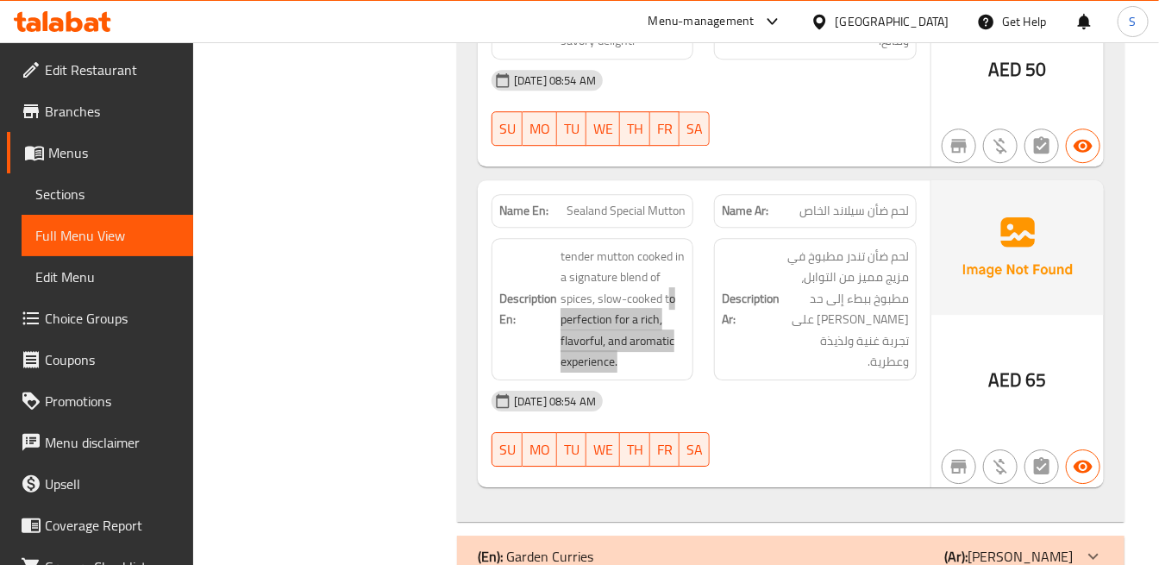
scroll to position [7299, 0]
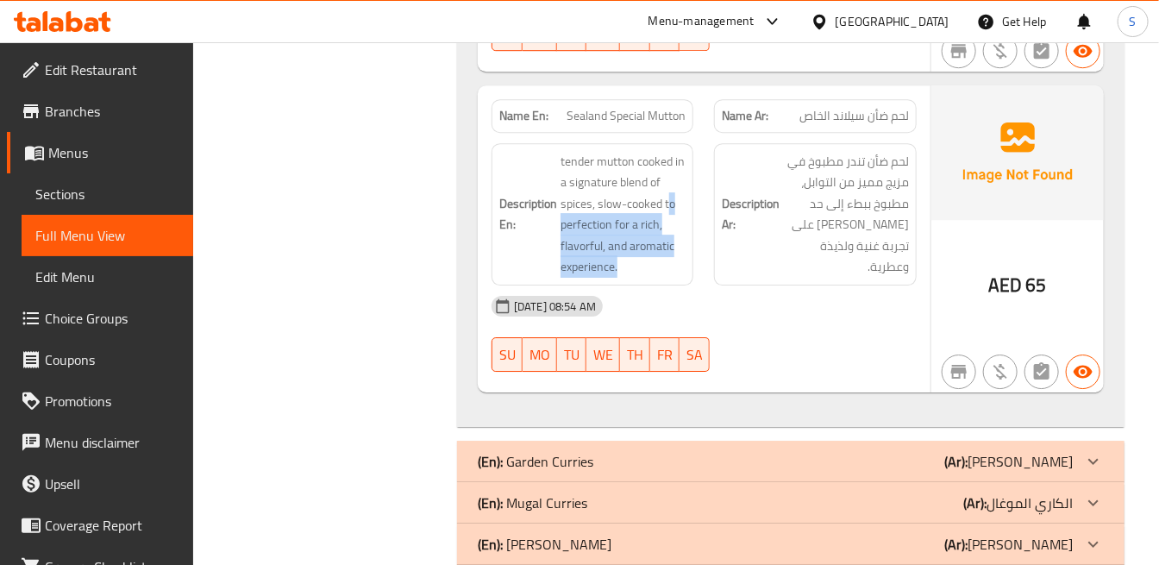
click at [911, 451] on div "(En): Garden Curries (Ar): جاردن كاري" at bounding box center [775, 461] width 595 height 21
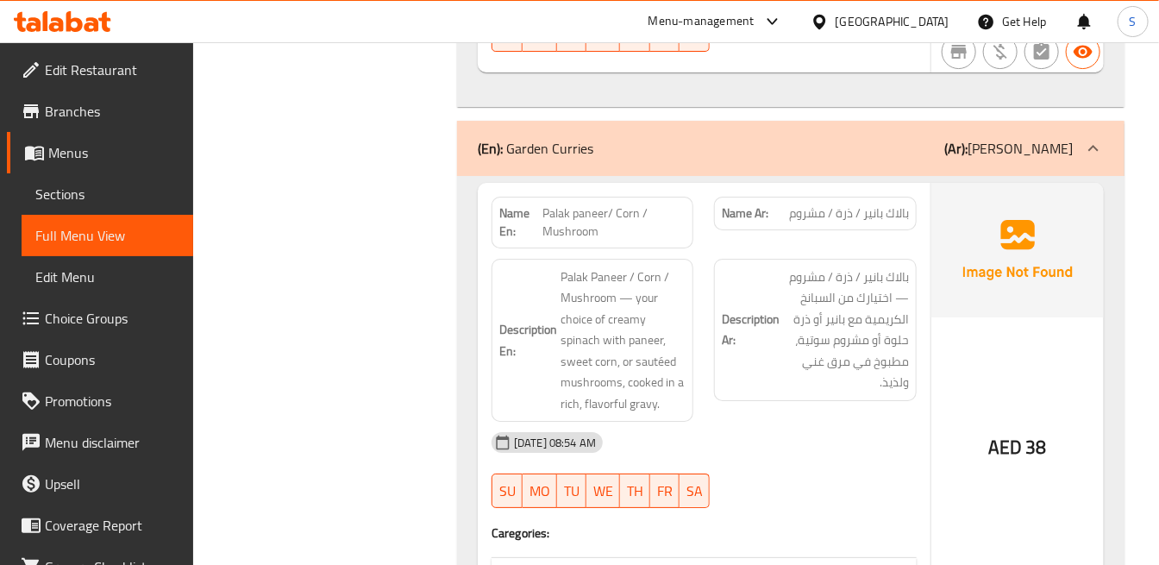
scroll to position [7586, 0]
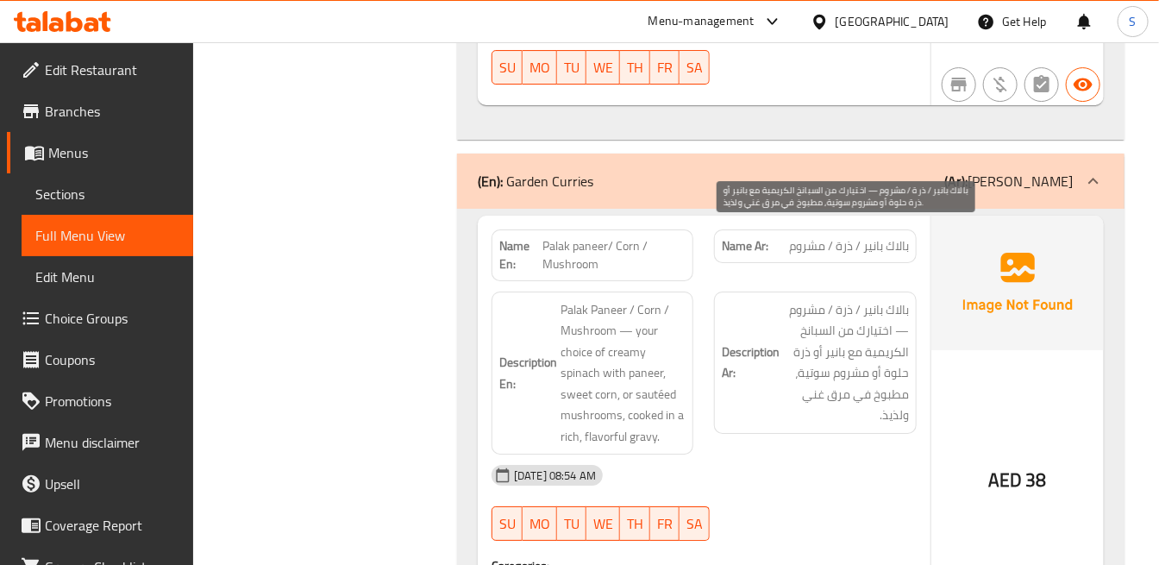
click at [855, 299] on span "بالاك بانير / ذرة / مشروم — اختيارك من السبانخ الكريمية مع بانير أو ذرة حلوة أو…" at bounding box center [845, 362] width 125 height 127
click at [841, 299] on span "بالاك بانير / ذرة / مشروم — اختيارك من السبانخ الكريمية مع بانير أو ذرة حلوة أو…" at bounding box center [845, 362] width 125 height 127
click at [887, 299] on span "بالاك بانير / ذرة / مشروم — اختيارك من السبانخ الكريمية مع بانير أو ذرة حلوة أو…" at bounding box center [845, 362] width 125 height 127
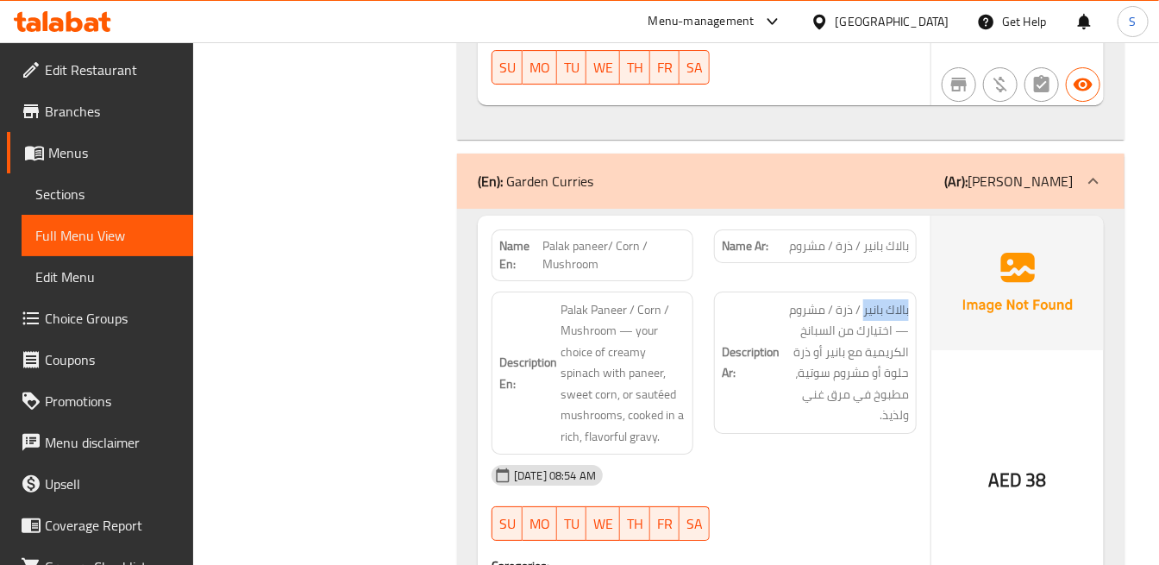
drag, startPoint x: 863, startPoint y: 241, endPoint x: 910, endPoint y: 230, distance: 47.9
click at [910, 291] on div "Description Ar: بالاك بانير / ذرة / مشروم — اختيارك من السبانخ الكريمية مع باني…" at bounding box center [815, 362] width 202 height 142
click at [930, 229] on hr at bounding box center [930, 434] width 1 height 437
drag, startPoint x: 604, startPoint y: 166, endPoint x: 544, endPoint y: 177, distance: 60.5
click at [544, 237] on span "Palak paneer/ Corn / Mushroom" at bounding box center [614, 255] width 144 height 36
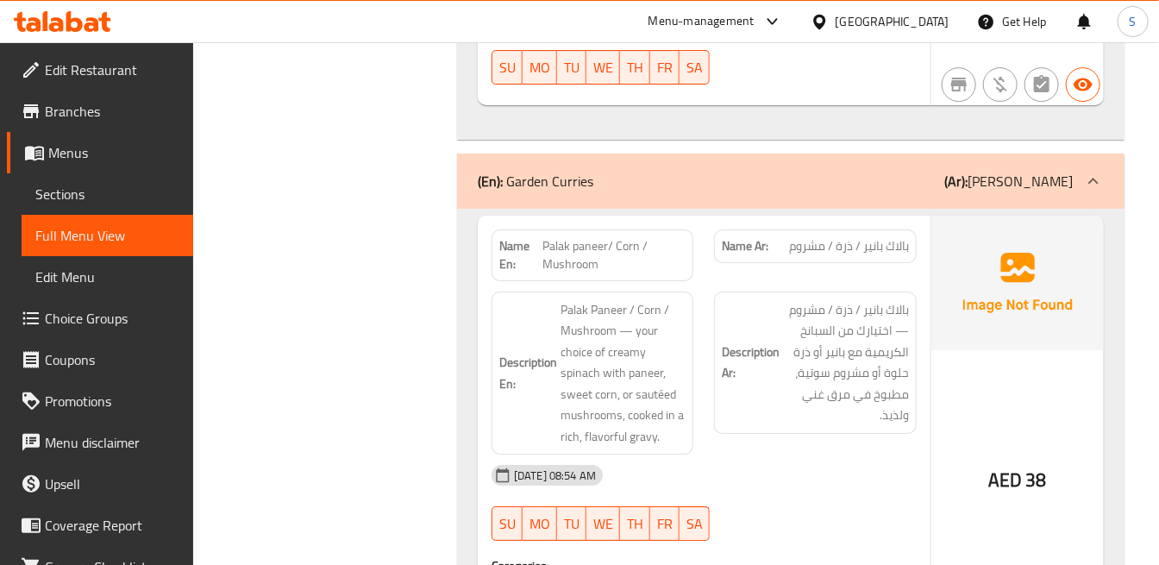
click at [610, 237] on span "Palak paneer/ Corn / Mushroom" at bounding box center [614, 255] width 144 height 36
click at [634, 237] on span "Palak paneer/ Corn / Mushroom" at bounding box center [614, 255] width 144 height 36
click at [874, 219] on div "Name Ar: بالاك بانير / ذرة / مشروم" at bounding box center [815, 255] width 222 height 72
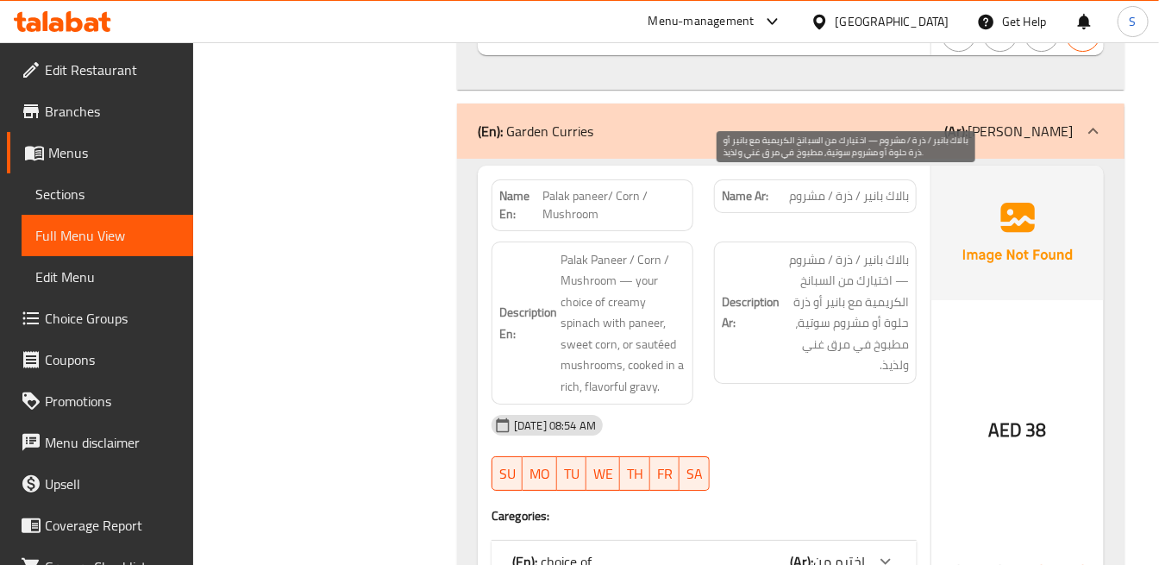
scroll to position [7682, 0]
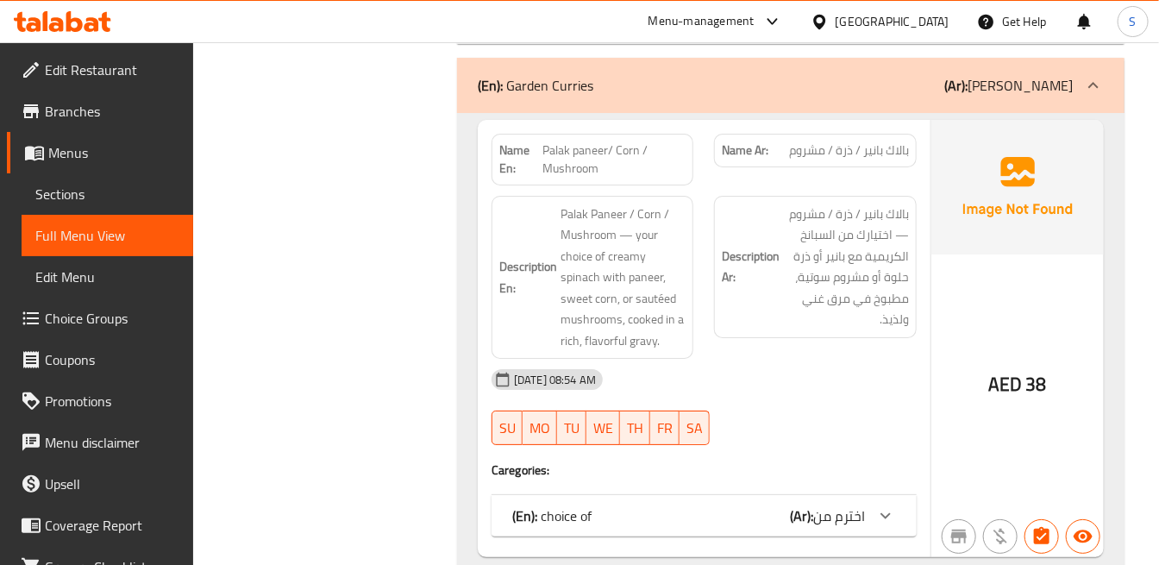
click at [863, 503] on span "اخترم من" at bounding box center [839, 516] width 52 height 26
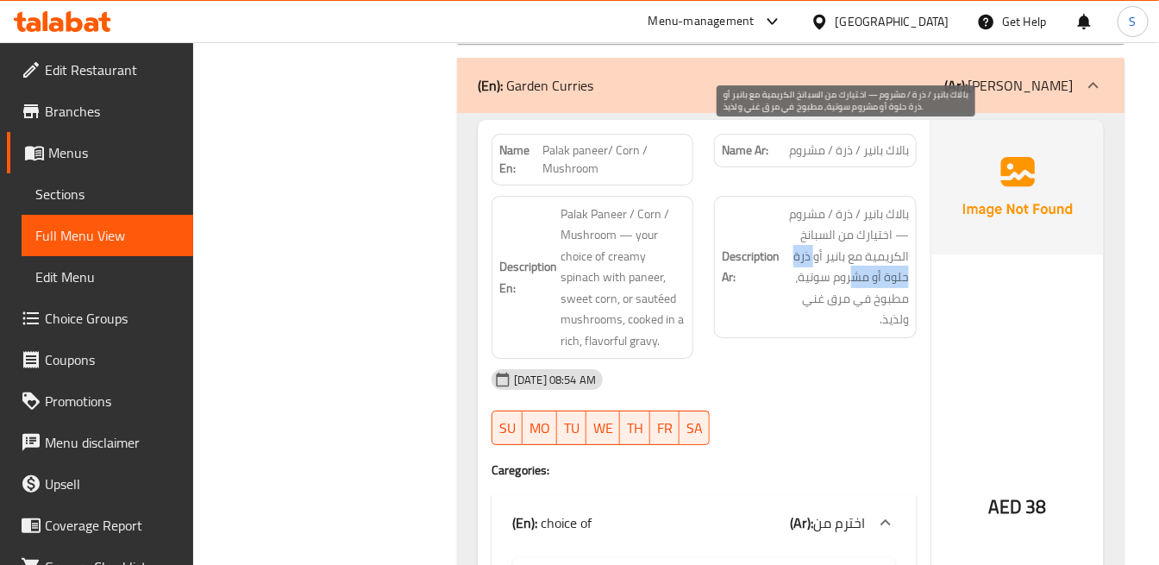
drag, startPoint x: 813, startPoint y: 181, endPoint x: 854, endPoint y: 210, distance: 49.5
click at [854, 210] on span "بالاك بانير / ذرة / مشروم — اختيارك من السبانخ الكريمية مع بانير أو ذرة حلوة أو…" at bounding box center [845, 267] width 125 height 127
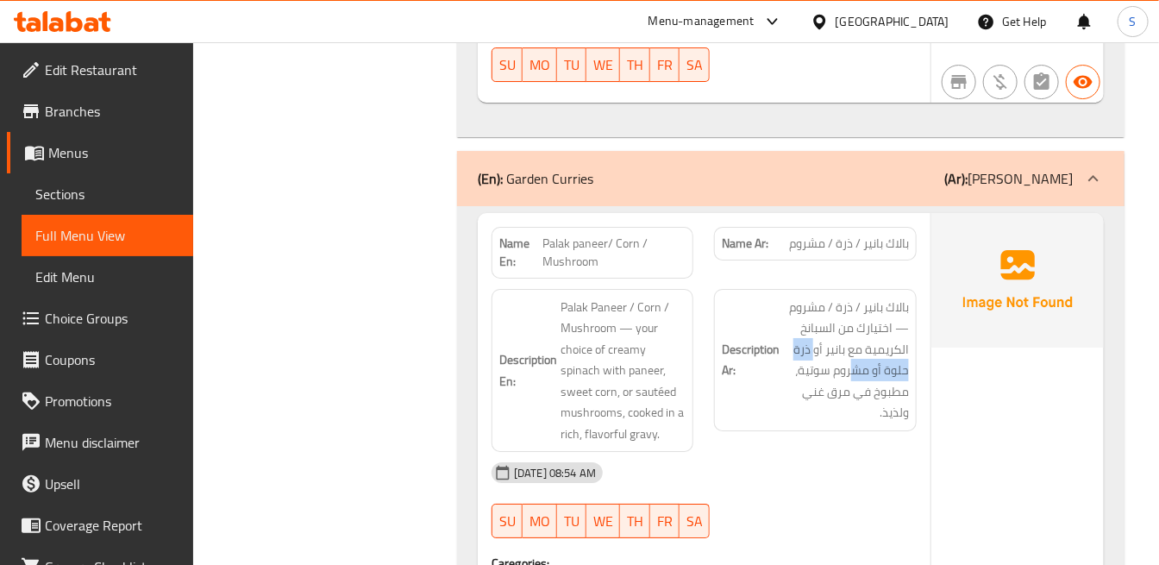
scroll to position [7586, 0]
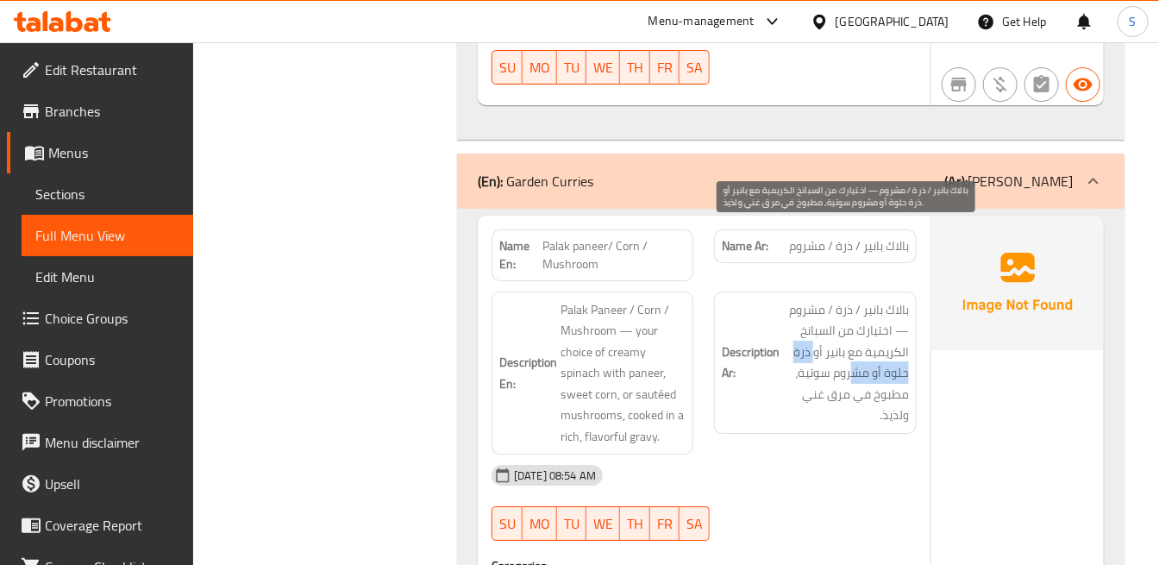
click at [893, 302] on span "بالاك بانير / ذرة / مشروم — اختيارك من السبانخ الكريمية مع بانير أو ذرة حلوة أو…" at bounding box center [845, 362] width 125 height 127
click at [828, 299] on span "بالاك بانير / ذرة / مشروم — اختيارك من السبانخ الكريمية مع بانير أو ذرة حلوة أو…" at bounding box center [845, 362] width 125 height 127
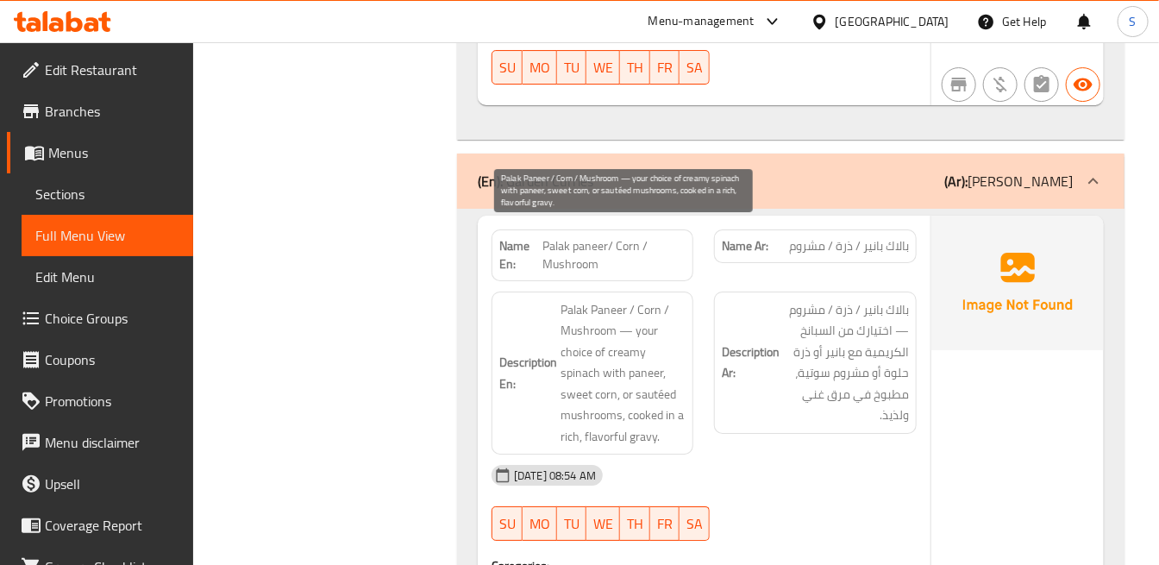
scroll to position [7682, 0]
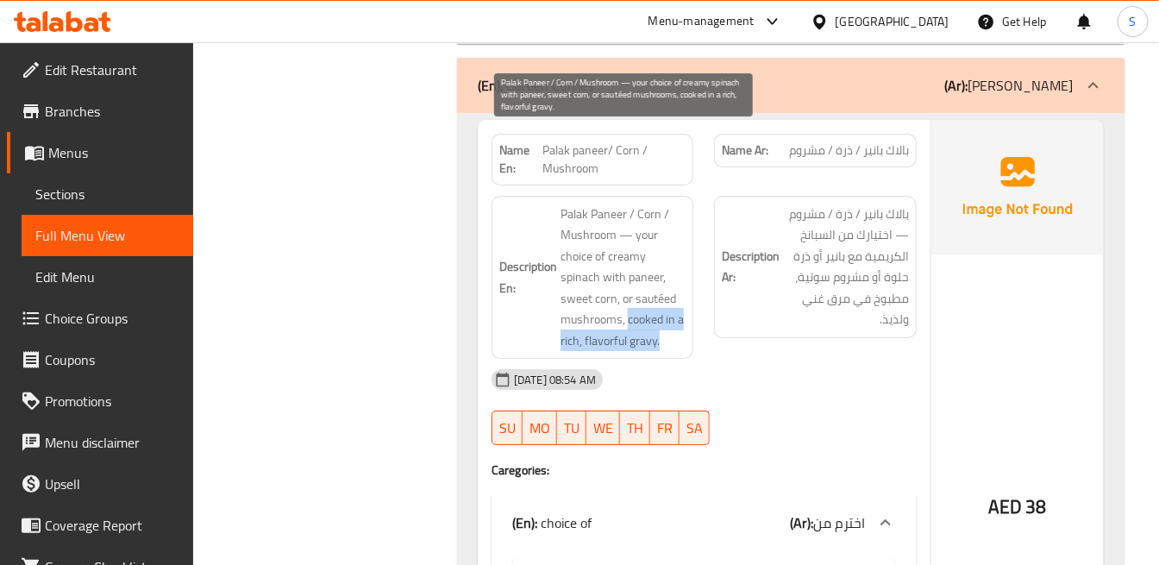
drag, startPoint x: 661, startPoint y: 259, endPoint x: 638, endPoint y: 259, distance: 23.3
click at [625, 245] on span "Palak Paneer / Corn / Mushroom — your choice of creamy spinach with paneer, swe…" at bounding box center [623, 278] width 125 height 148
click at [656, 266] on span "Palak Paneer / Corn / Mushroom — your choice of creamy spinach with paneer, swe…" at bounding box center [623, 278] width 125 height 148
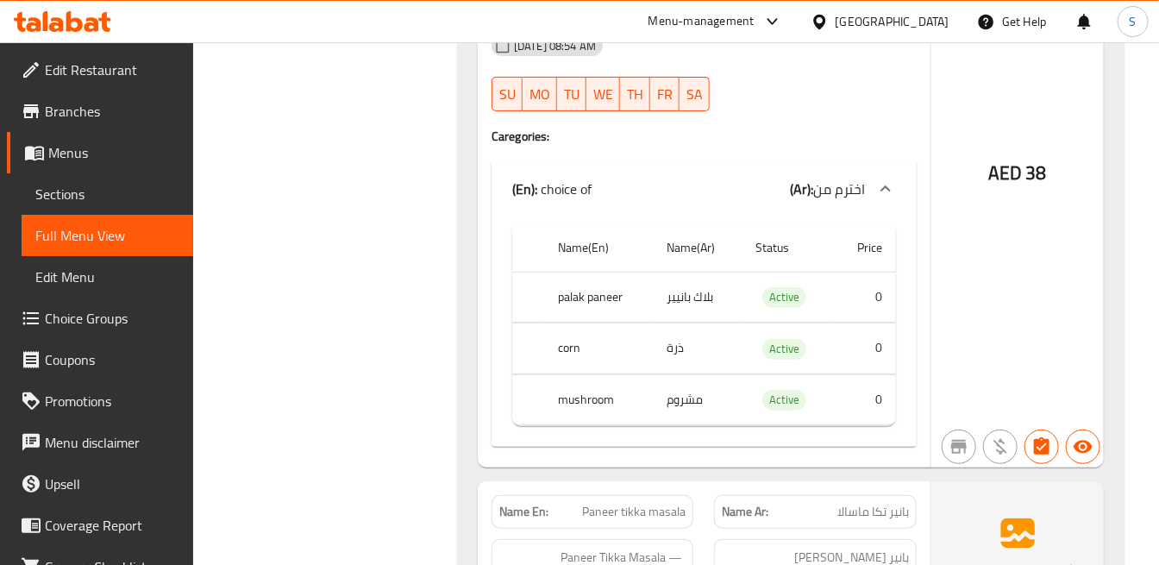
scroll to position [7970, 0]
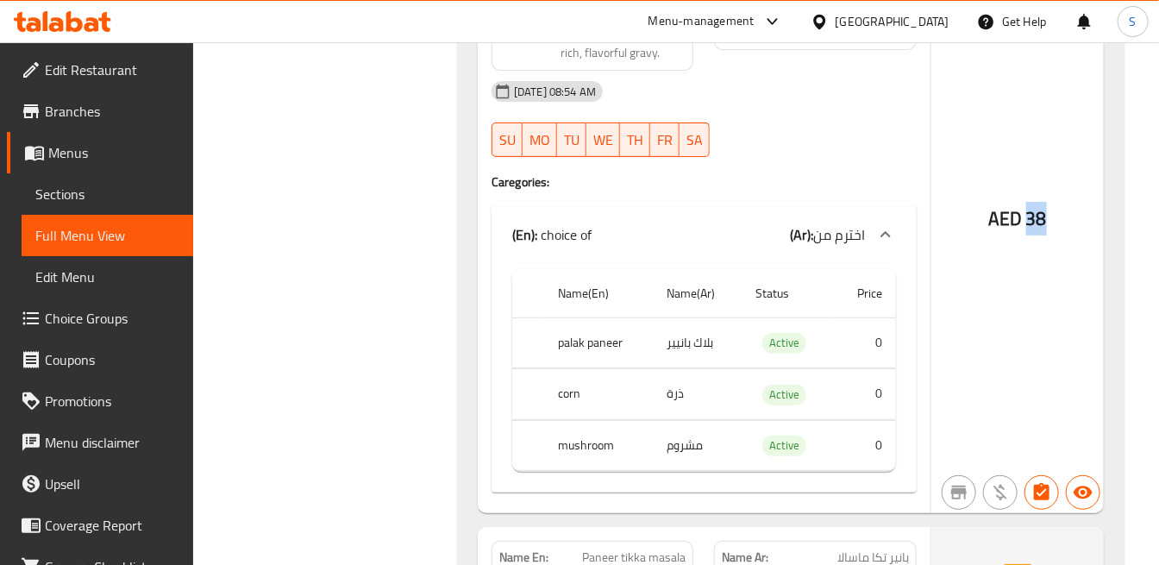
drag, startPoint x: 1027, startPoint y: 147, endPoint x: 1049, endPoint y: 143, distance: 22.8
click at [1049, 143] on div "AED 38" at bounding box center [1017, 172] width 172 height 681
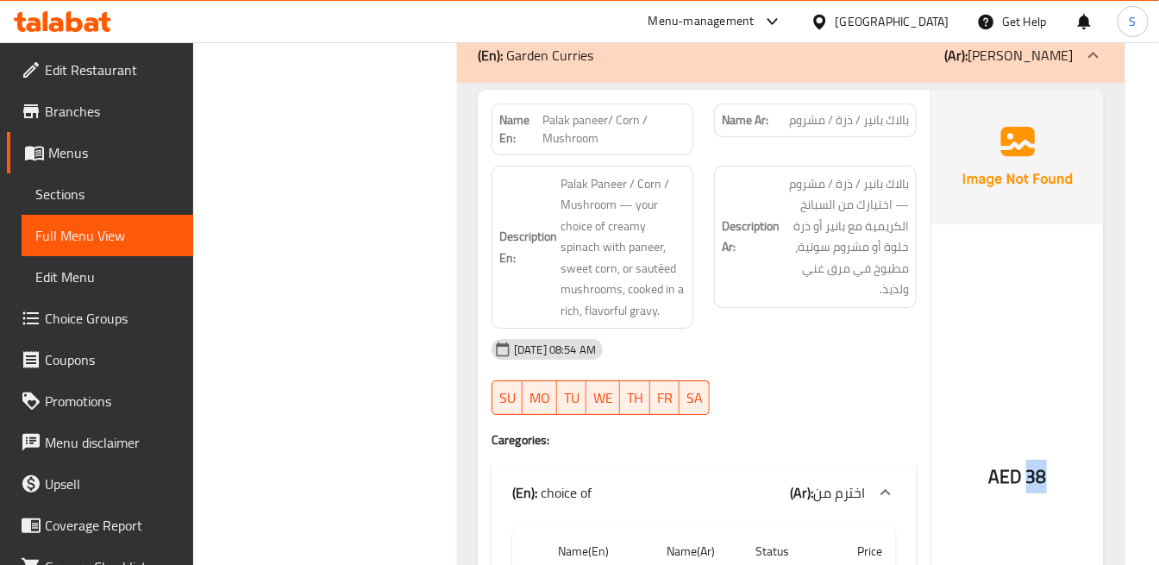
scroll to position [7682, 0]
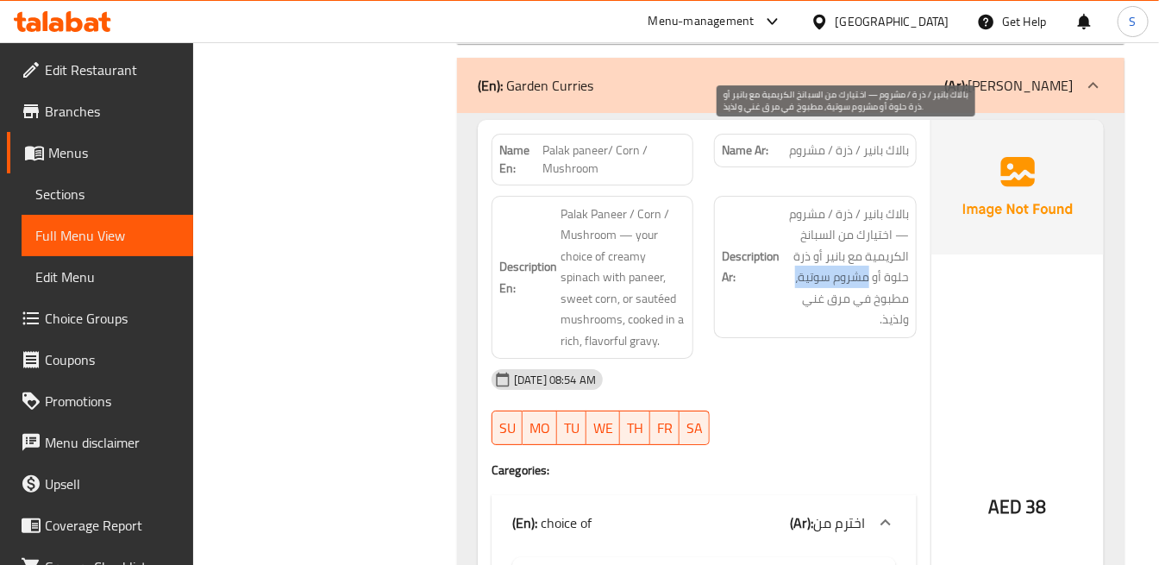
drag, startPoint x: 868, startPoint y: 205, endPoint x: 789, endPoint y: 207, distance: 78.5
click at [789, 207] on span "بالاك بانير / ذرة / مشروم — اختيارك من السبانخ الكريمية مع بانير أو ذرة حلوة أو…" at bounding box center [845, 267] width 125 height 127
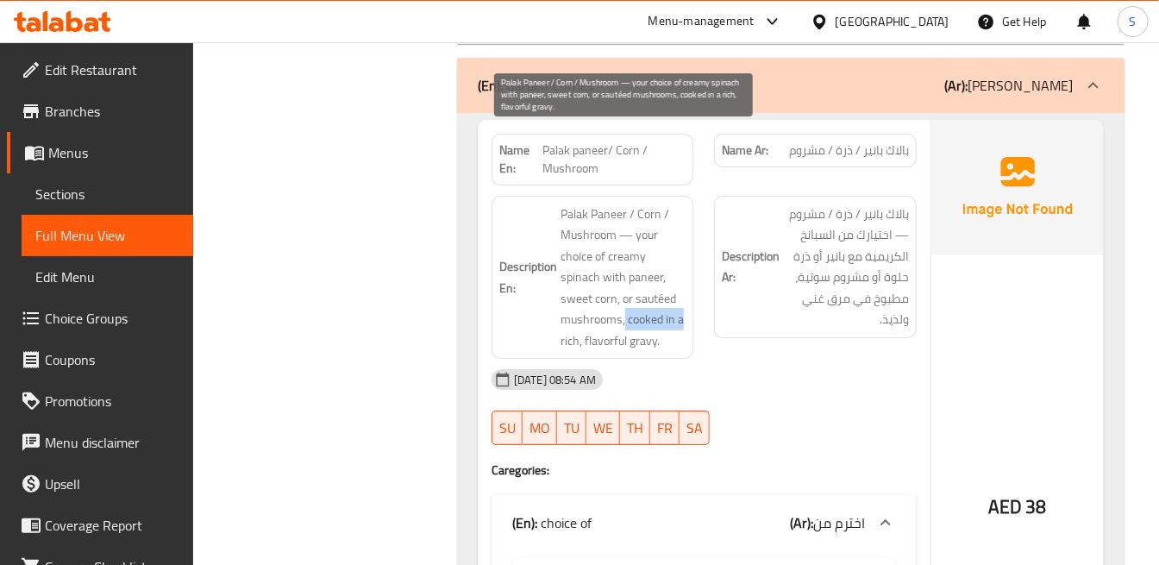
drag, startPoint x: 624, startPoint y: 242, endPoint x: 681, endPoint y: 251, distance: 57.6
click at [681, 251] on span "Palak Paneer / Corn / Mushroom — your choice of creamy spinach with paneer, swe…" at bounding box center [623, 278] width 125 height 148
click at [661, 261] on span "Palak Paneer / Corn / Mushroom — your choice of creamy spinach with paneer, swe…" at bounding box center [623, 278] width 125 height 148
drag, startPoint x: 581, startPoint y: 267, endPoint x: 662, endPoint y: 268, distance: 81.1
click at [662, 268] on span "Palak Paneer / Corn / Mushroom — your choice of creamy spinach with paneer, swe…" at bounding box center [623, 278] width 125 height 148
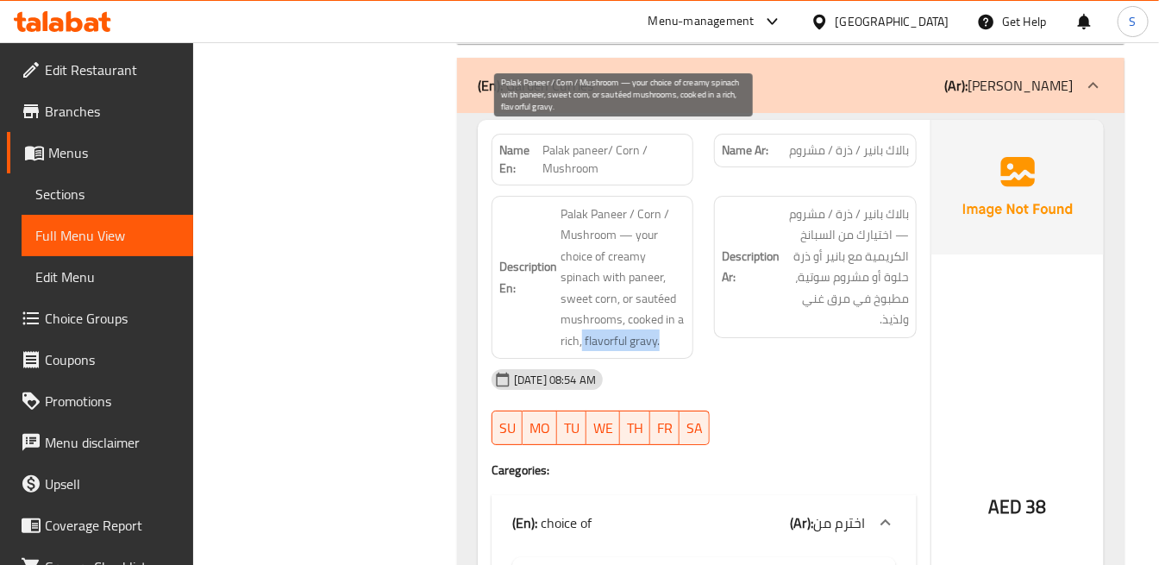
click at [671, 254] on span "Palak Paneer / Corn / Mushroom — your choice of creamy spinach with paneer, swe…" at bounding box center [623, 278] width 125 height 148
drag, startPoint x: 587, startPoint y: 264, endPoint x: 673, endPoint y: 259, distance: 85.5
click at [673, 259] on span "Palak Paneer / Corn / Mushroom — your choice of creamy spinach with paneer, swe…" at bounding box center [623, 278] width 125 height 148
click at [671, 261] on span "Palak Paneer / Corn / Mushroom — your choice of creamy spinach with paneer, swe…" at bounding box center [623, 278] width 125 height 148
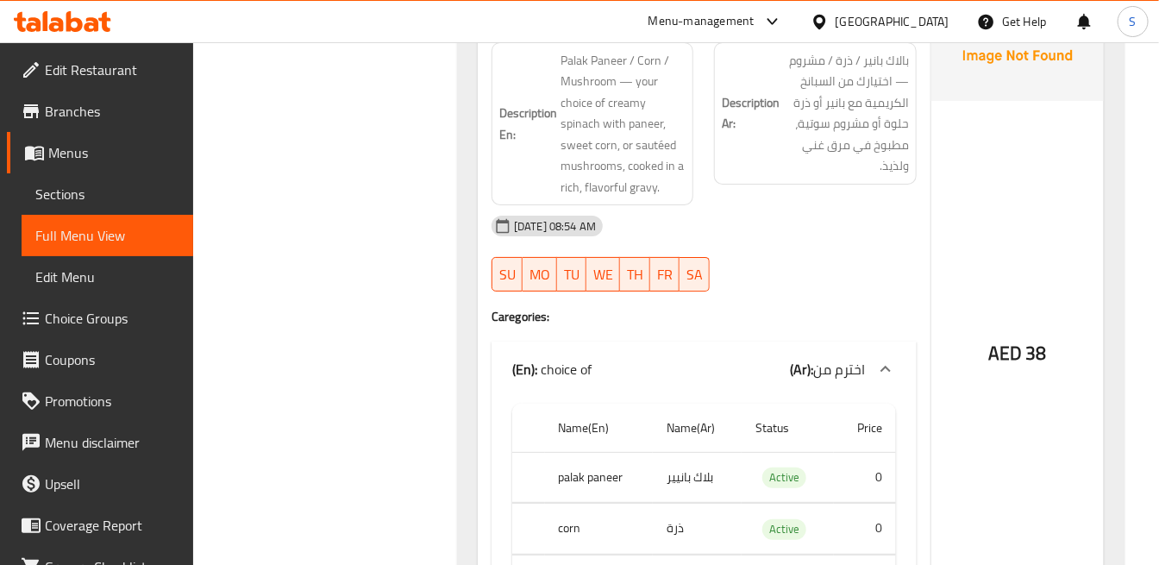
scroll to position [7586, 0]
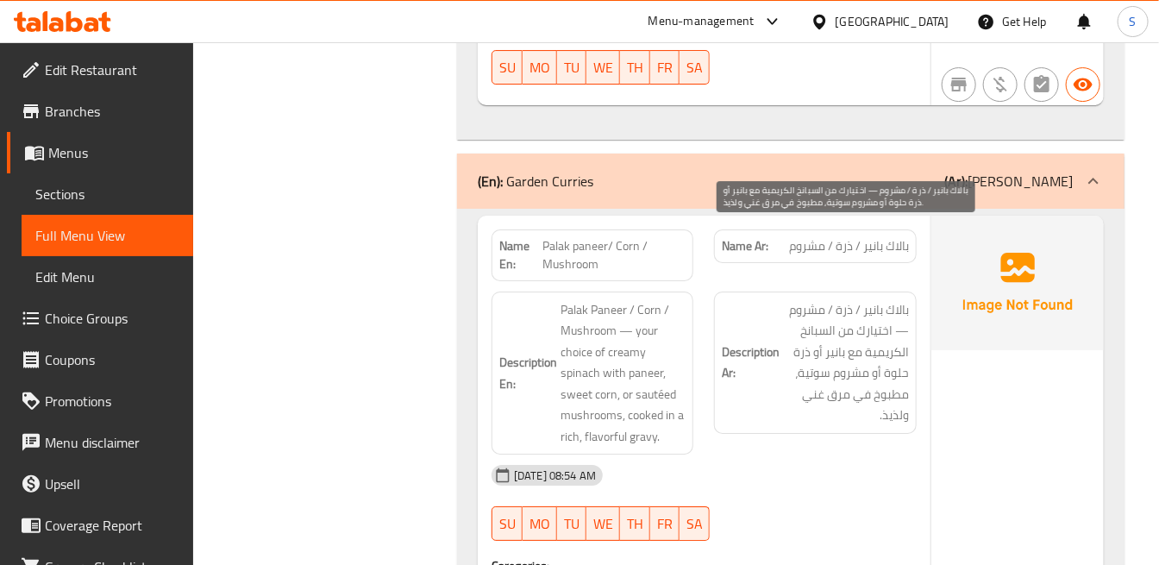
click at [860, 299] on span "بالاك بانير / ذرة / مشروم — اختيارك من السبانخ الكريمية مع بانير أو ذرة حلوة أو…" at bounding box center [845, 362] width 125 height 127
click at [874, 299] on span "بالاك بانير / ذرة / مشروم — اختيارك من السبانخ الكريمية مع بانير أو ذرة حلوة أو…" at bounding box center [845, 362] width 125 height 127
click at [823, 299] on span "بالاك بانير / ذرة / مشروم — اختيارك من السبانخ الكريمية مع بانير أو ذرة حلوة أو…" at bounding box center [845, 362] width 125 height 127
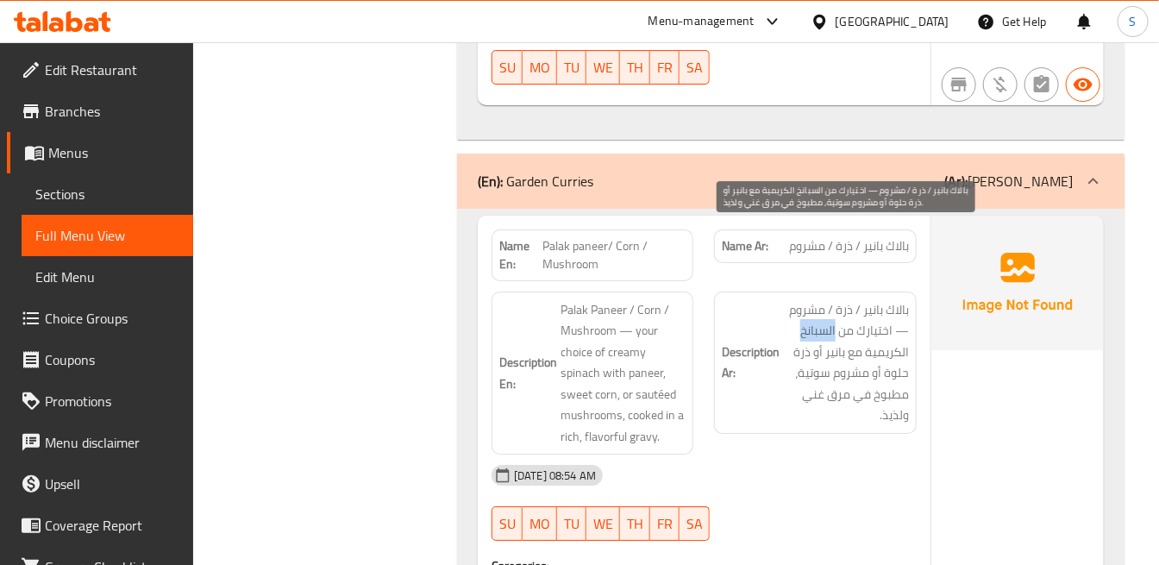
click at [823, 299] on span "بالاك بانير / ذرة / مشروم — اختيارك من السبانخ الكريمية مع بانير أو ذرة حلوة أو…" at bounding box center [845, 362] width 125 height 127
click at [824, 299] on span "بالاك بانير / ذرة / مشروم — اختيارك من السبانخ الكريمية مع بانير أو ذرة حلوة أو…" at bounding box center [845, 362] width 125 height 127
click at [876, 299] on span "بالاك بانير / ذرة / مشروم — اختيارك من السبانخ الكريمية مع بانير أو ذرة حلوة أو…" at bounding box center [845, 362] width 125 height 127
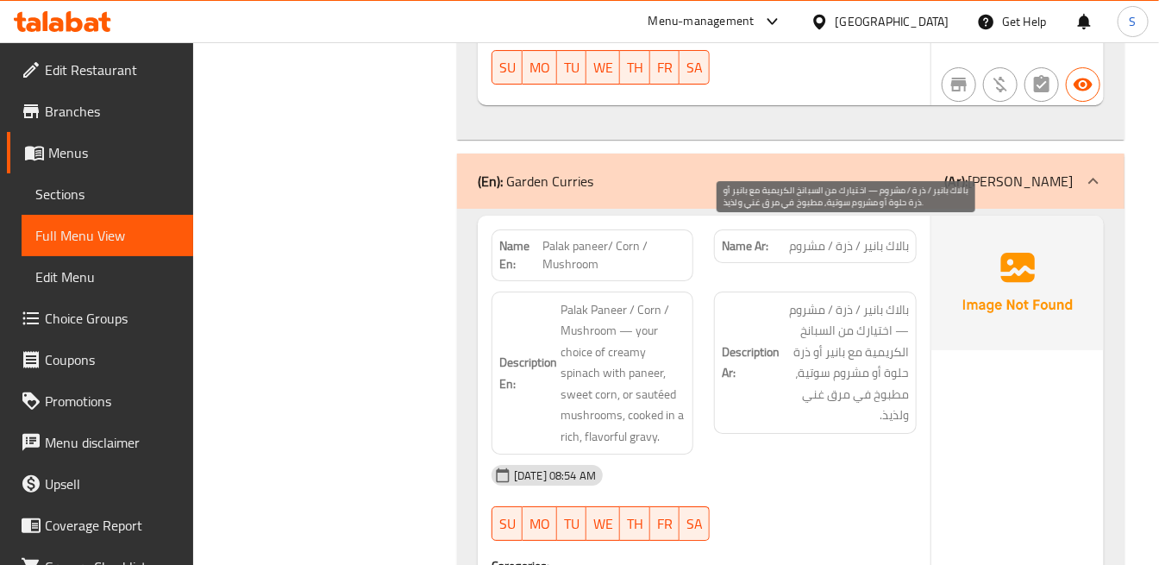
click at [842, 299] on span "بالاك بانير / ذرة / مشروم — اختيارك من السبانخ الكريمية مع بانير أو ذرة حلوة أو…" at bounding box center [845, 362] width 125 height 127
click at [792, 299] on span "بالاك بانير / ذرة / مشروم — اختيارك من السبانخ الكريمية مع بانير أو ذرة حلوة أو…" at bounding box center [845, 362] width 125 height 127
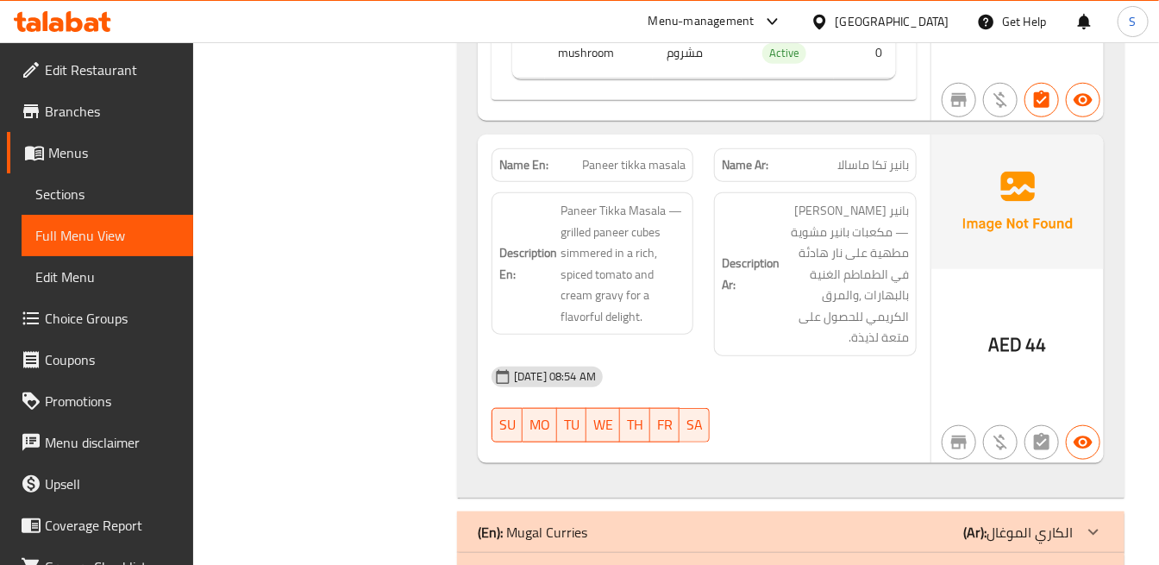
scroll to position [8392, 0]
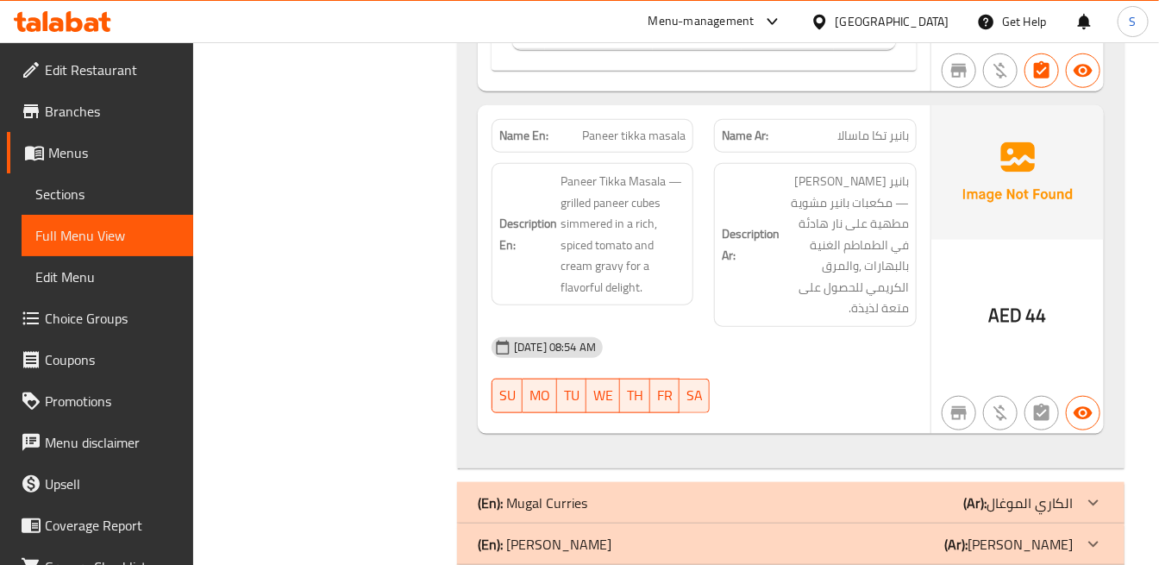
click at [904, 492] on div "(En): Mugal Curries (Ar): الكاري الموغال" at bounding box center [775, 502] width 595 height 21
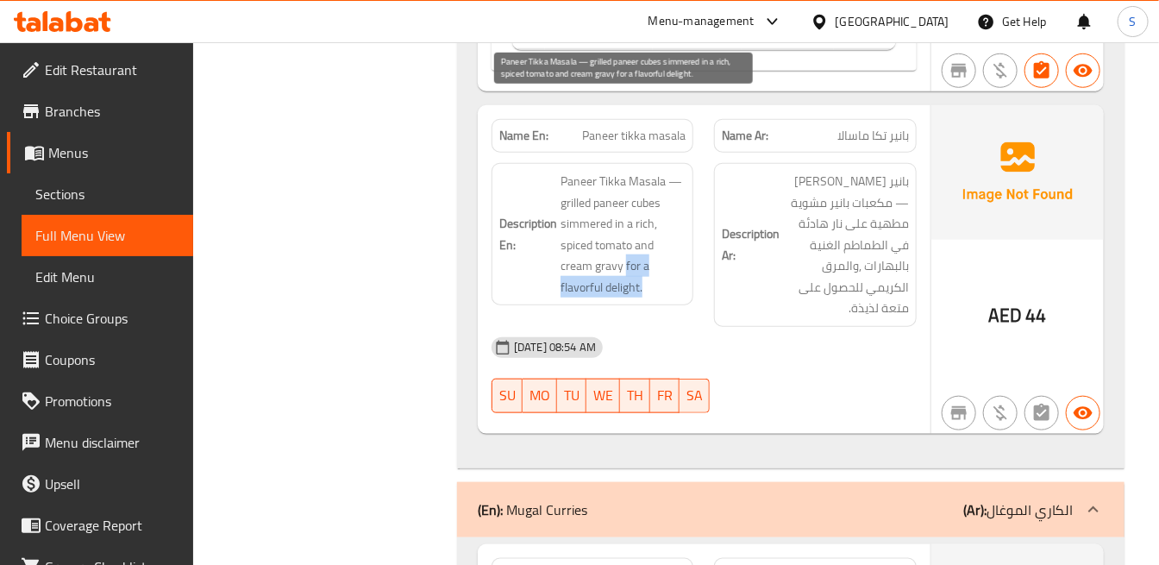
drag, startPoint x: 640, startPoint y: 194, endPoint x: 666, endPoint y: 209, distance: 29.7
click at [662, 209] on span "Paneer Tikka Masala — grilled paneer cubes simmered in a rich, spiced tomato an…" at bounding box center [623, 234] width 125 height 127
copy span "for a flavorful delight."
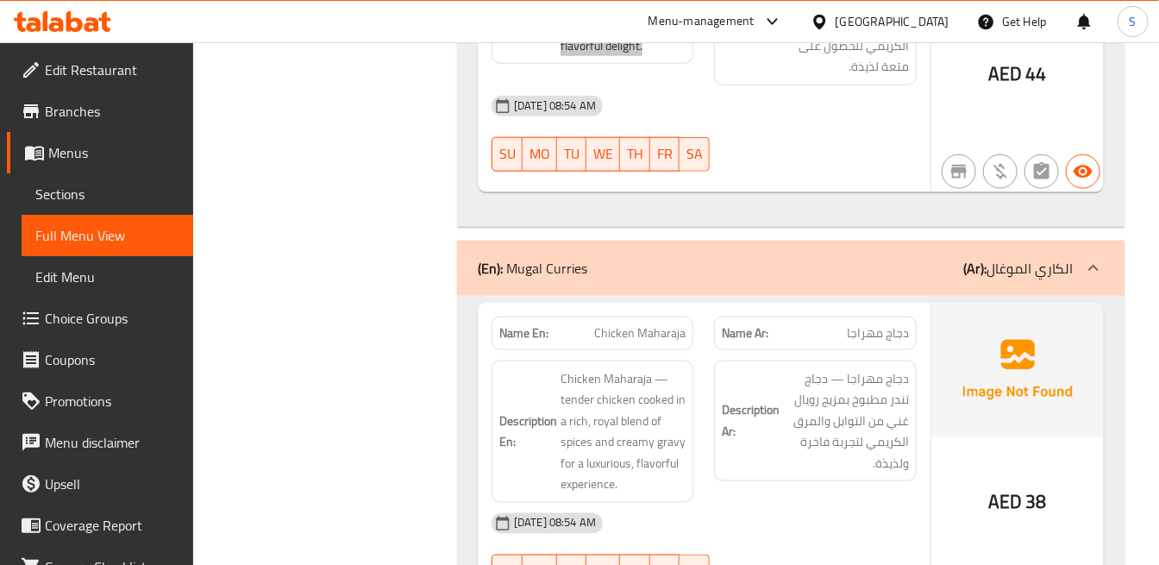
scroll to position [8679, 0]
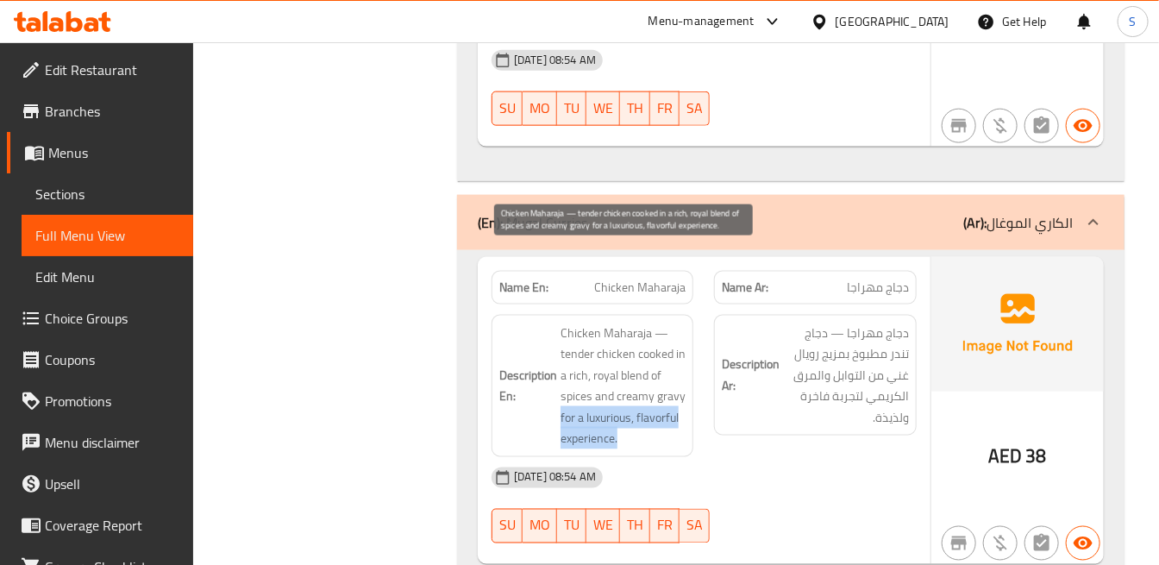
drag, startPoint x: 558, startPoint y: 347, endPoint x: 638, endPoint y: 369, distance: 83.3
click at [638, 369] on h6 "Description En: Chicken Maharaja — tender chicken cooked in a rich, royal blend…" at bounding box center [592, 386] width 186 height 127
copy span "for a luxurious, flavorful experience."
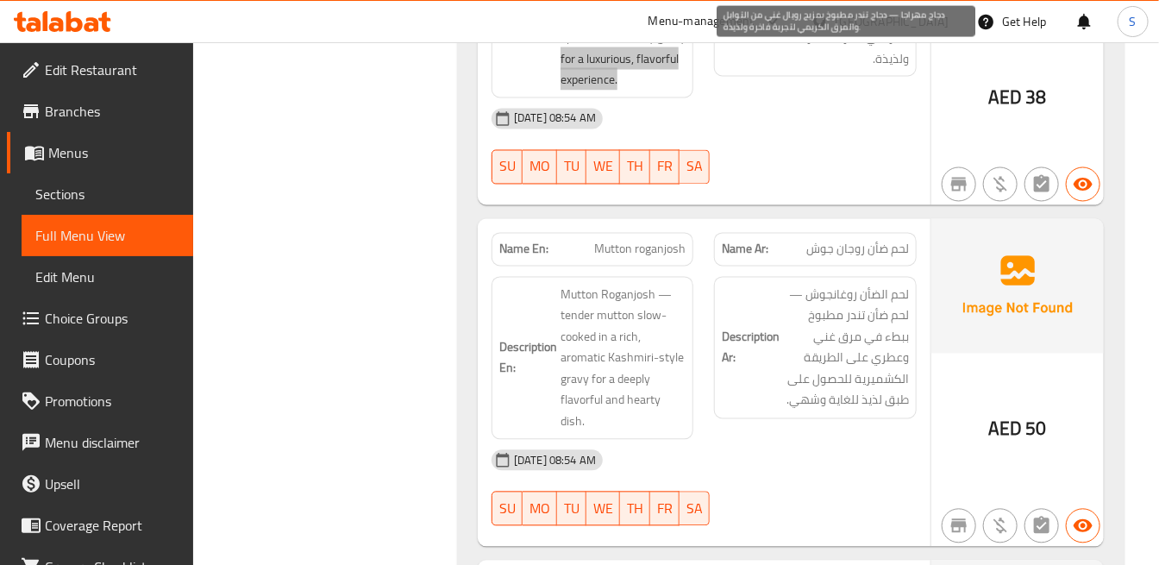
scroll to position [9062, 0]
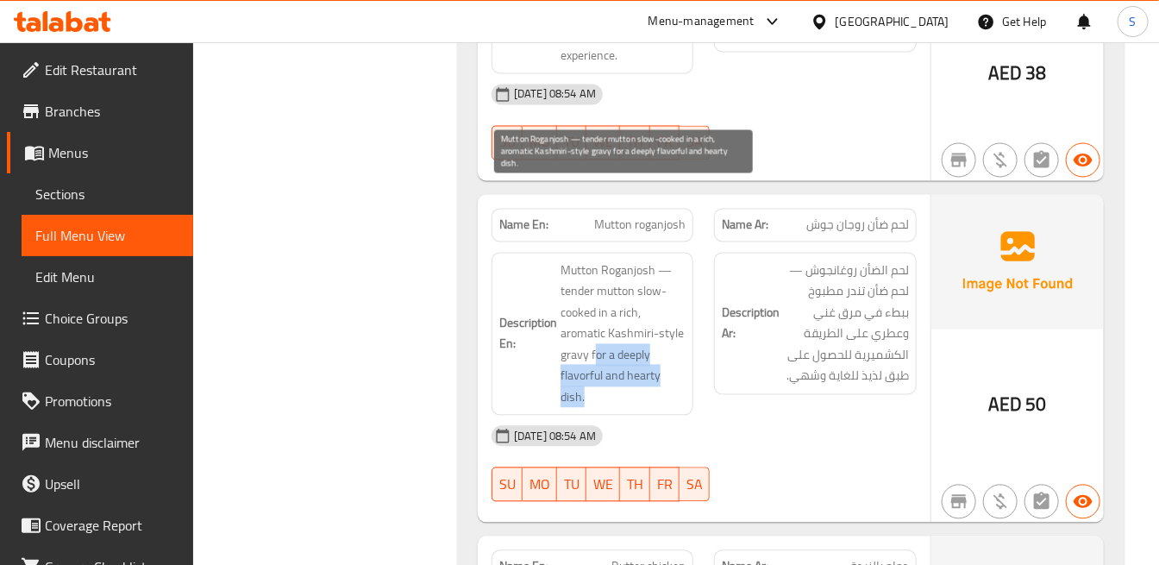
drag, startPoint x: 622, startPoint y: 317, endPoint x: 592, endPoint y: 286, distance: 42.7
click at [592, 286] on span "Mutton Roganjosh — tender mutton slow-cooked in a rich, aromatic Kashmiri-style…" at bounding box center [623, 334] width 125 height 148
copy span "or a deeply flavorful and hearty dish."
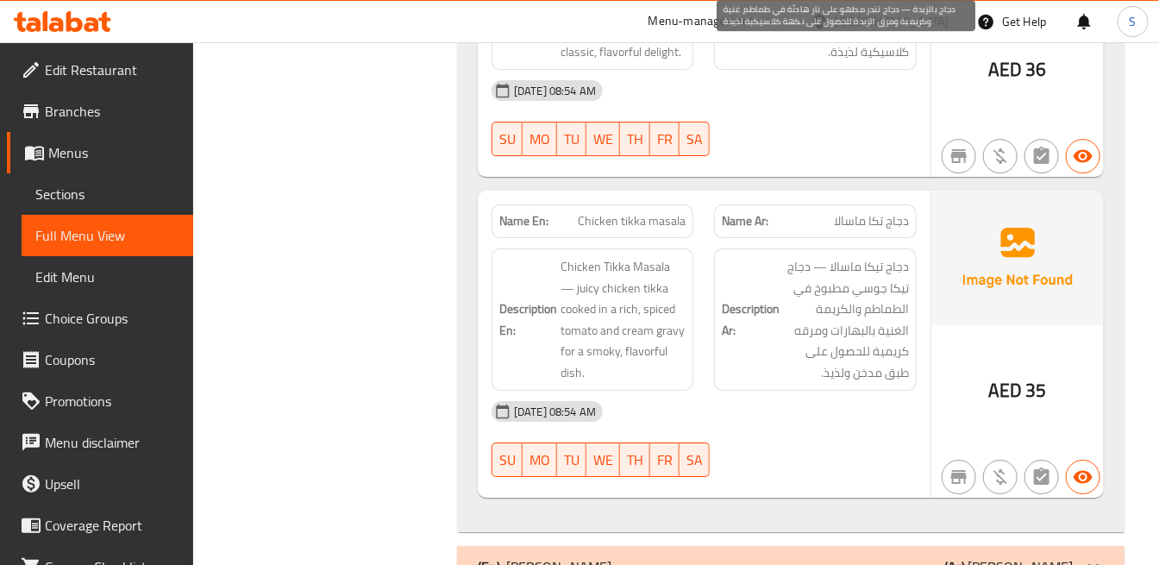
scroll to position [10073, 0]
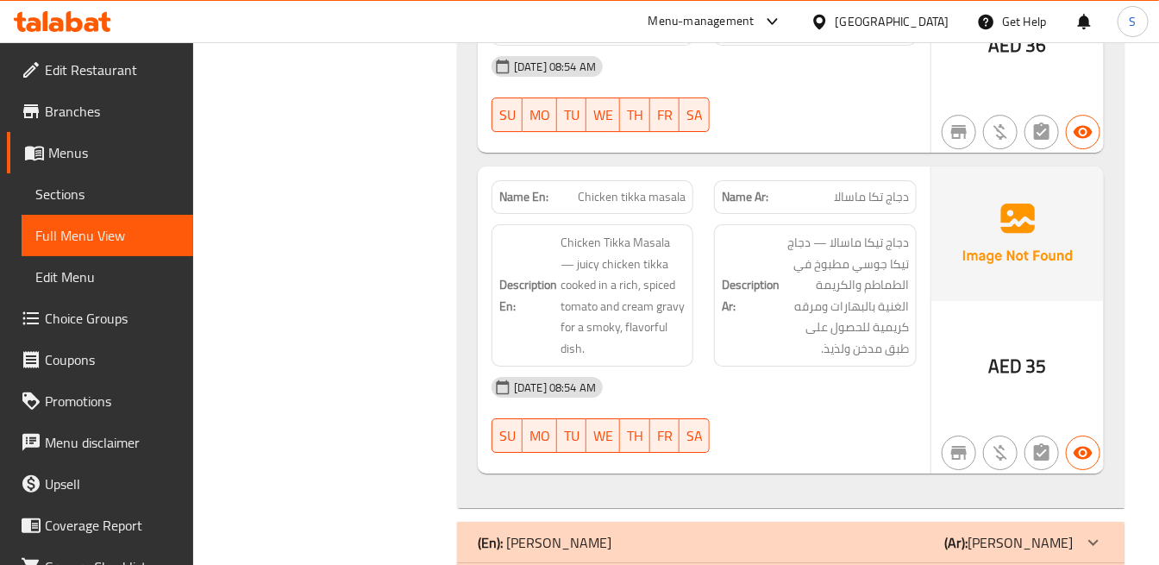
click at [1032, 532] on p "(Ar): برياني ريجال" at bounding box center [1008, 542] width 128 height 21
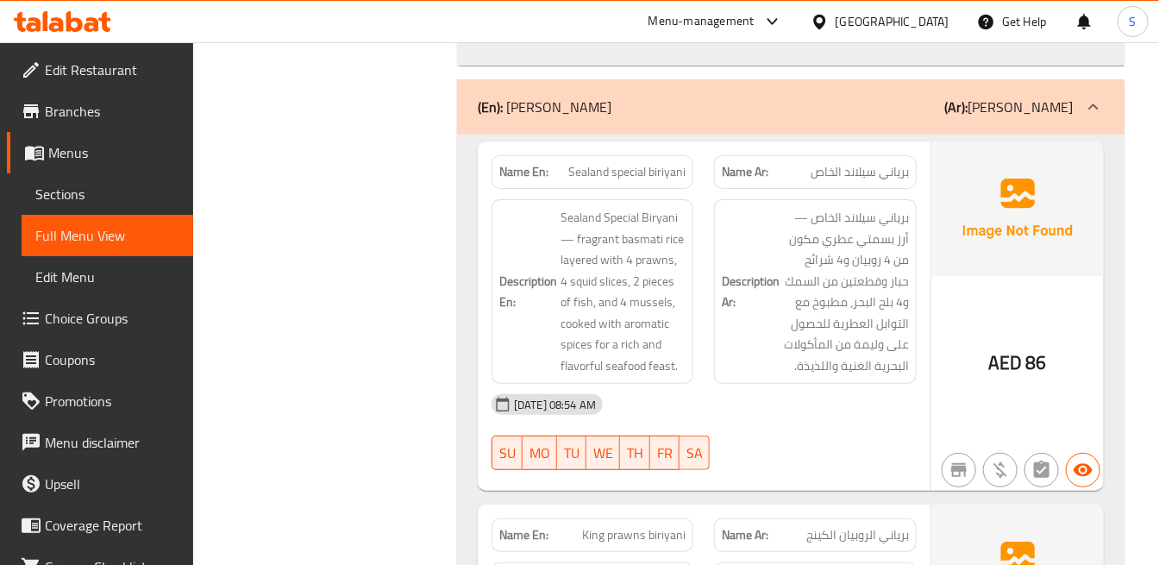
scroll to position [10456, 0]
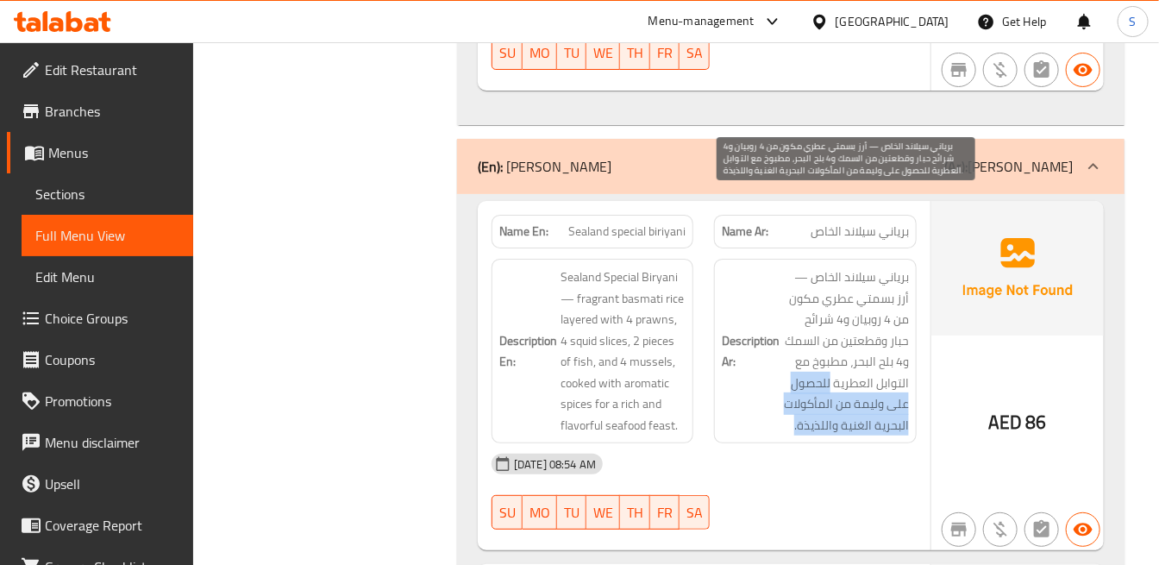
drag, startPoint x: 831, startPoint y: 311, endPoint x: 782, endPoint y: 349, distance: 62.1
click at [783, 349] on span "برياني سيلاند الخاص — أرز بسمتي عطري مكون من 4 روبيان و4 شرائح حبار وقطعتين من …" at bounding box center [845, 350] width 125 height 169
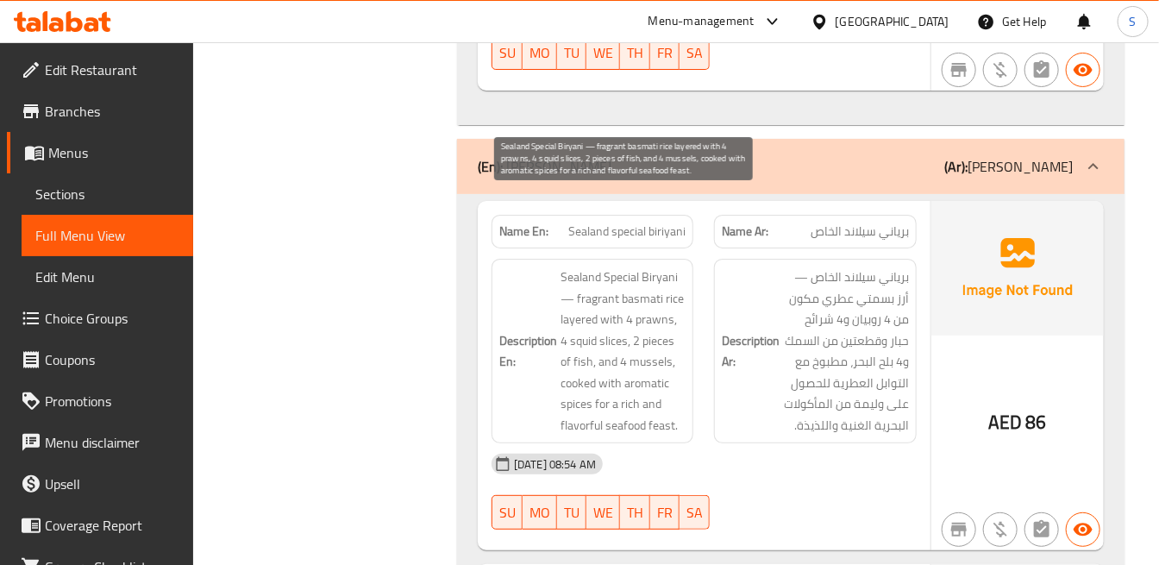
click at [640, 313] on span "Sealand Special Biryani — fragrant basmati rice layered with 4 prawns, 4 squid …" at bounding box center [623, 350] width 125 height 169
drag, startPoint x: 592, startPoint y: 328, endPoint x: 679, endPoint y: 347, distance: 88.3
click at [679, 347] on span "Sealand Special Biryani — fragrant basmati rice layered with 4 prawns, 4 squid …" at bounding box center [623, 350] width 125 height 169
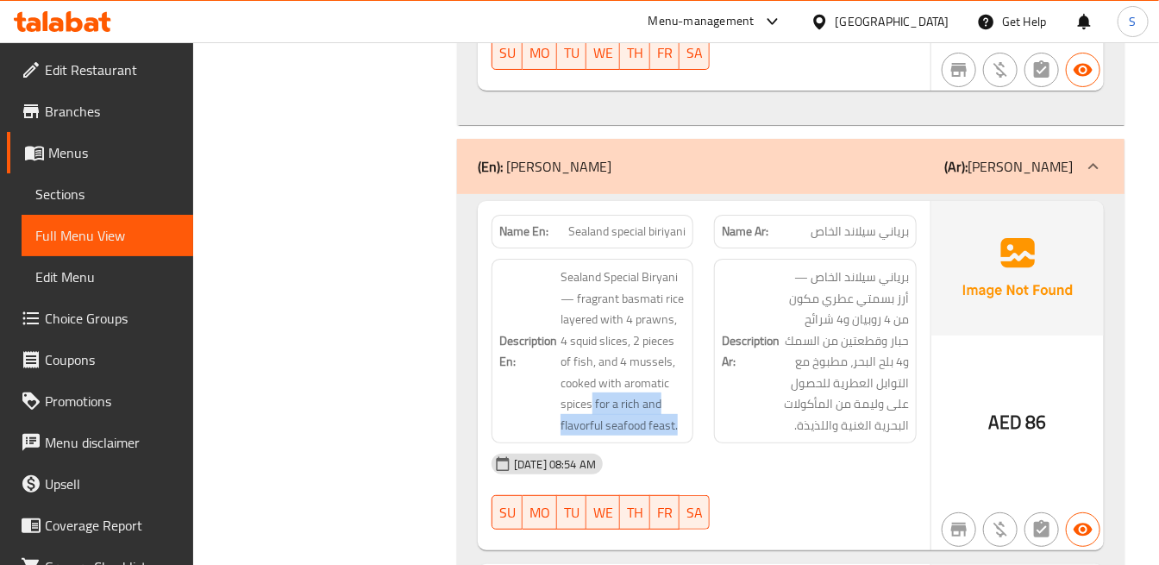
copy span "for a rich and flavorful seafood feast."
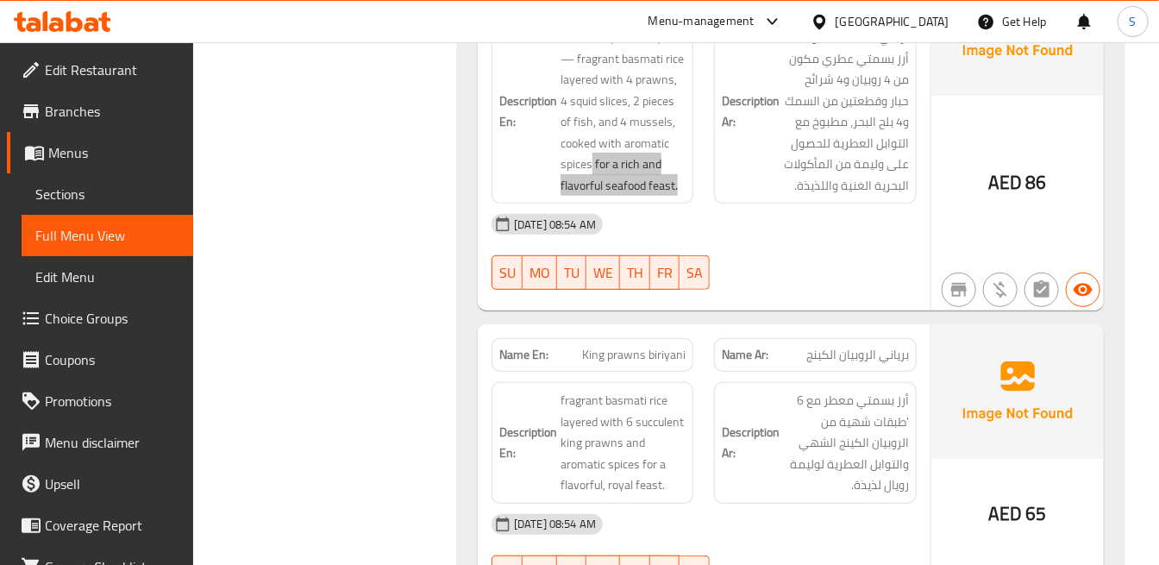
scroll to position [10743, 0]
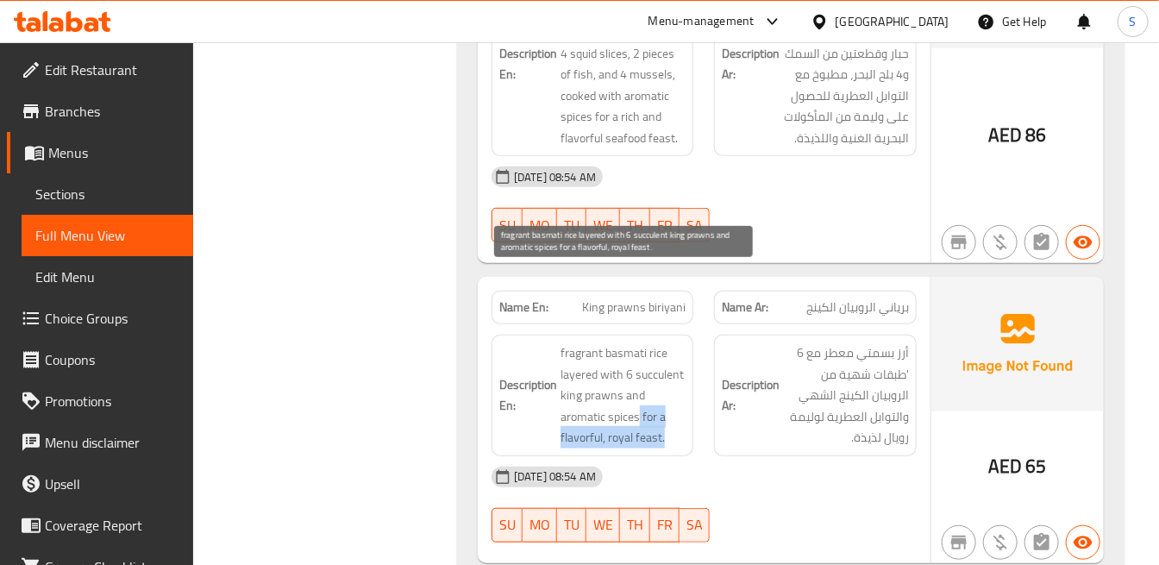
drag, startPoint x: 664, startPoint y: 350, endPoint x: 677, endPoint y: 358, distance: 15.1
click at [677, 358] on span "fragrant basmati rice layered with 6 succulent king prawns and aromatic spices …" at bounding box center [623, 395] width 125 height 106
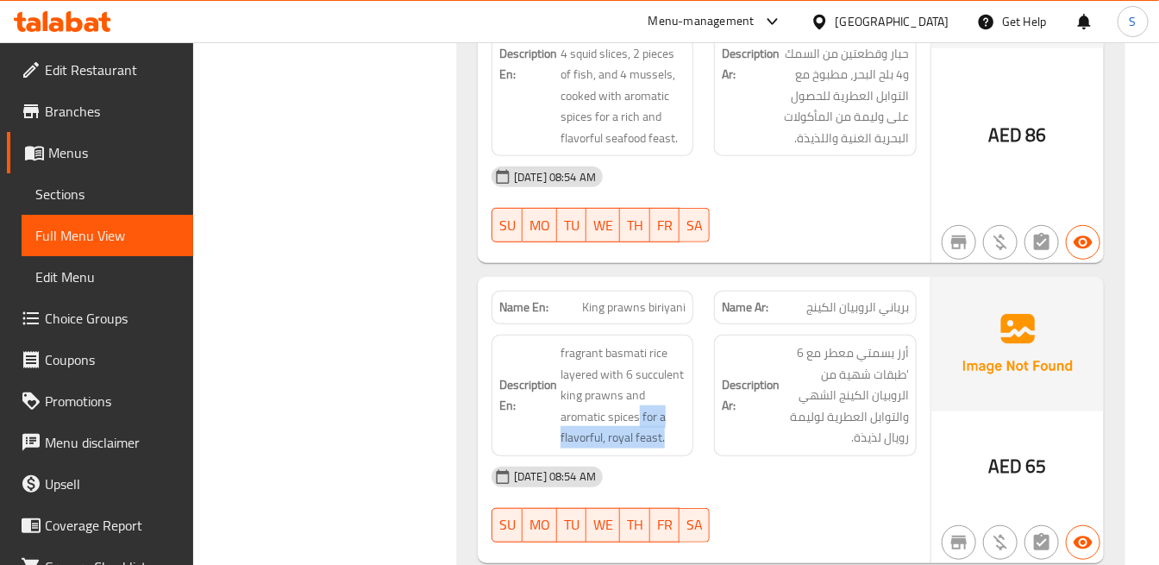
copy span "for a flavorful, royal feast."
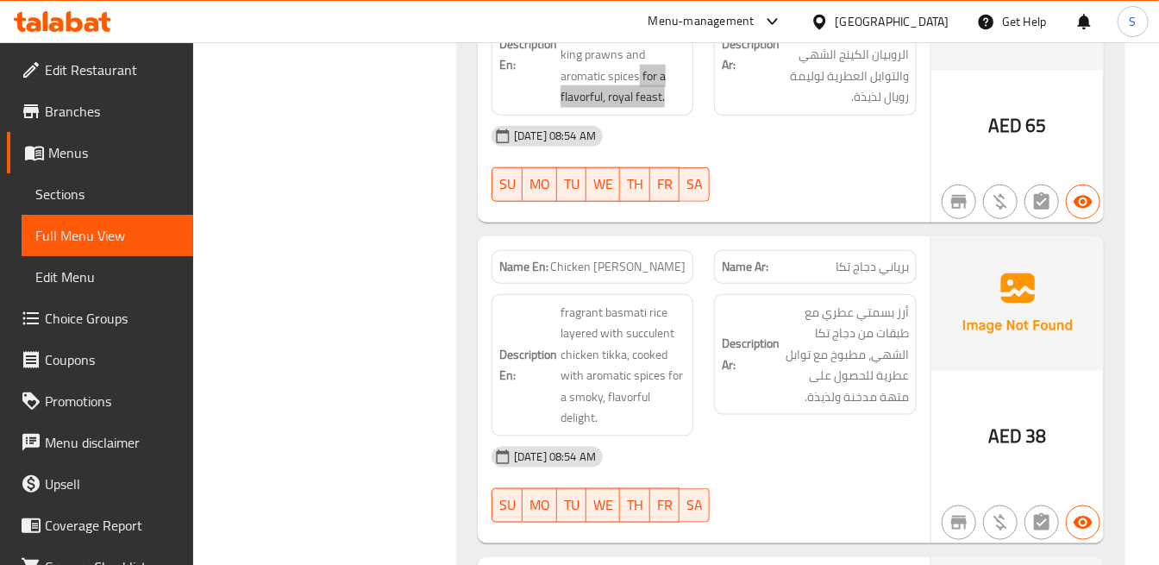
scroll to position [11127, 0]
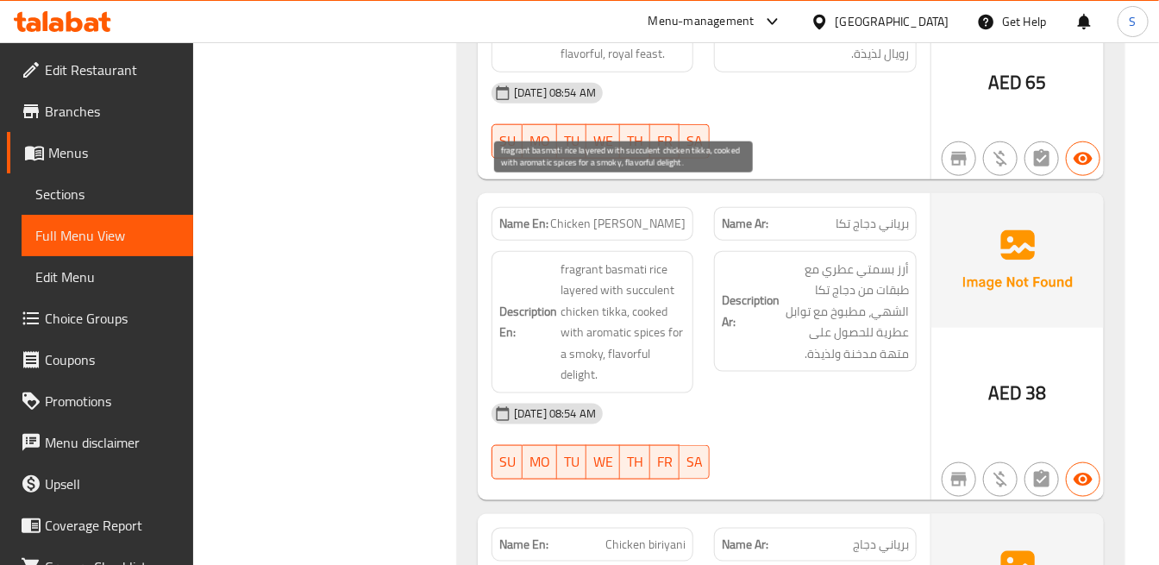
click at [581, 299] on span "fragrant basmati rice layered with succulent chicken tikka, cooked with aromati…" at bounding box center [623, 322] width 125 height 127
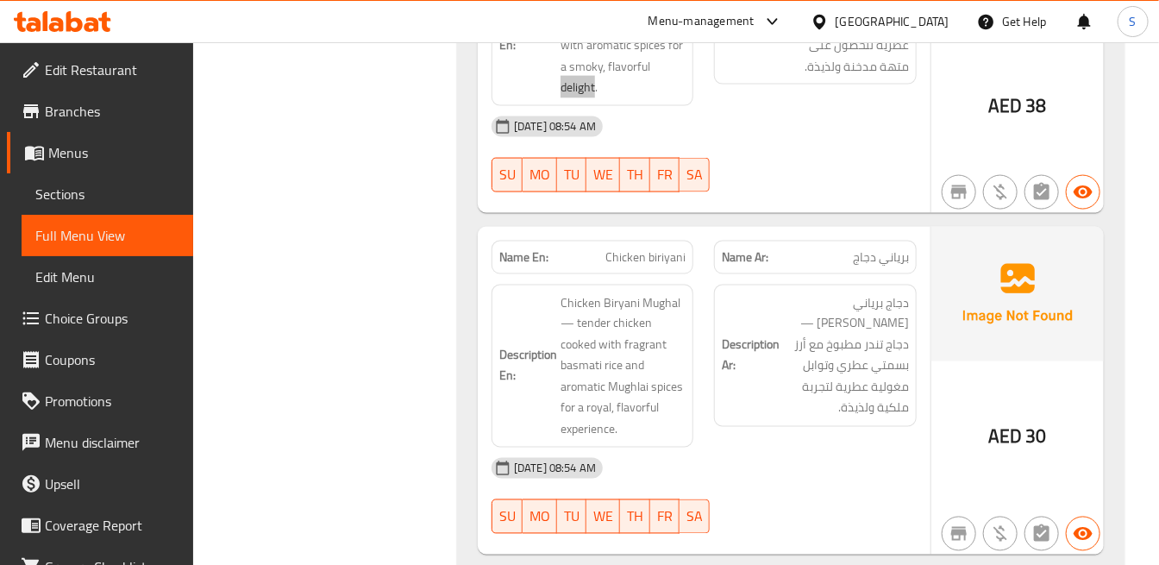
scroll to position [11510, 0]
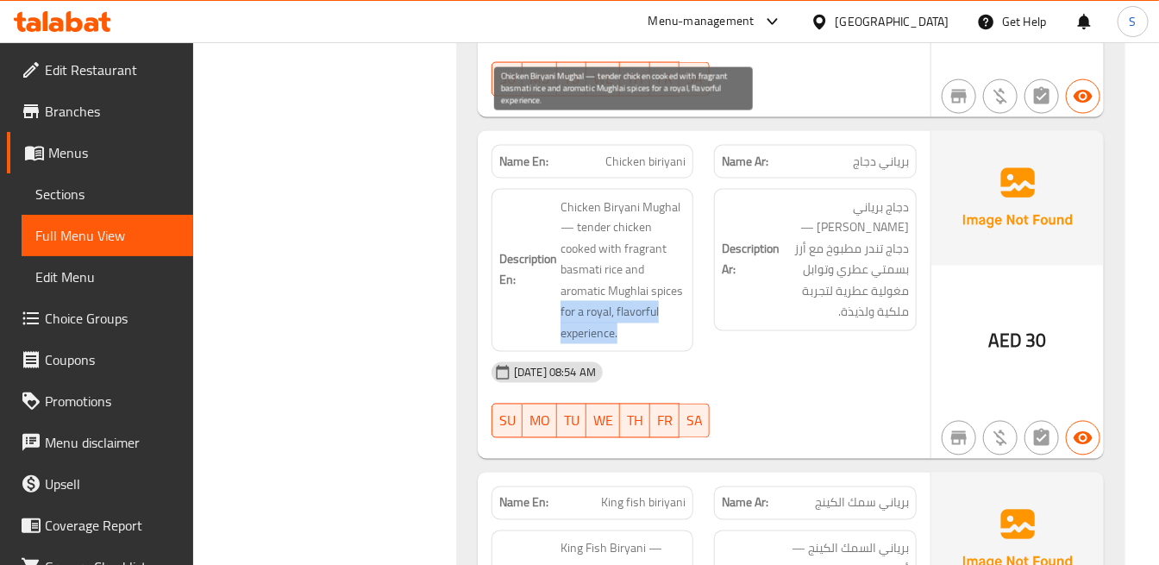
drag, startPoint x: 558, startPoint y: 241, endPoint x: 648, endPoint y: 255, distance: 90.7
click at [648, 255] on h6 "Description En: Chicken Biryani Mughal — tender chicken cooked with fragrant ba…" at bounding box center [592, 271] width 186 height 148
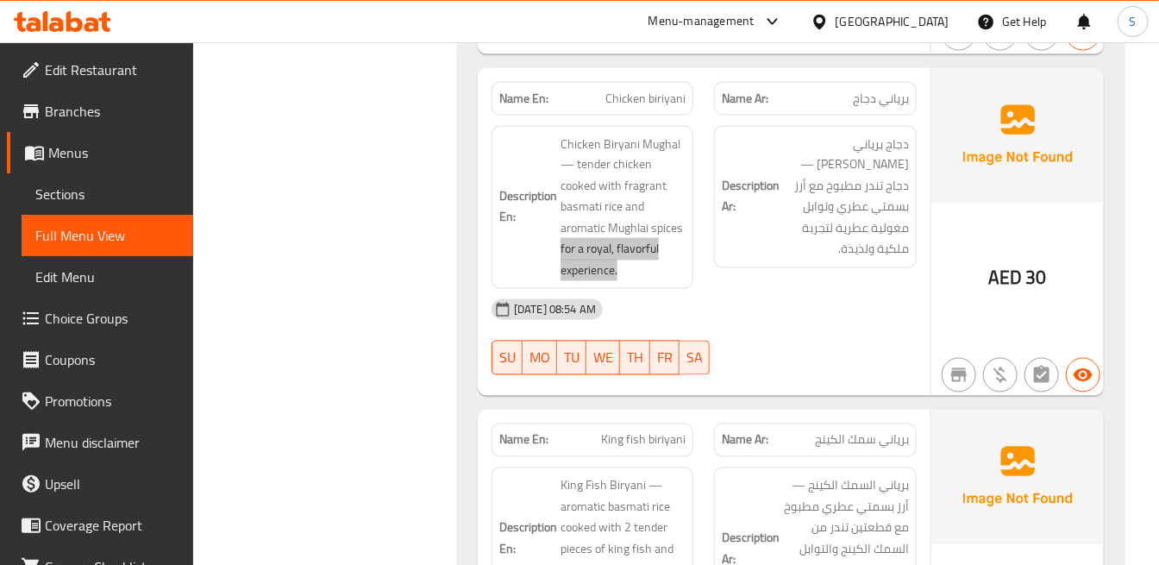
scroll to position [11702, 0]
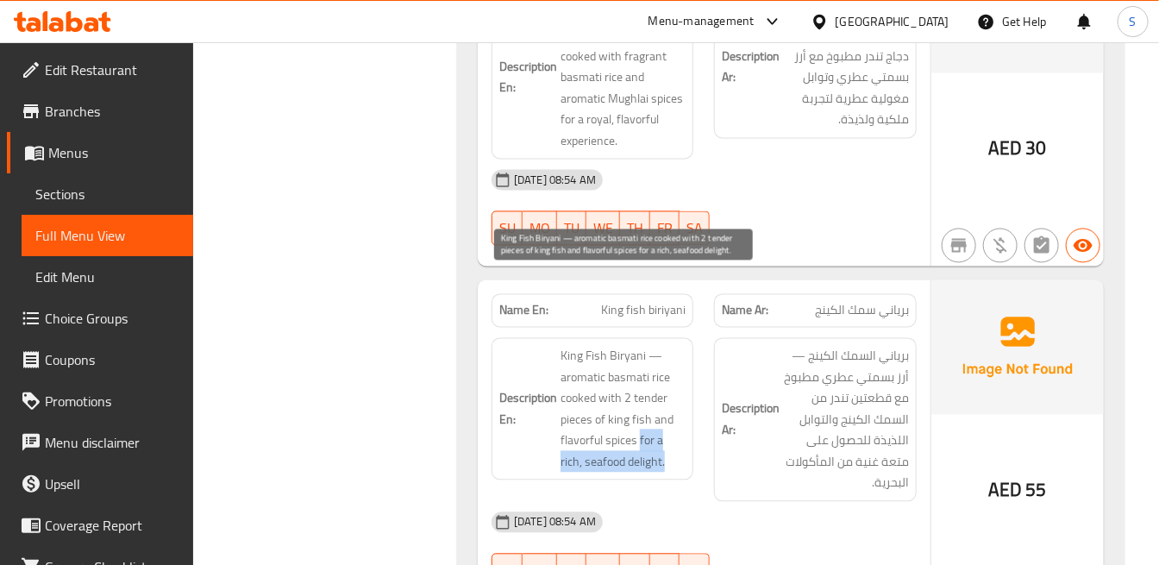
drag, startPoint x: 661, startPoint y: 385, endPoint x: 639, endPoint y: 373, distance: 24.3
click at [639, 373] on span "King Fish Biryani — aromatic basmati rice cooked with 2 tender pieces of king f…" at bounding box center [623, 409] width 125 height 127
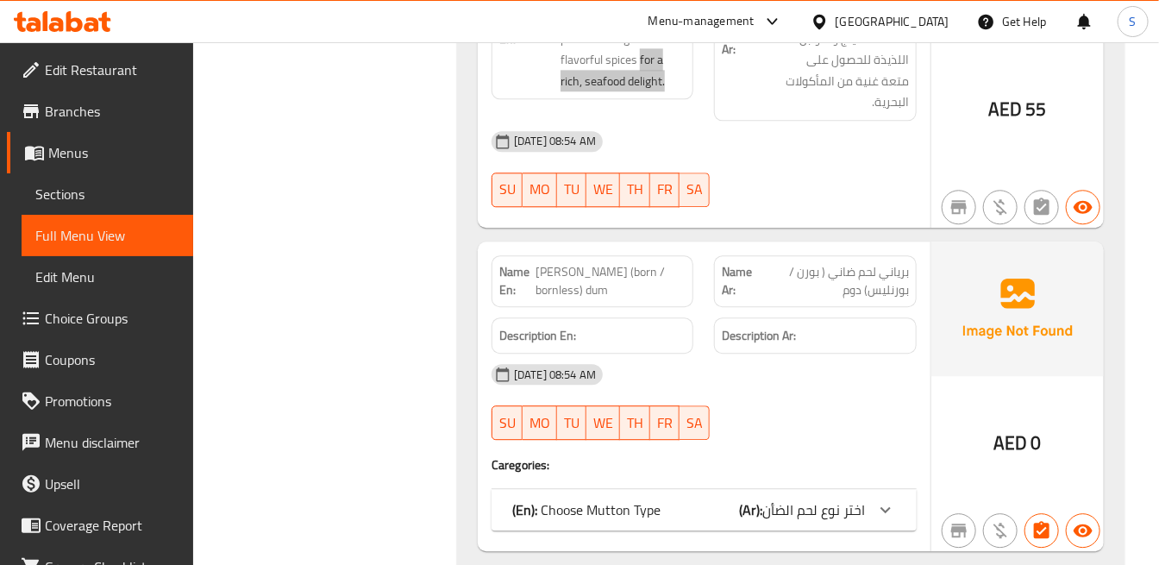
scroll to position [12085, 0]
drag, startPoint x: 830, startPoint y: 446, endPoint x: 1171, endPoint y: 414, distance: 342.1
click at [830, 495] on span "اختر نوع لحم الضأن" at bounding box center [813, 508] width 103 height 26
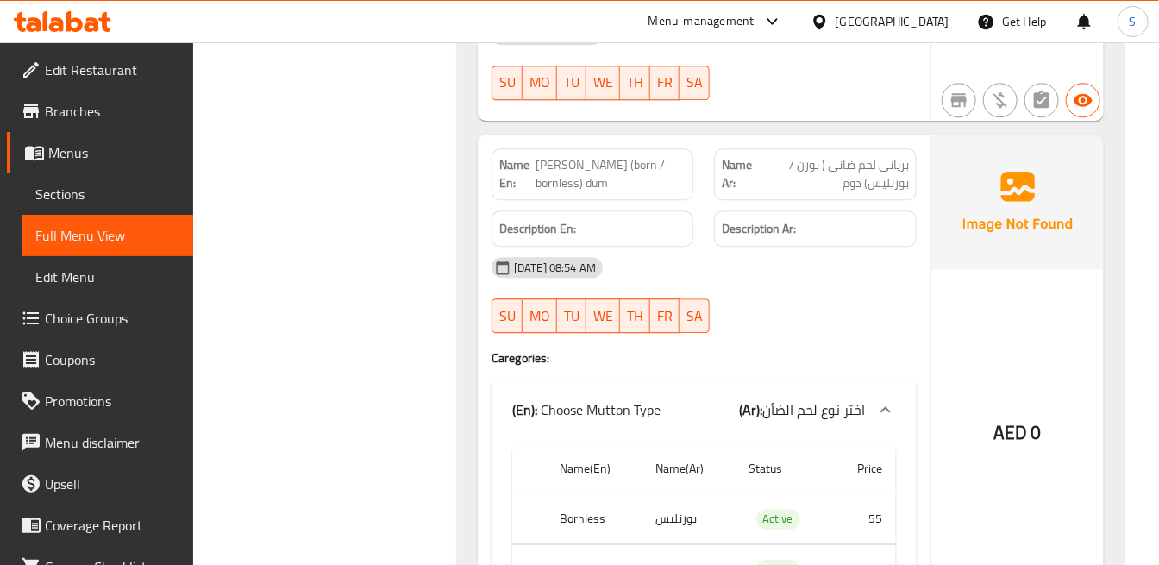
scroll to position [12277, 0]
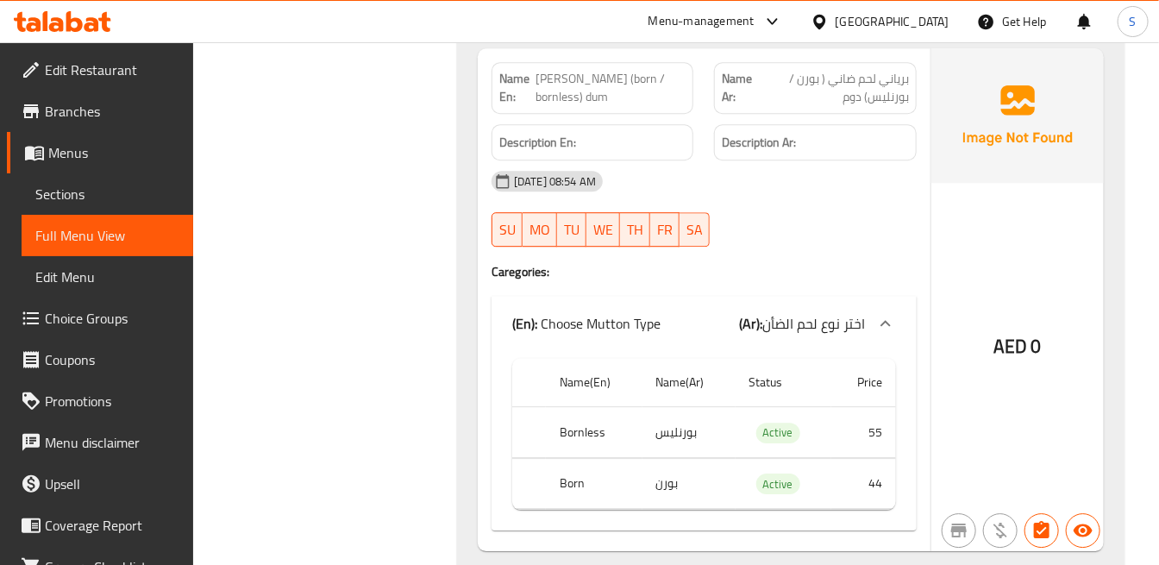
click at [960, 338] on div "AED 0" at bounding box center [1017, 300] width 172 height 504
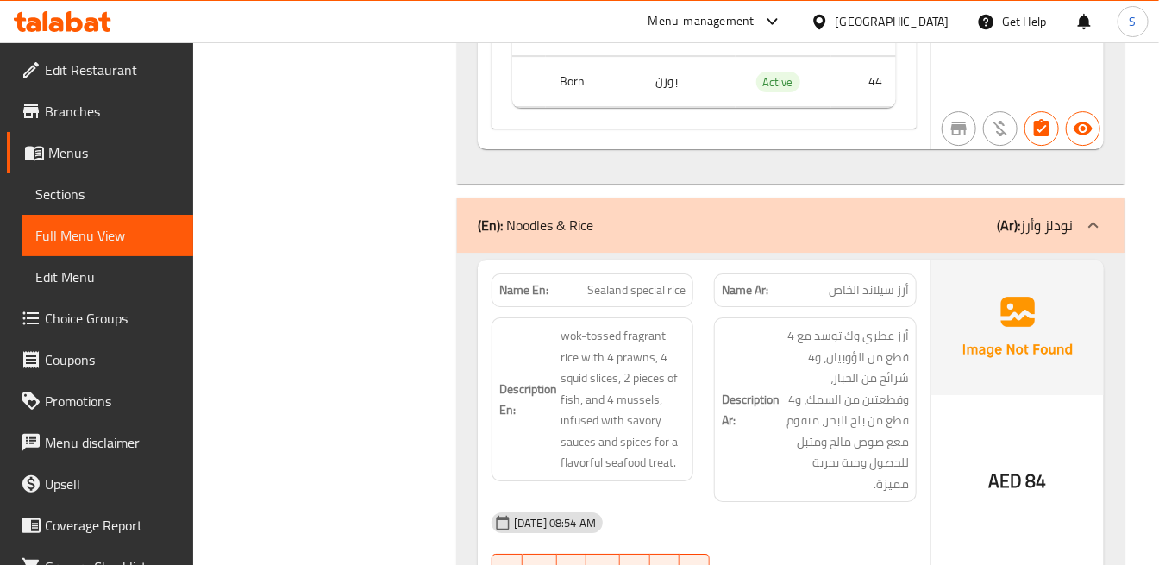
scroll to position [12679, 0]
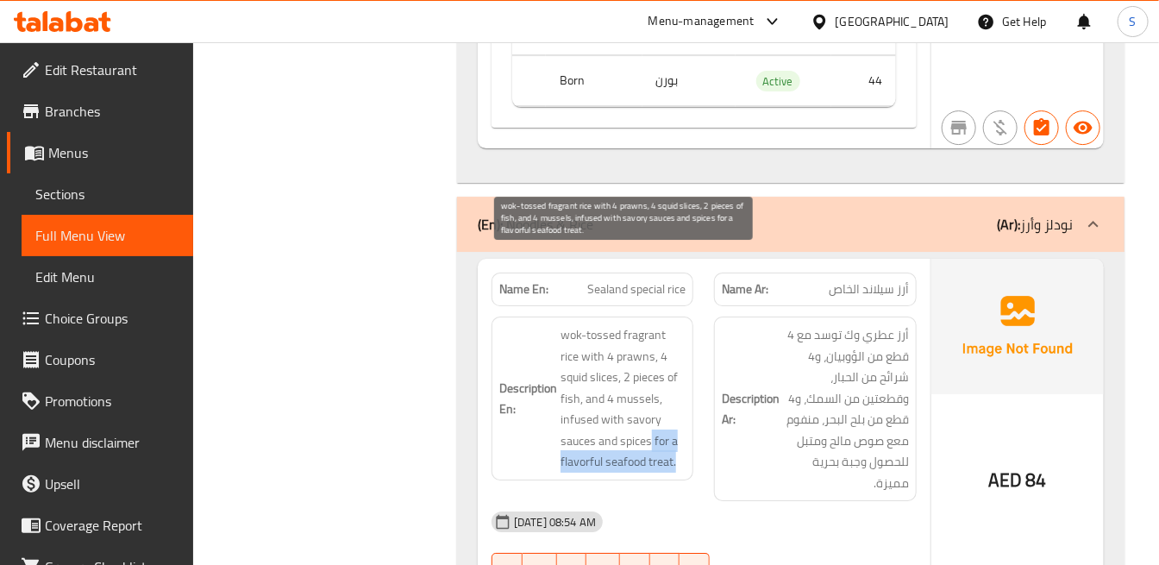
drag, startPoint x: 617, startPoint y: 381, endPoint x: 657, endPoint y: 398, distance: 42.9
click at [649, 398] on span "wok-tossed fragrant rice with 4 prawns, 4 squid slices, 2 pieces of fish, and 4…" at bounding box center [623, 398] width 125 height 148
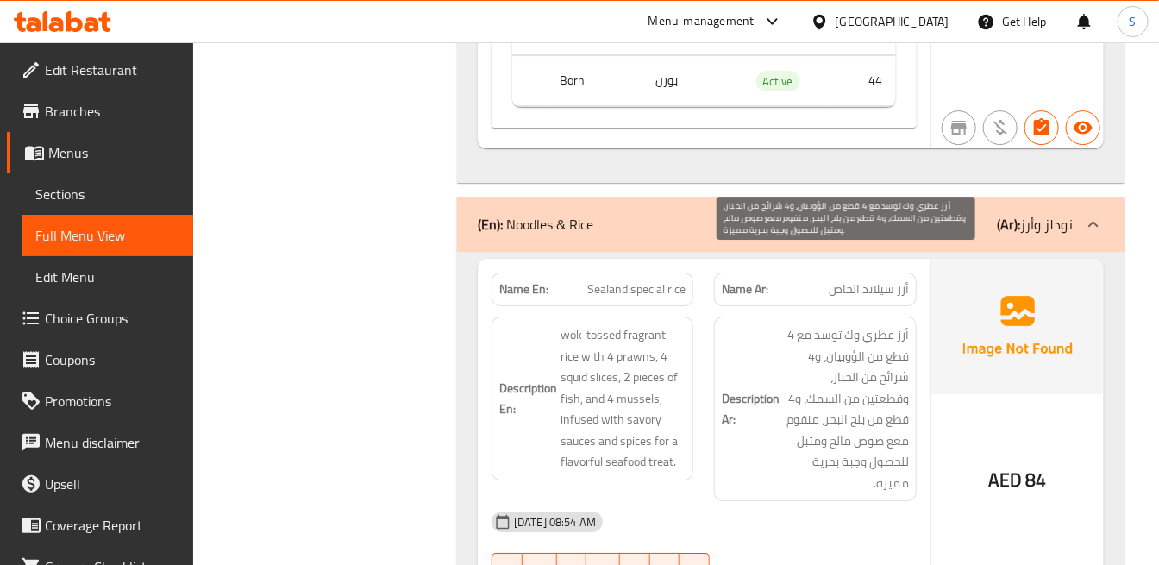
click at [900, 350] on span "أرز عطري وك توسد مع 4 قطع من الؤوبيان، و4 شرائح من الحبار، وقطعتين من السمك، و4…" at bounding box center [845, 408] width 125 height 169
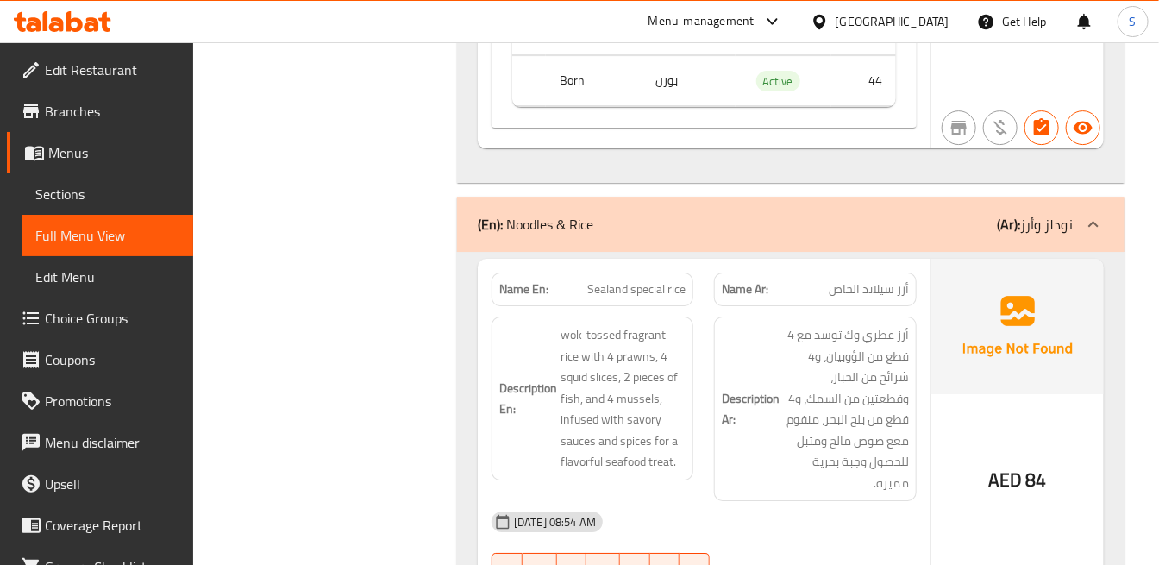
click at [569, 280] on p "Name En: Sealand special rice" at bounding box center [592, 289] width 186 height 18
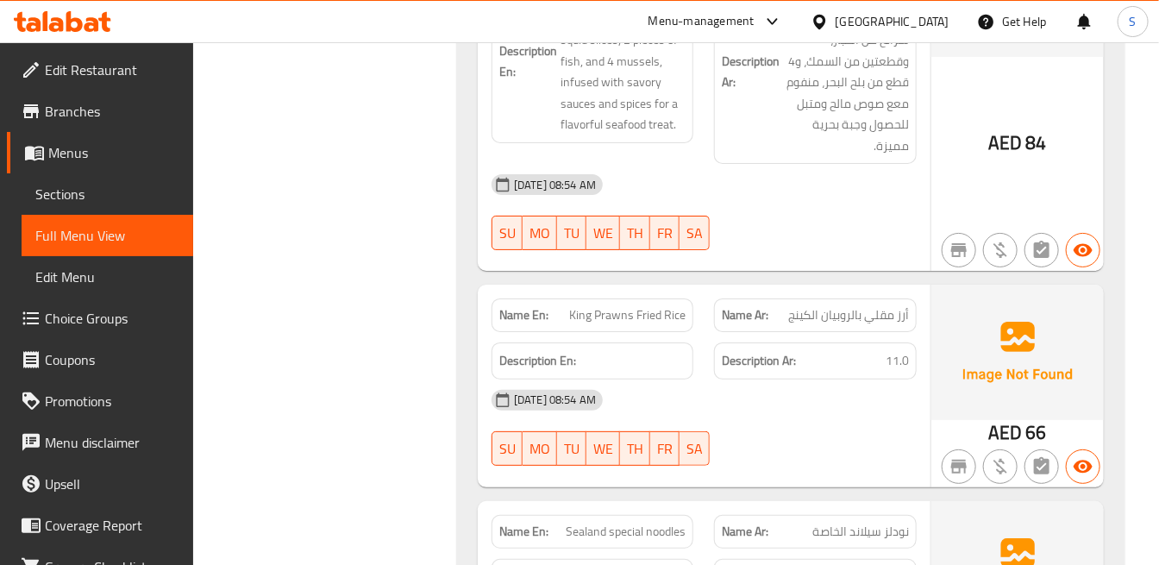
scroll to position [13062, 0]
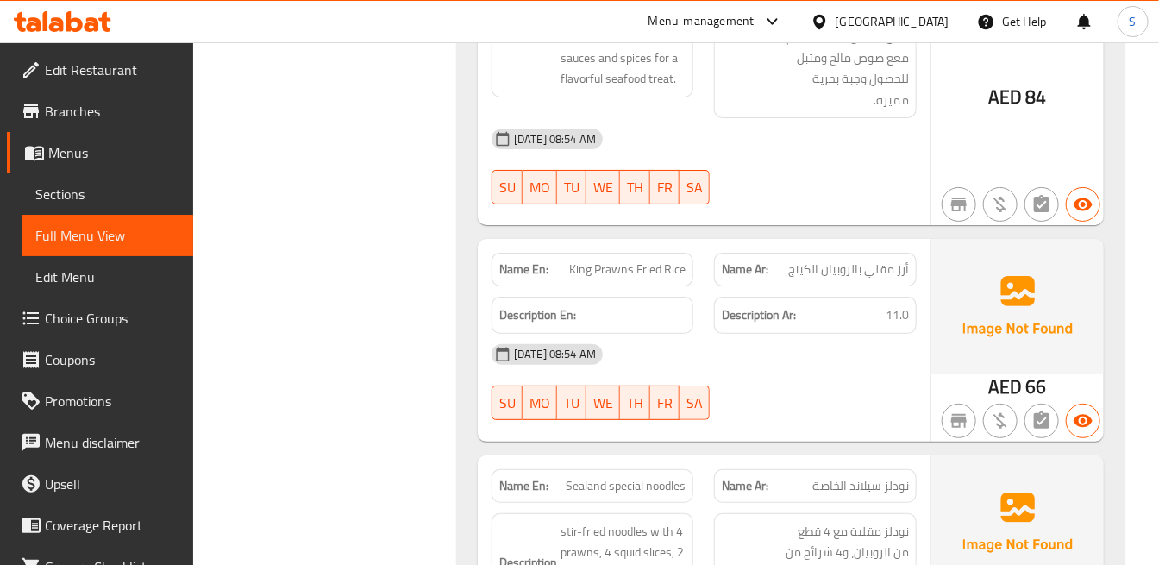
click at [626, 253] on div "Name En: King Prawns Fried Rice" at bounding box center [593, 270] width 202 height 34
click at [623, 253] on div "Name En: King Prawns Fried Rice" at bounding box center [593, 270] width 202 height 34
click at [674, 260] on span "King Prawns Fried Rice" at bounding box center [627, 269] width 116 height 18
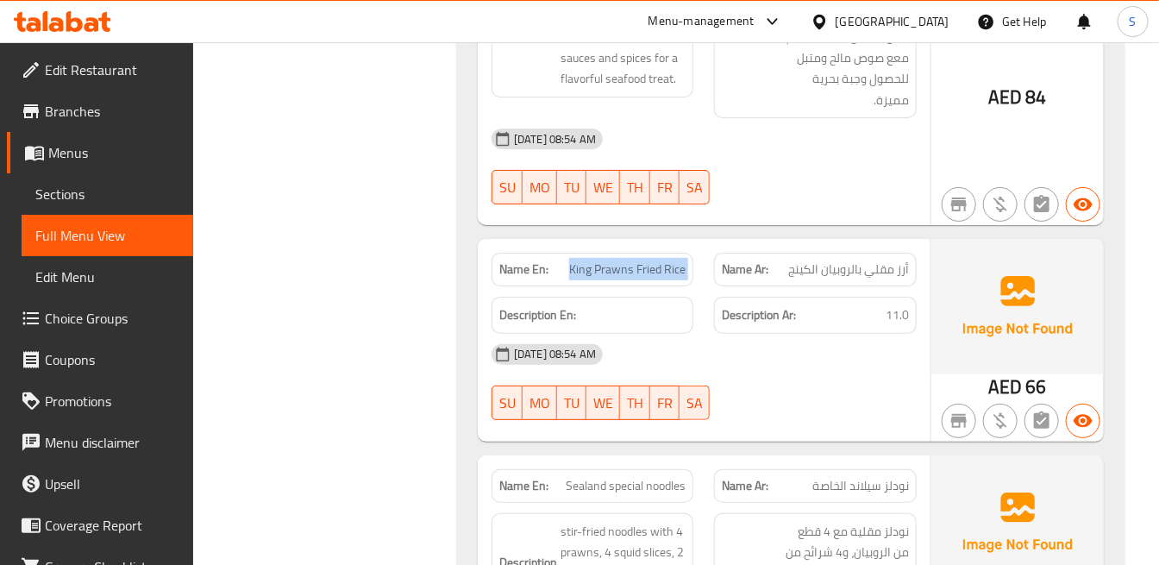
drag, startPoint x: 674, startPoint y: 184, endPoint x: 686, endPoint y: 186, distance: 12.3
click at [678, 260] on span "King Prawns Fried Rice" at bounding box center [627, 269] width 116 height 18
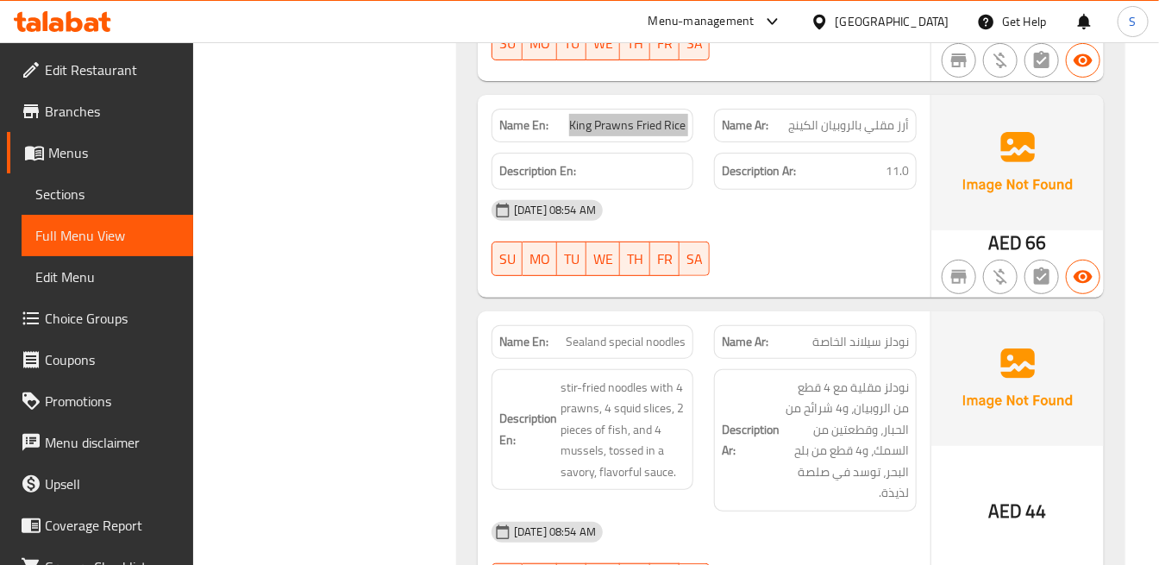
scroll to position [13254, 0]
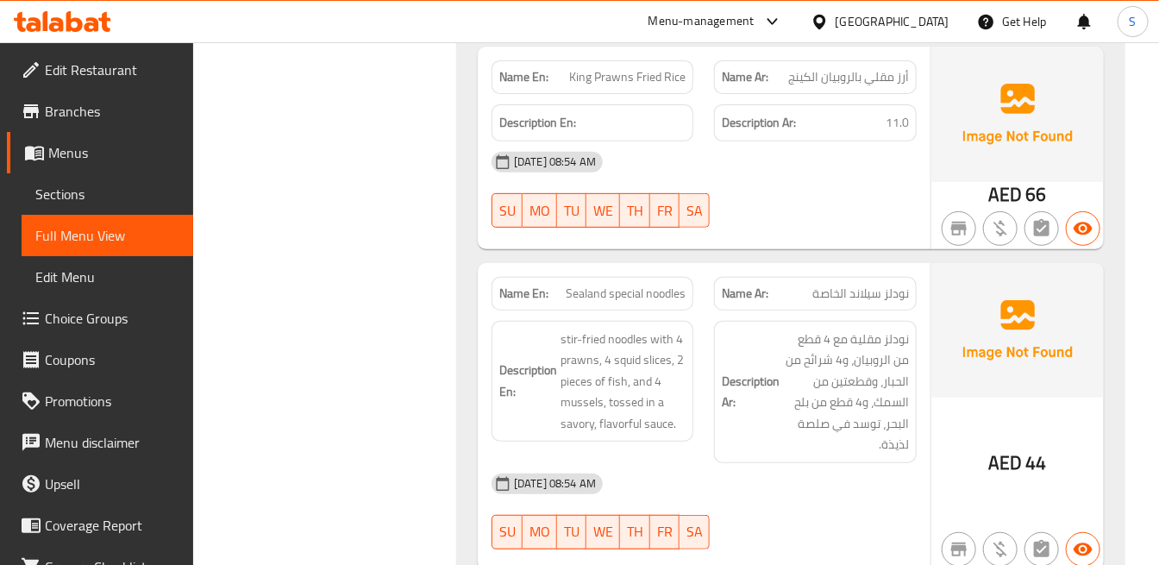
click at [681, 285] on span "Sealand special noodles" at bounding box center [626, 294] width 120 height 18
click at [680, 285] on span "Sealand special noodles" at bounding box center [626, 294] width 120 height 18
drag, startPoint x: 1065, startPoint y: 323, endPoint x: 1102, endPoint y: 317, distance: 37.4
click at [1065, 323] on img at bounding box center [1017, 330] width 172 height 135
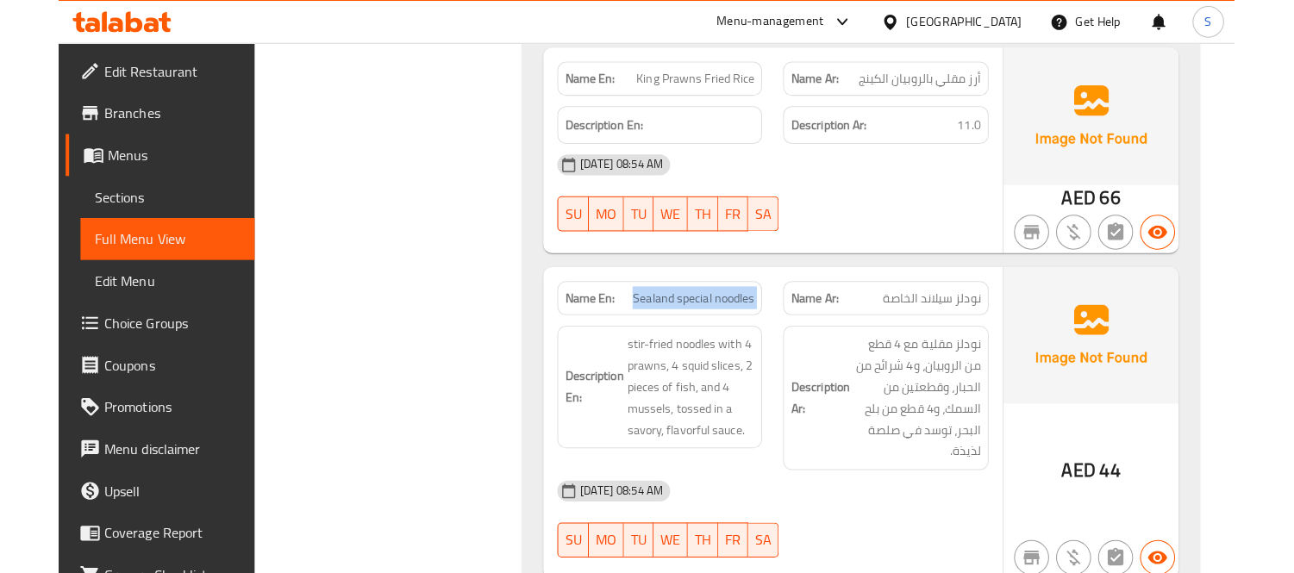
scroll to position [12070, 0]
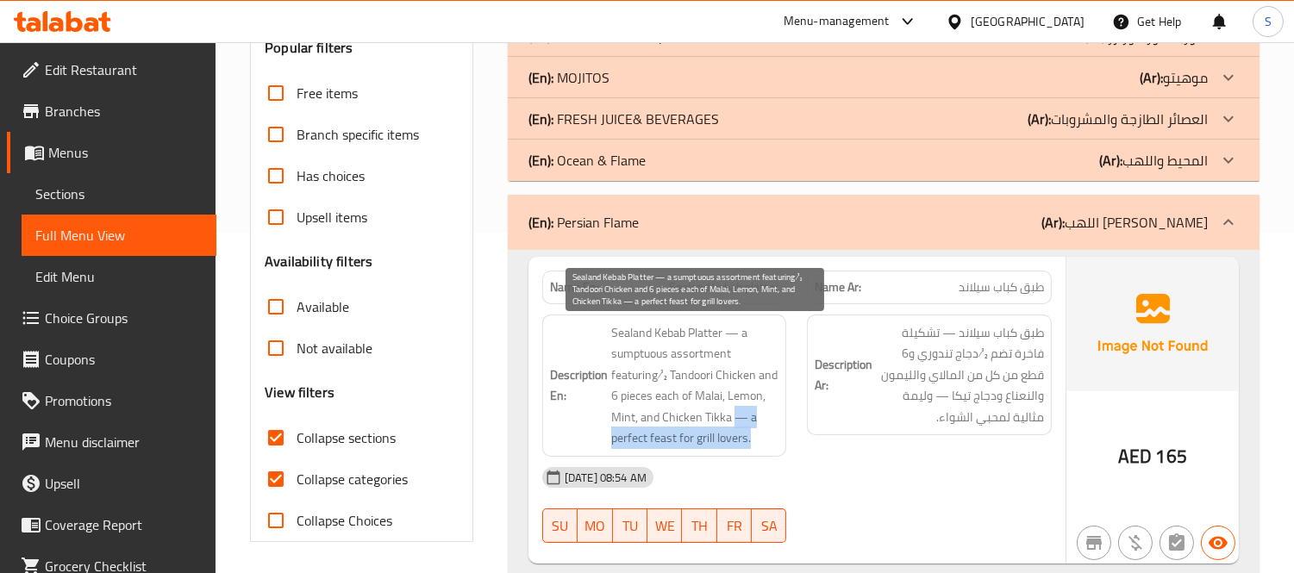
drag, startPoint x: 735, startPoint y: 423, endPoint x: 766, endPoint y: 440, distance: 35.5
click at [766, 440] on span "Sealand Kebab Platter — a sumptuous assortment featuring ½ Tandoori Chicken and…" at bounding box center [695, 386] width 168 height 127
click at [680, 341] on span "Sealand Kebab Platter — a sumptuous assortment featuring ½ Tandoori Chicken and…" at bounding box center [695, 386] width 168 height 127
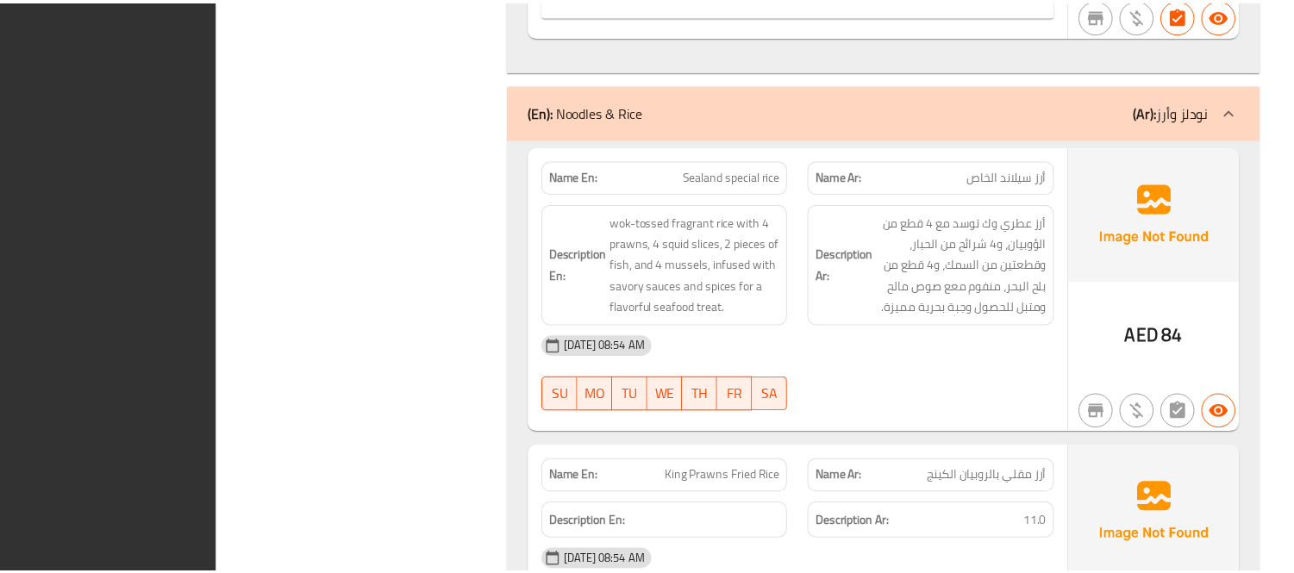
scroll to position [11964, 0]
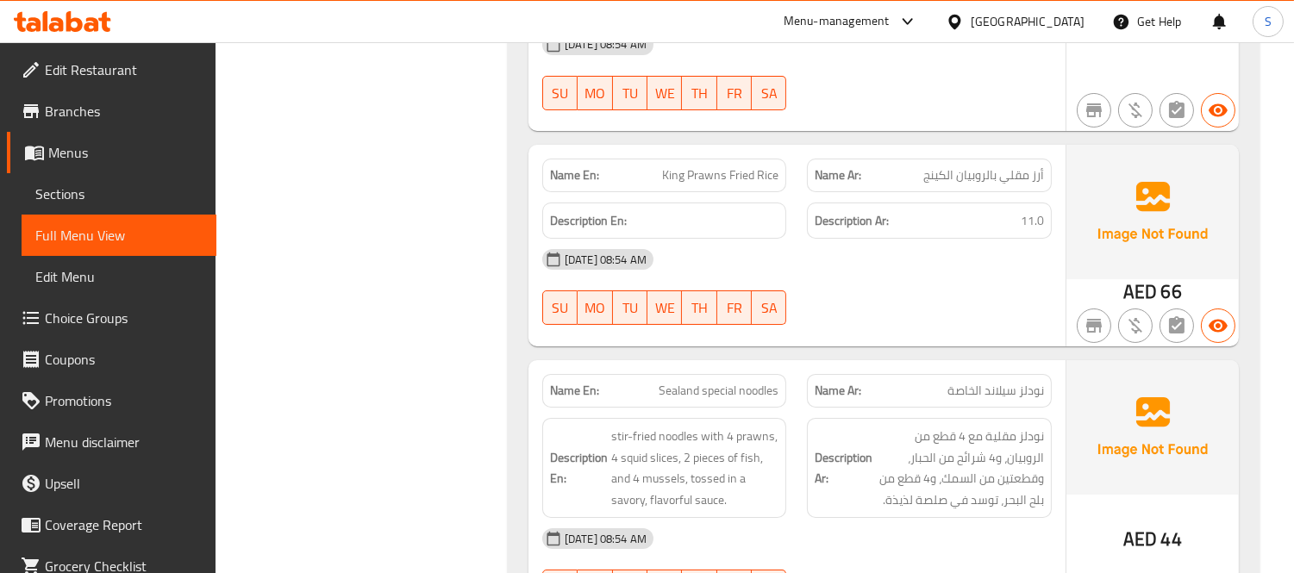
click at [132, 196] on span "Sections" at bounding box center [118, 194] width 167 height 21
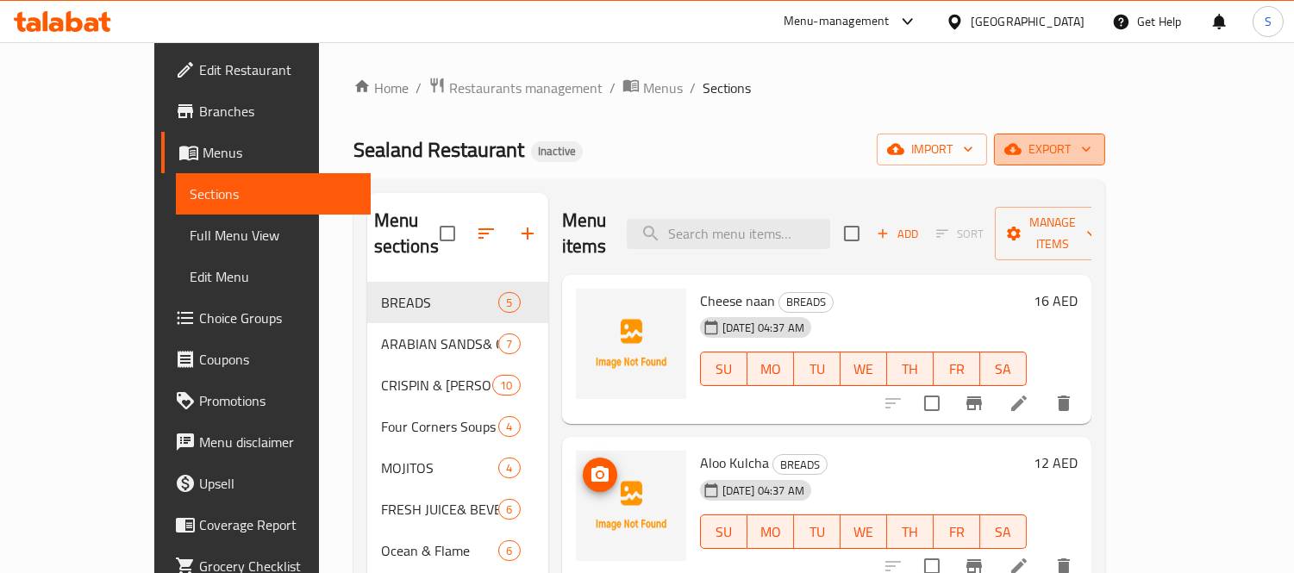
click at [1092, 145] on span "export" at bounding box center [1050, 150] width 84 height 22
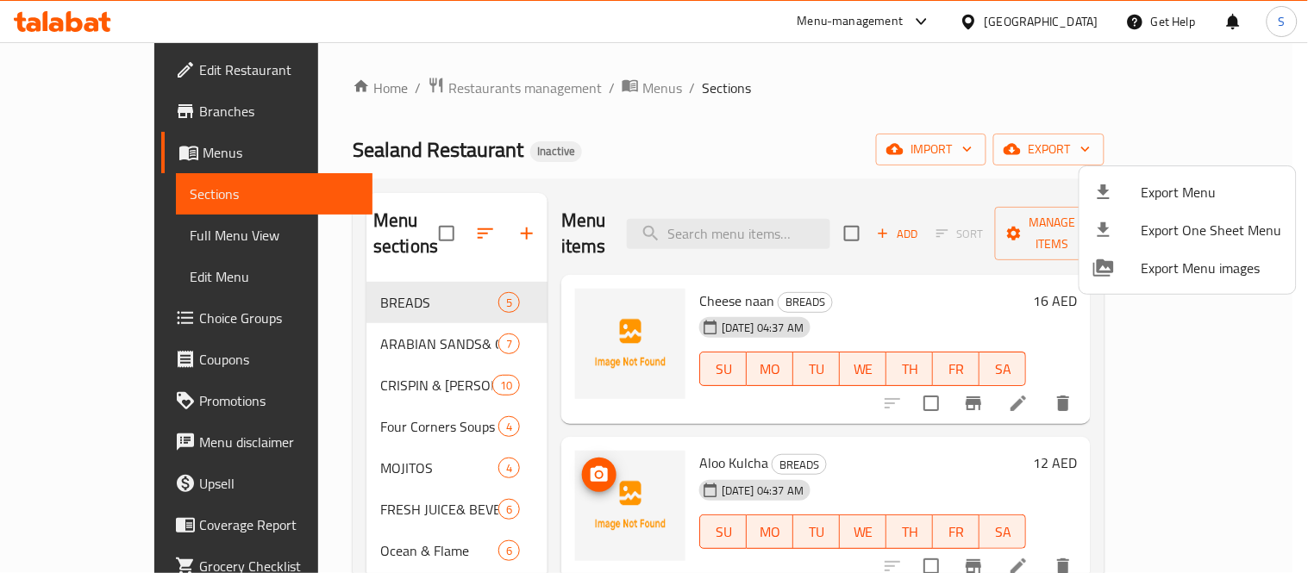
click at [835, 122] on div at bounding box center [654, 286] width 1308 height 573
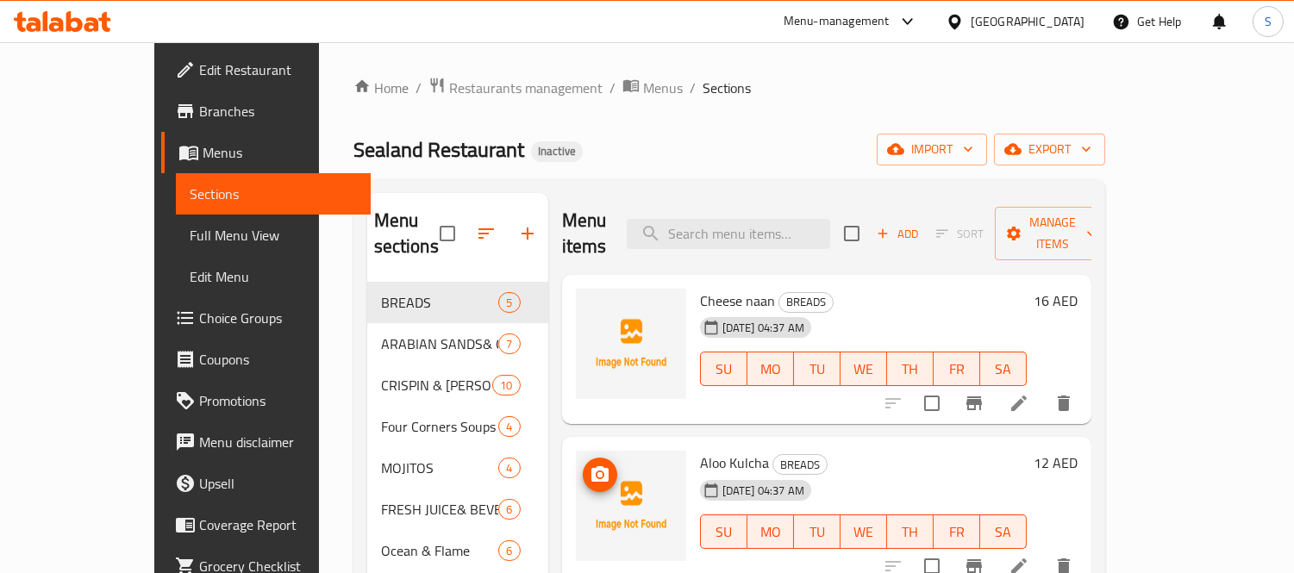
click at [190, 231] on span "Full Menu View" at bounding box center [273, 235] width 167 height 21
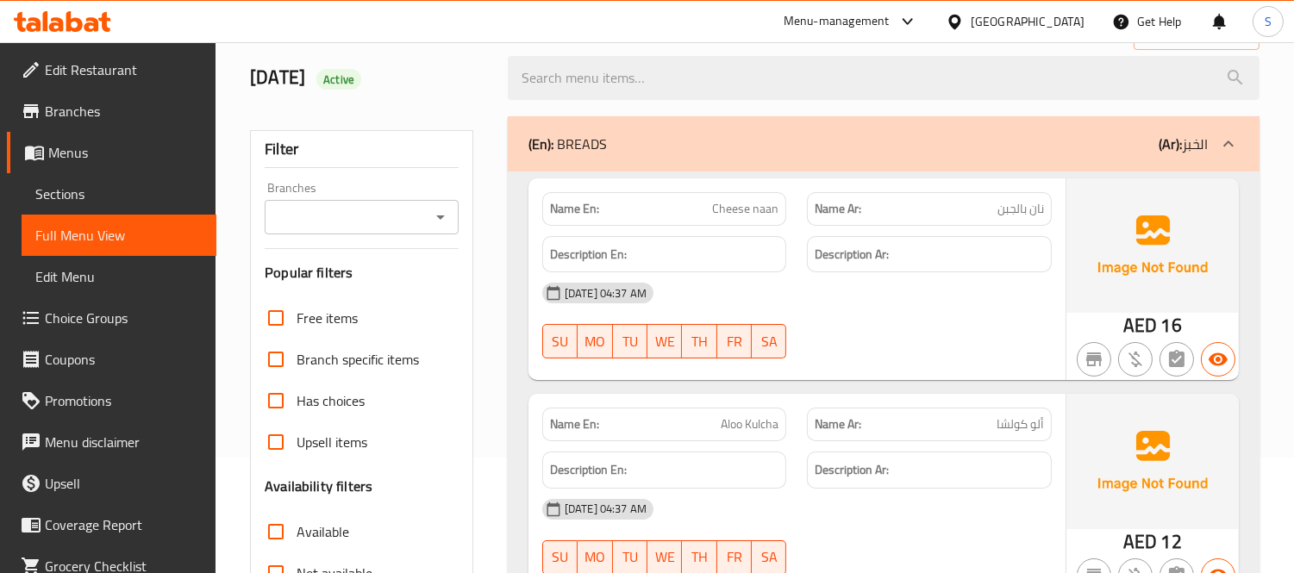
scroll to position [479, 0]
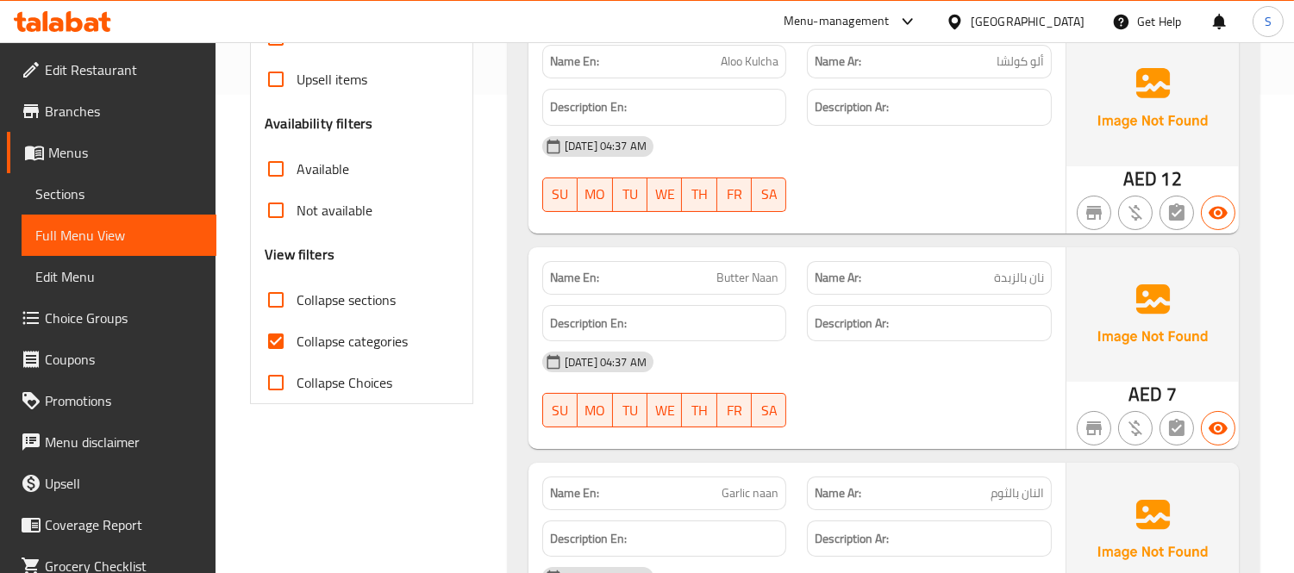
click at [389, 295] on span "Collapse sections" at bounding box center [346, 300] width 99 height 21
click at [297, 295] on input "Collapse sections" at bounding box center [275, 299] width 41 height 41
checkbox input "true"
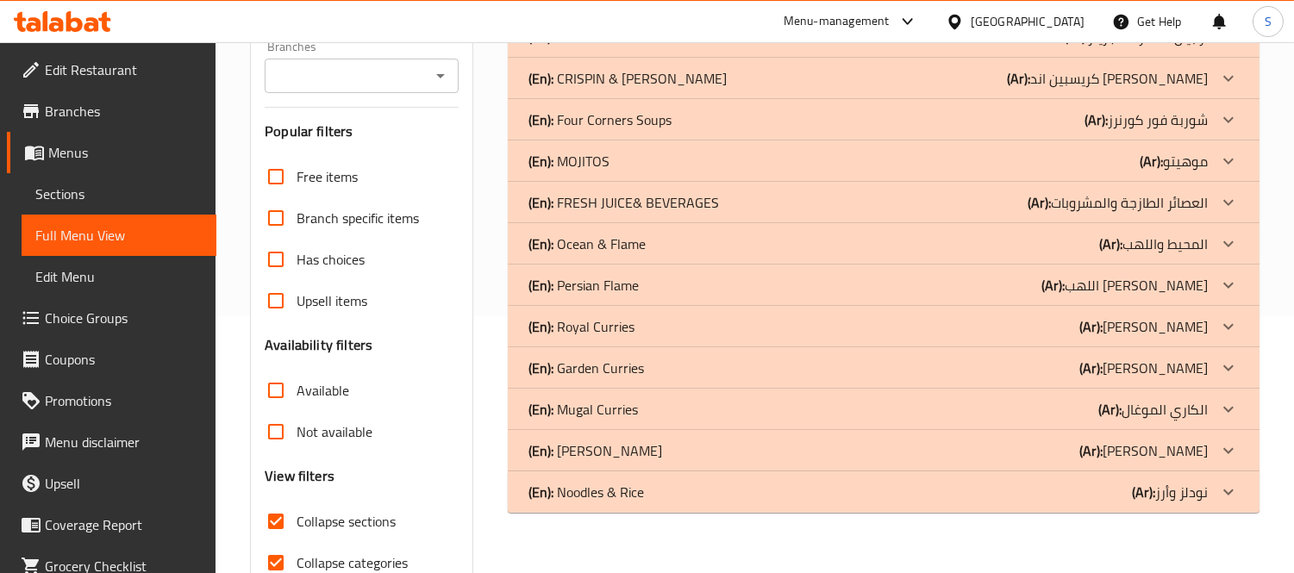
scroll to position [247, 0]
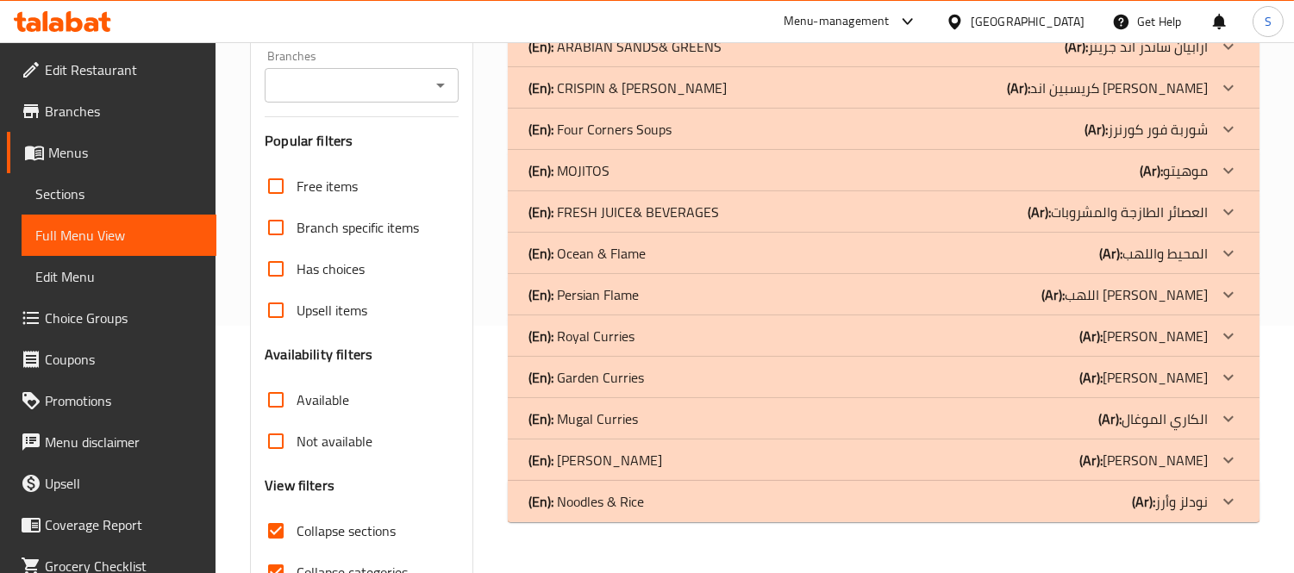
drag, startPoint x: 69, startPoint y: 191, endPoint x: 93, endPoint y: 199, distance: 25.4
click at [69, 191] on span "Sections" at bounding box center [118, 194] width 167 height 21
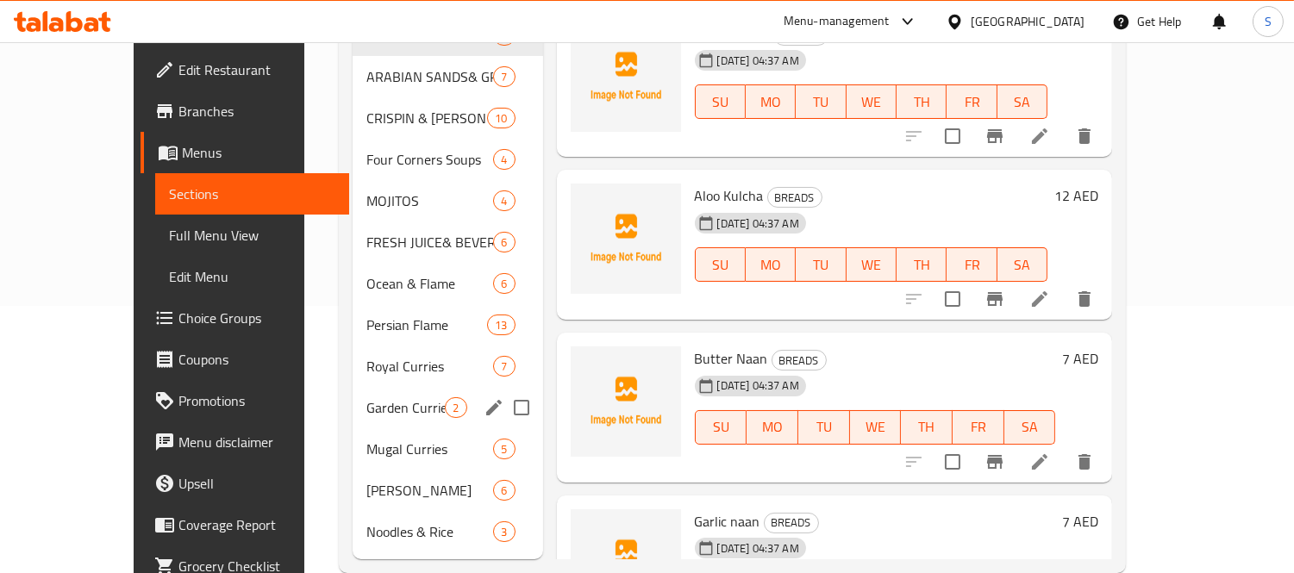
scroll to position [274, 0]
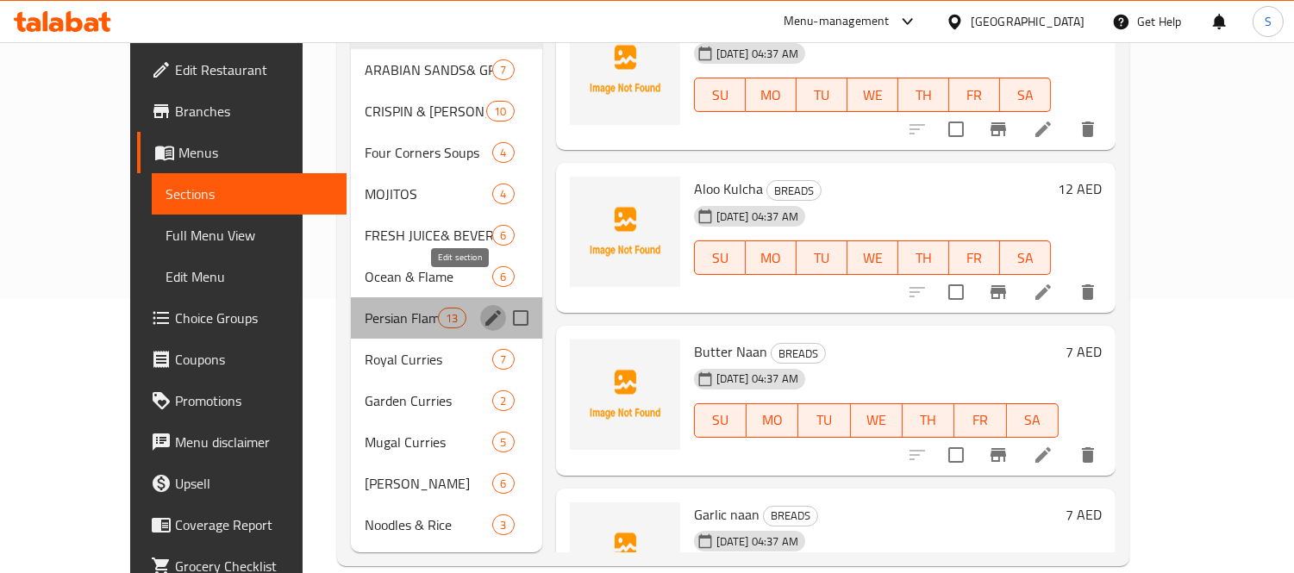
click at [483, 308] on icon "edit" at bounding box center [493, 318] width 21 height 21
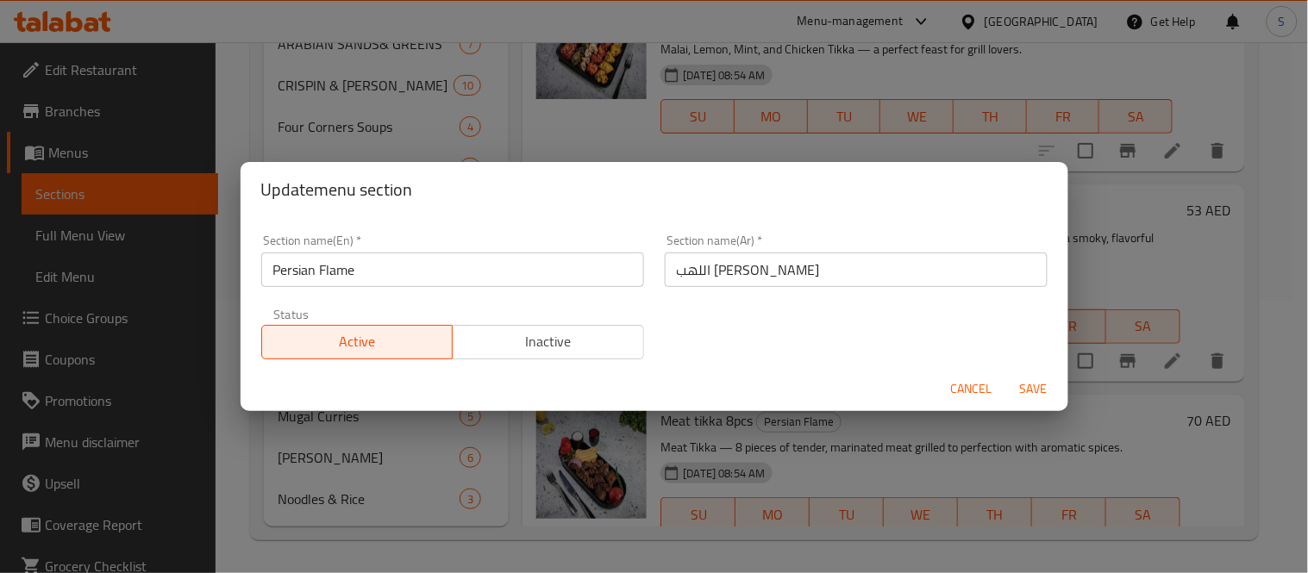
click at [502, 272] on input "Persian Flame" at bounding box center [452, 270] width 383 height 34
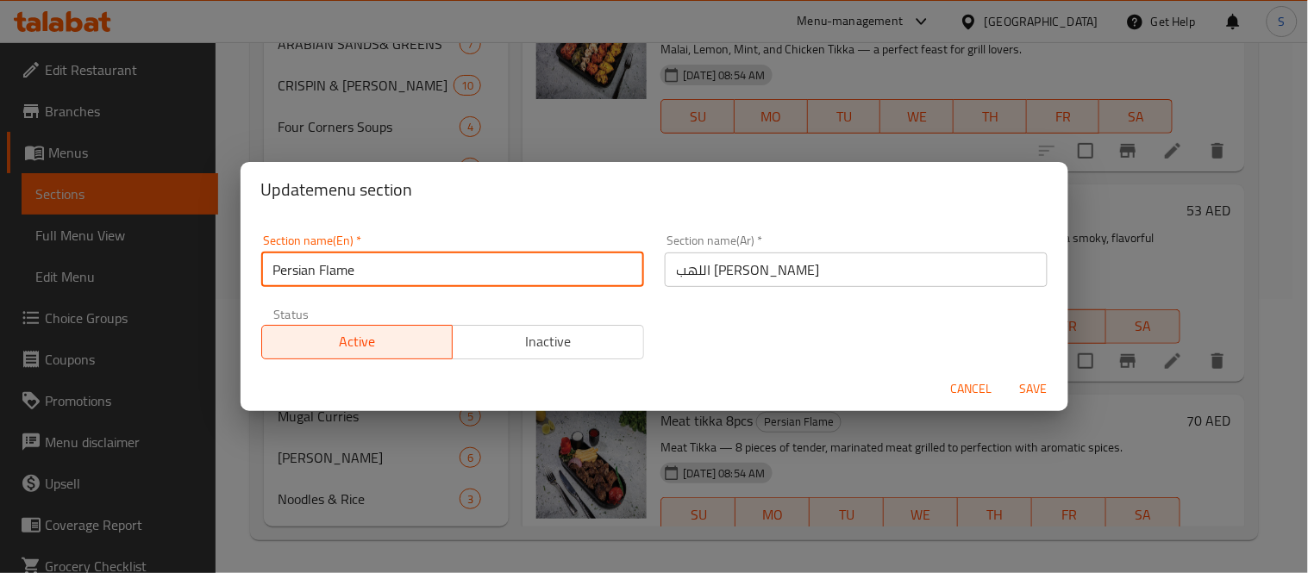
click at [502, 272] on input "Persian Flame" at bounding box center [452, 270] width 383 height 34
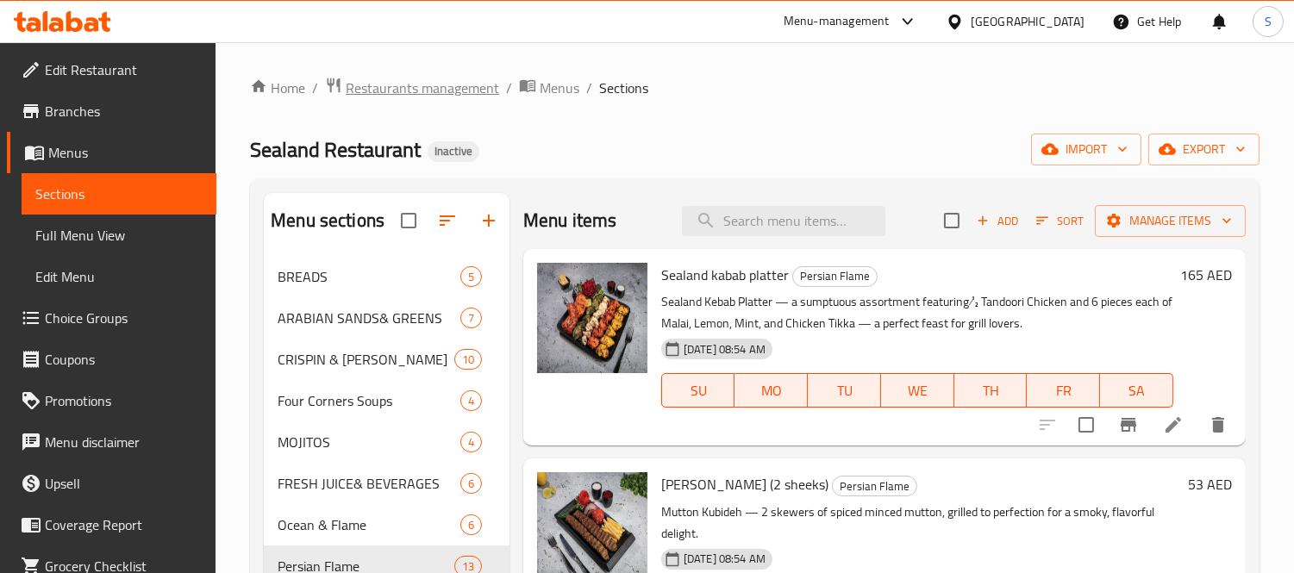
click at [440, 89] on span "Restaurants management" at bounding box center [423, 88] width 154 height 21
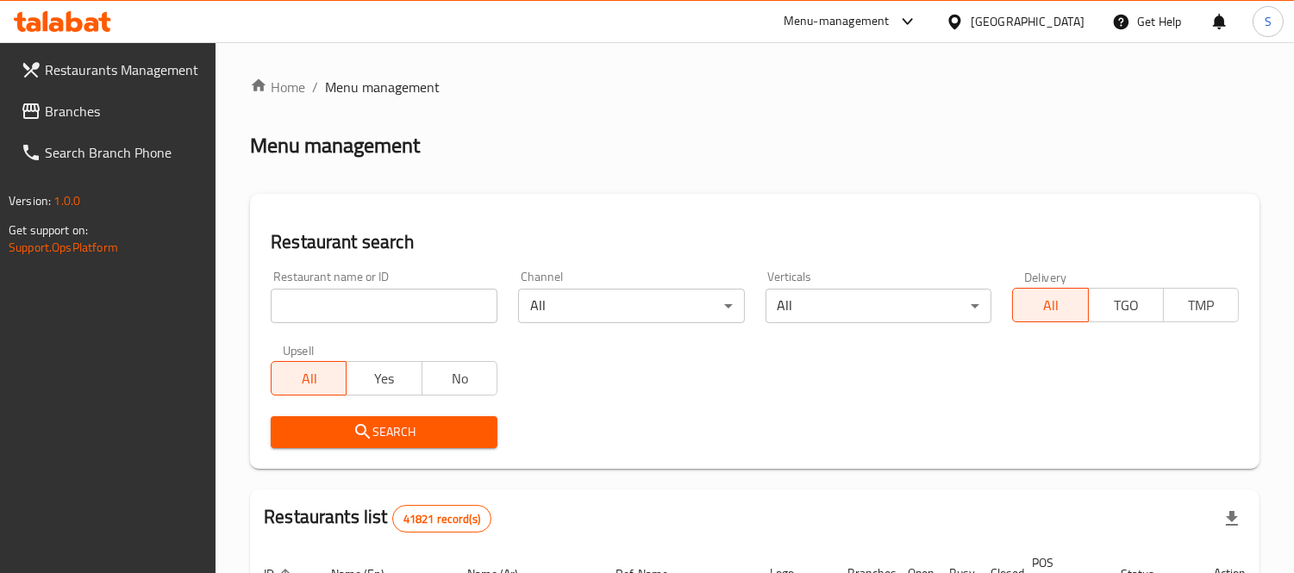
click at [987, 14] on div "[GEOGRAPHIC_DATA]" at bounding box center [1028, 21] width 114 height 19
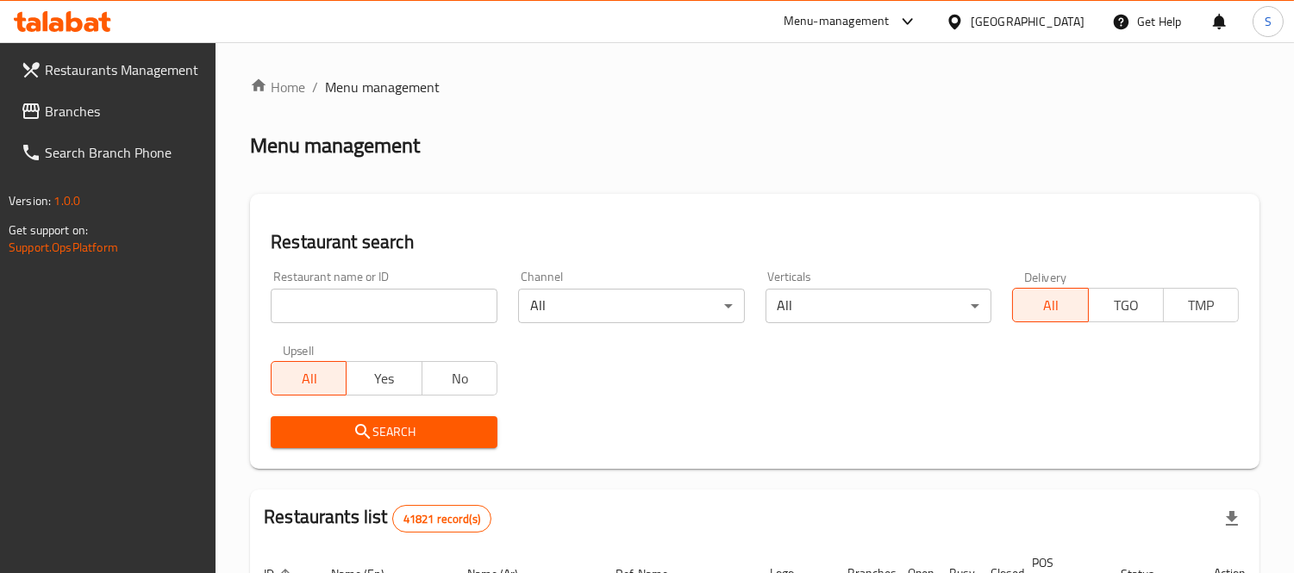
click at [91, 106] on span "Branches" at bounding box center [124, 111] width 158 height 21
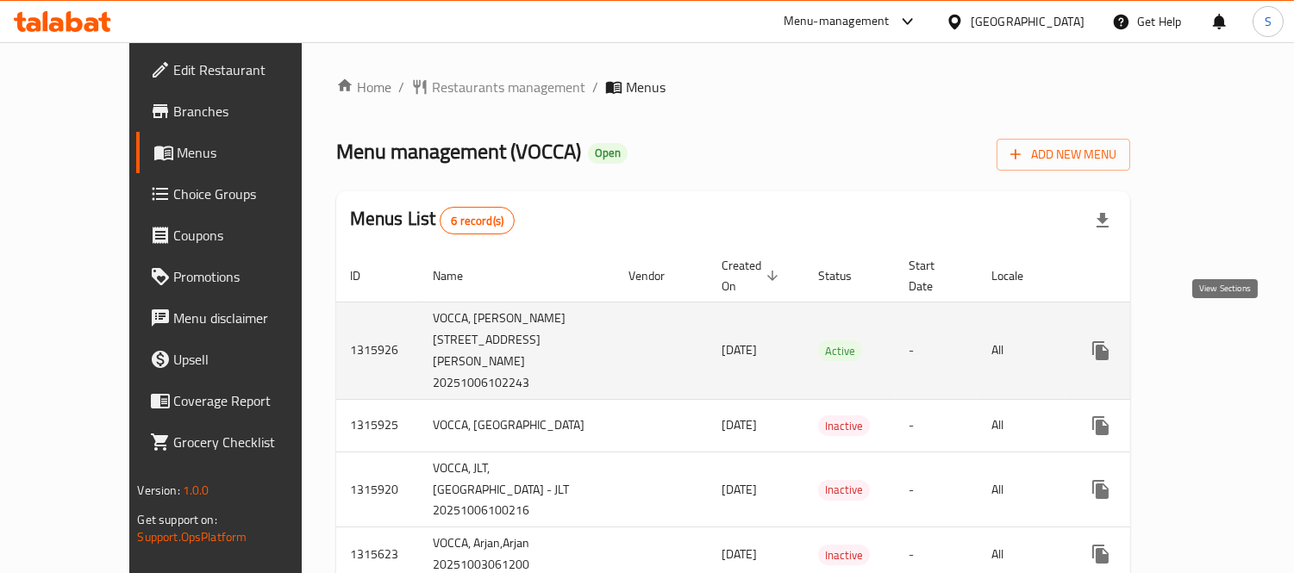
click at [1233, 341] on icon "enhanced table" at bounding box center [1225, 351] width 21 height 21
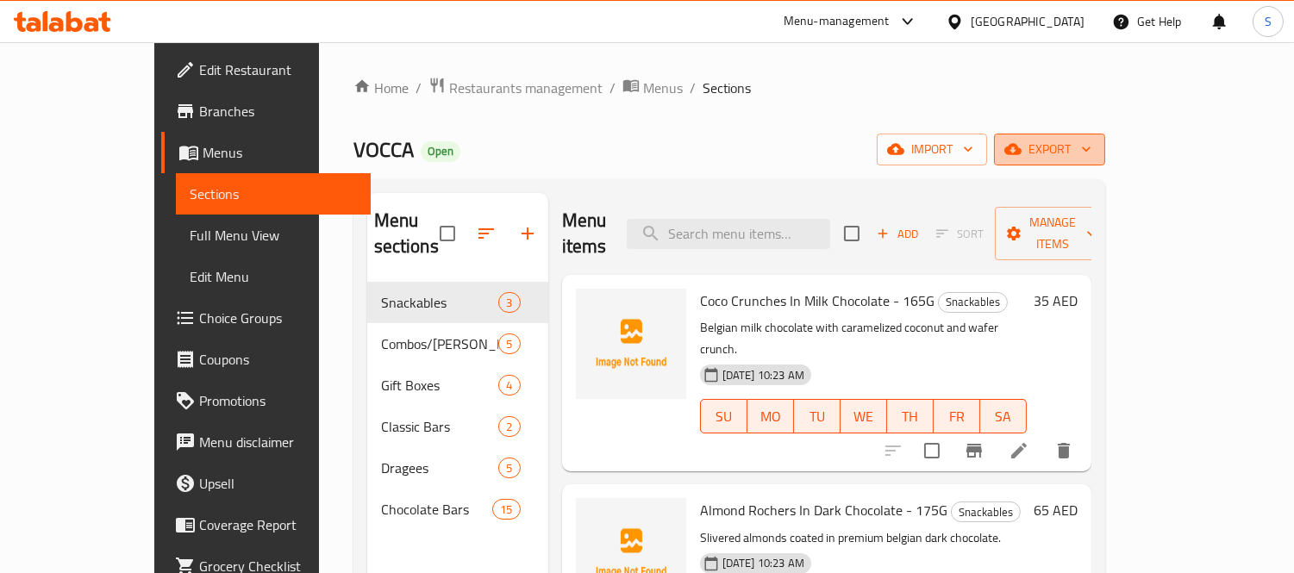
click at [1092, 159] on span "export" at bounding box center [1050, 150] width 84 height 22
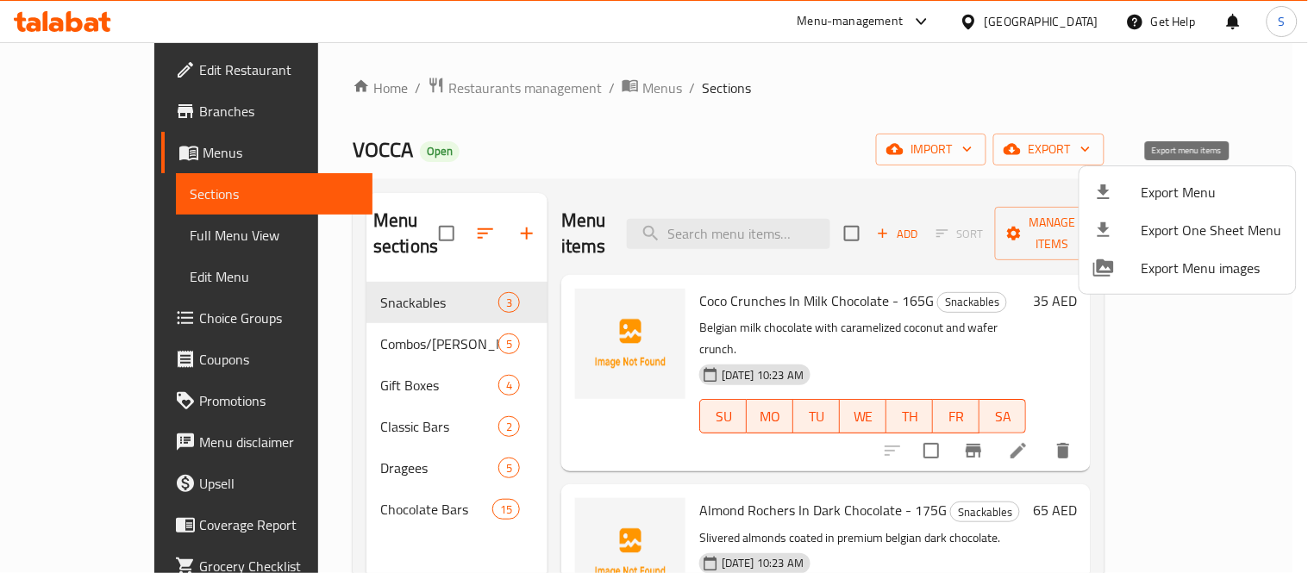
click at [1206, 182] on span "Export Menu" at bounding box center [1212, 192] width 141 height 21
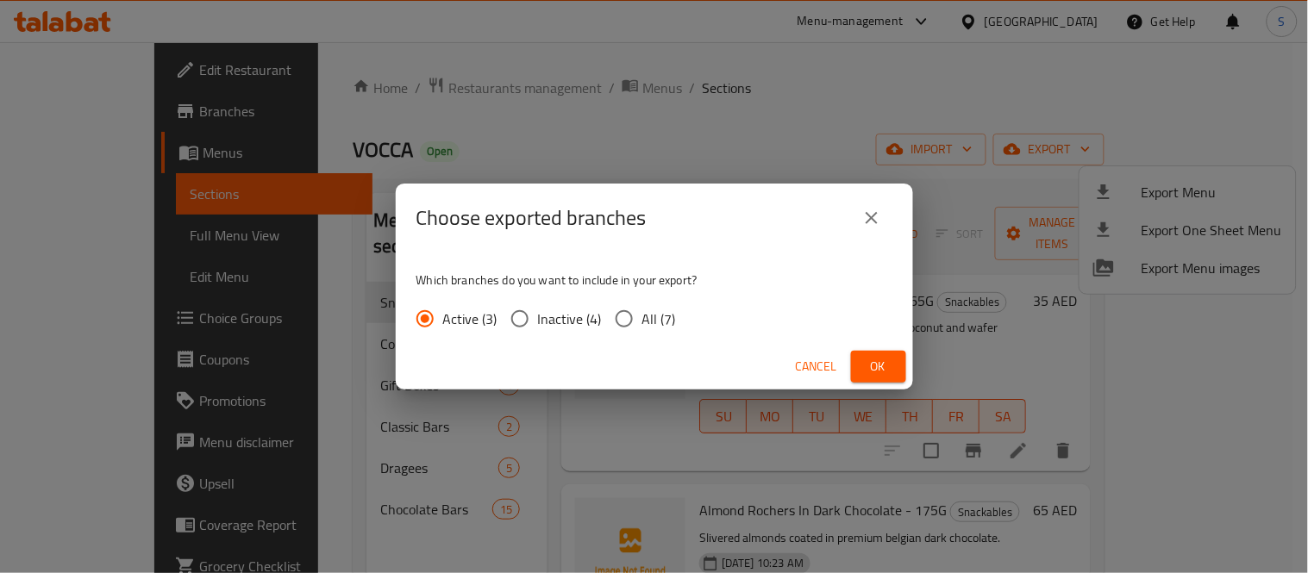
click at [636, 323] on input "All (7)" at bounding box center [624, 319] width 36 height 36
radio input "true"
click at [874, 367] on span "Ok" at bounding box center [879, 367] width 28 height 22
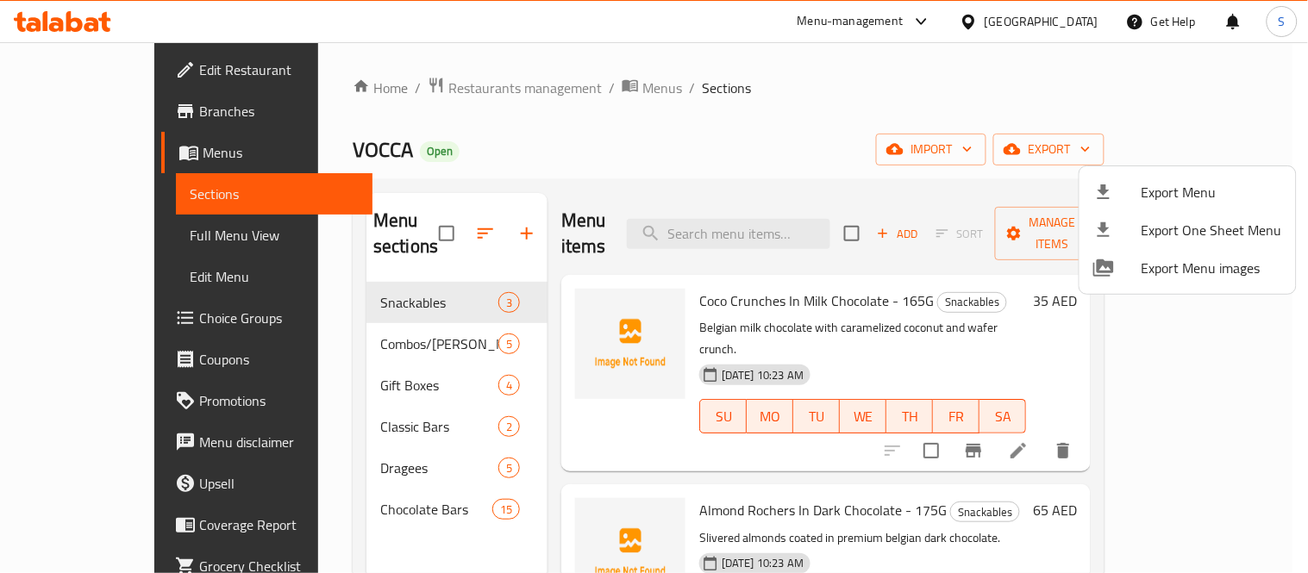
click at [994, 125] on div at bounding box center [654, 286] width 1308 height 573
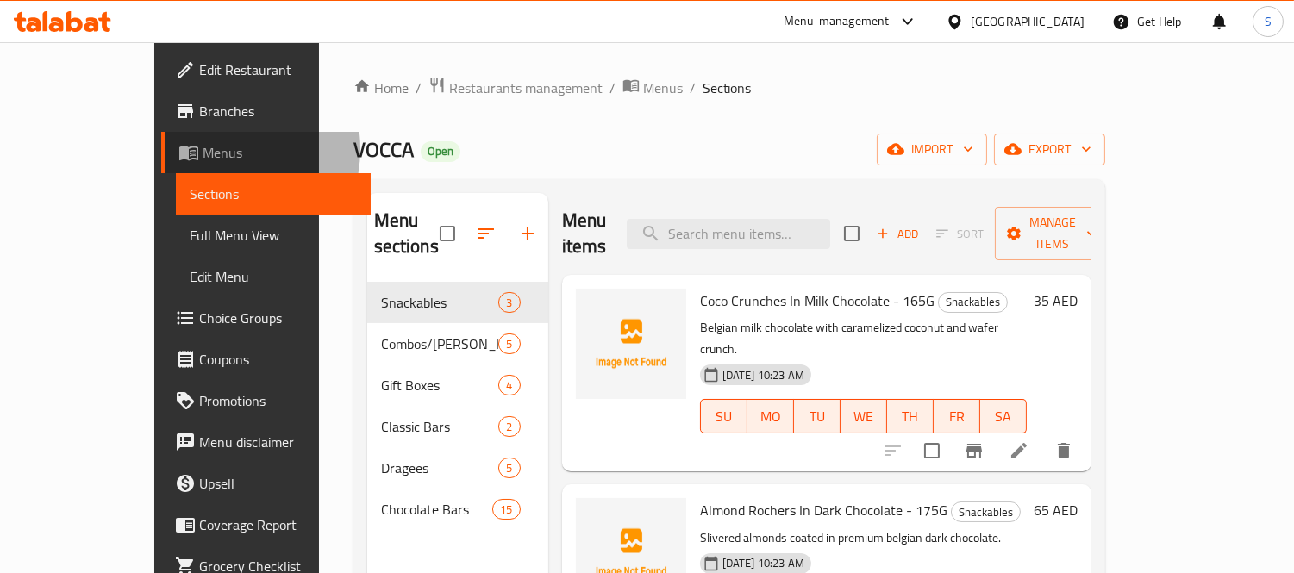
click at [203, 149] on span "Menus" at bounding box center [280, 152] width 154 height 21
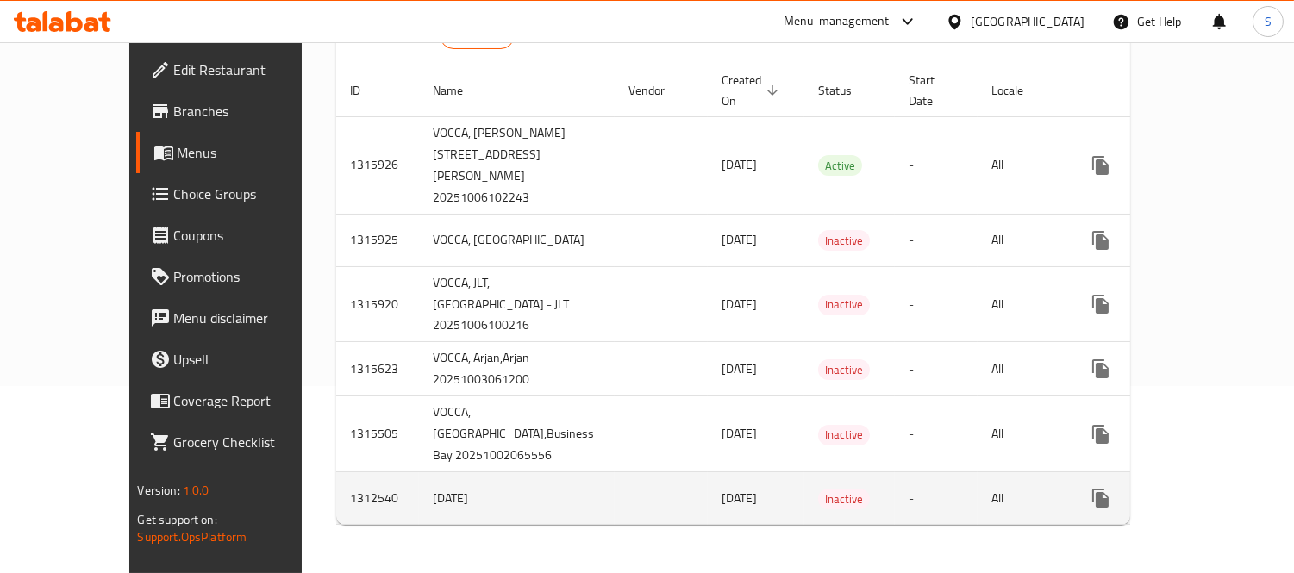
scroll to position [160, 0]
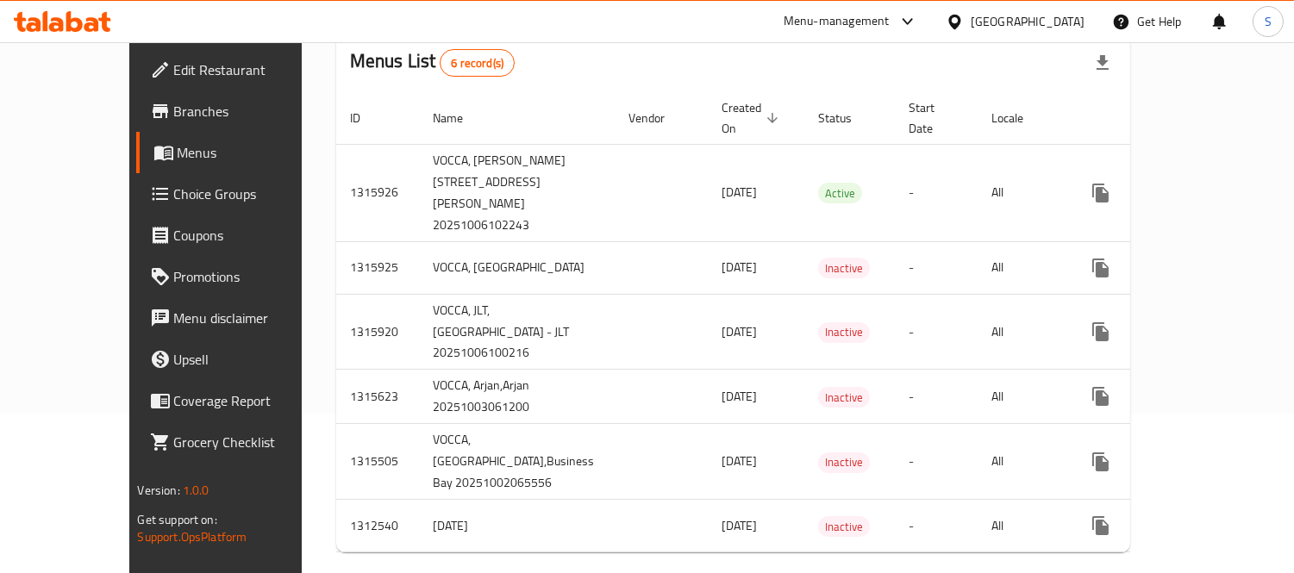
click at [174, 118] on span "Branches" at bounding box center [253, 111] width 158 height 21
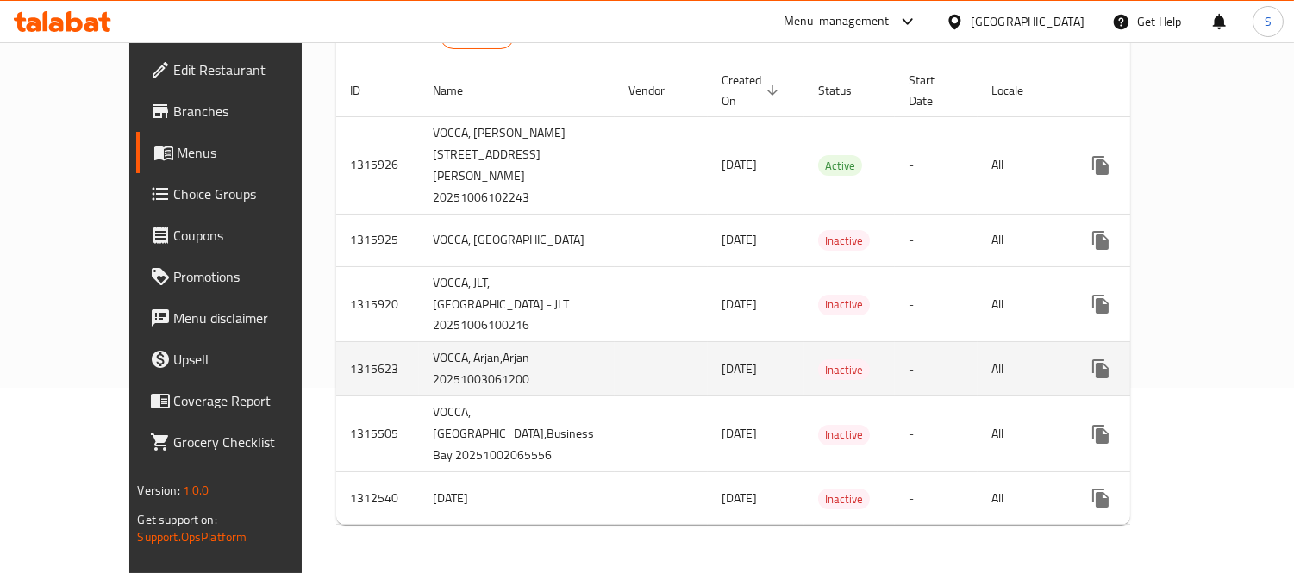
scroll to position [158, 0]
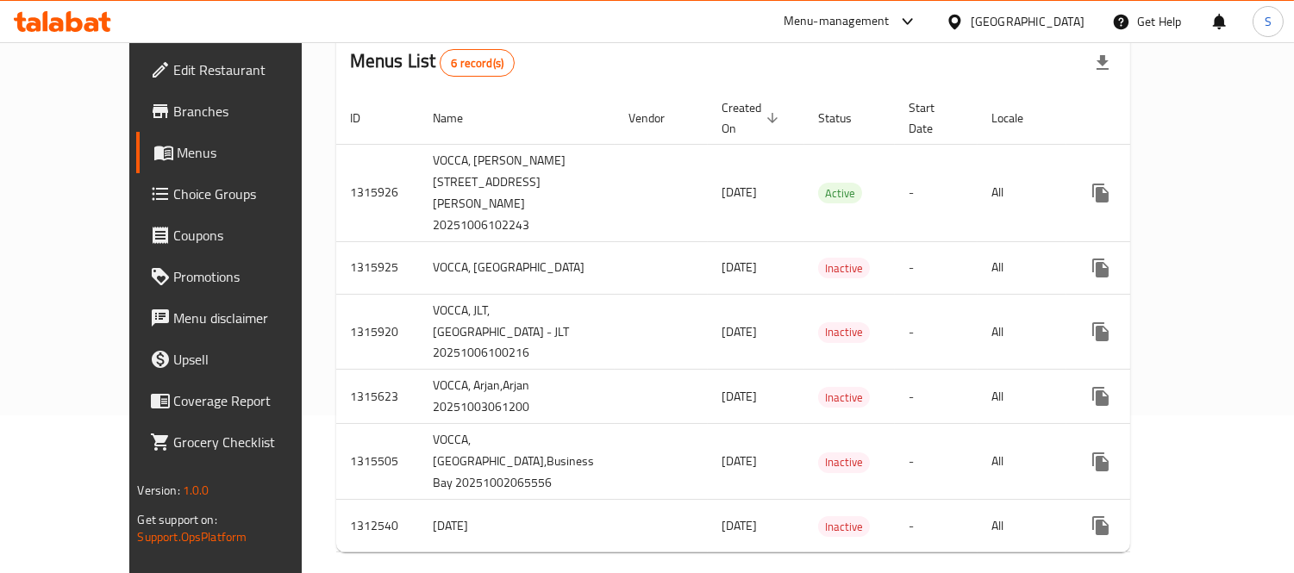
click at [1166, 73] on div "Home / Restaurants management / Menus Menu management ( VOCCA ) Open Add New Me…" at bounding box center [734, 242] width 864 height 717
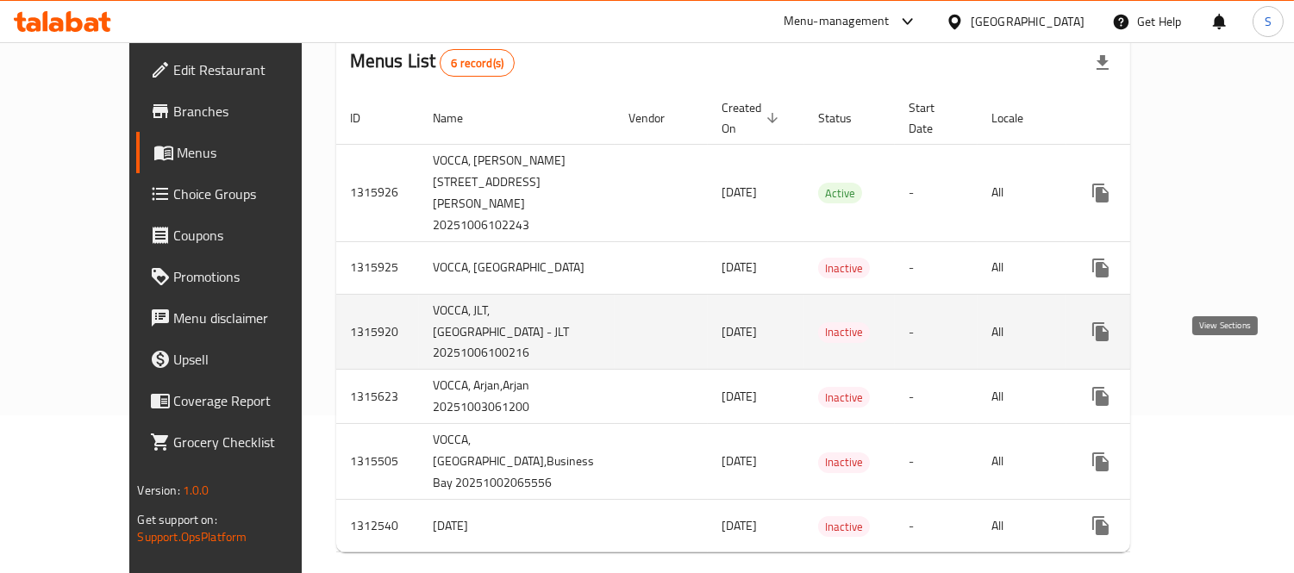
click at [1231, 342] on icon "enhanced table" at bounding box center [1225, 332] width 21 height 21
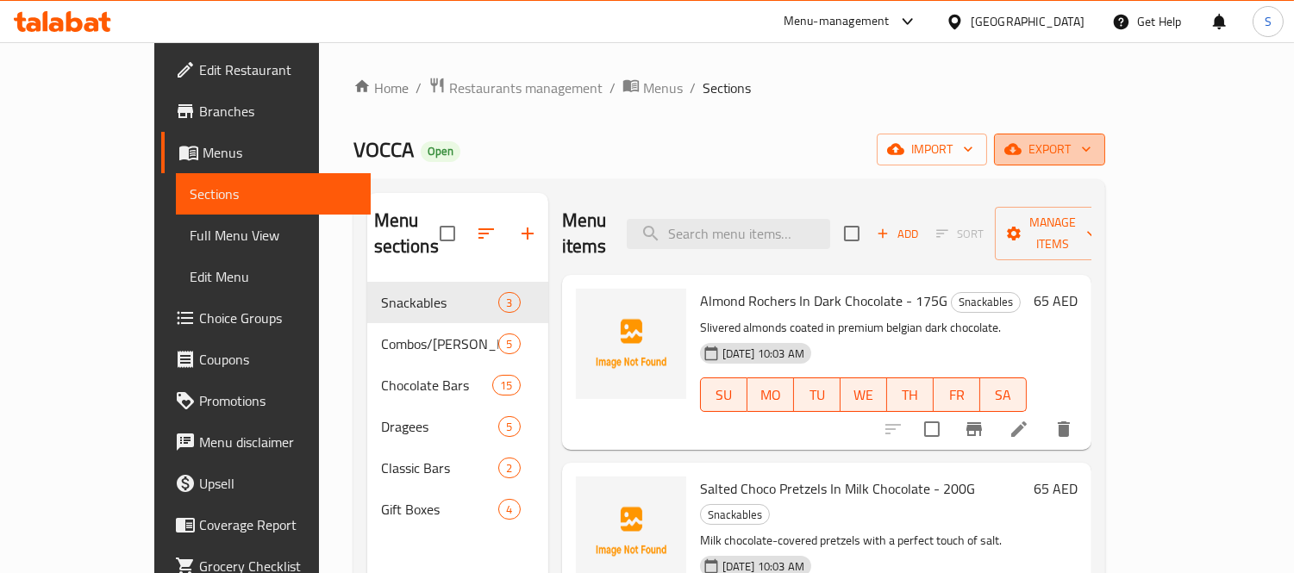
click at [1092, 158] on span "export" at bounding box center [1050, 150] width 84 height 22
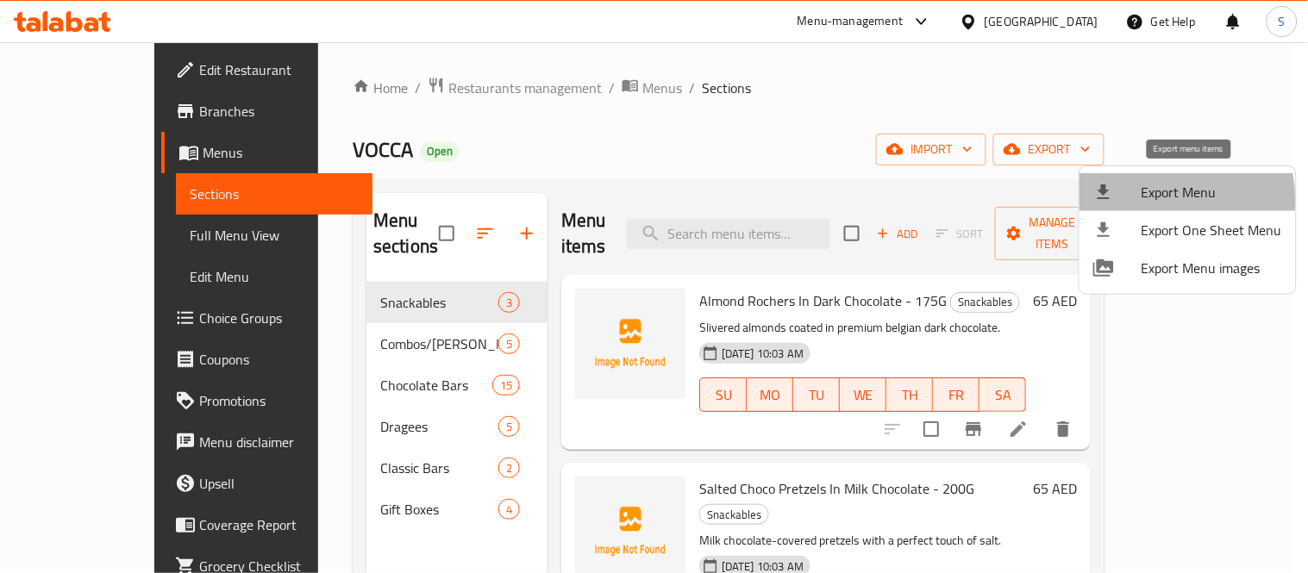
click at [1166, 199] on span "Export Menu" at bounding box center [1212, 192] width 141 height 21
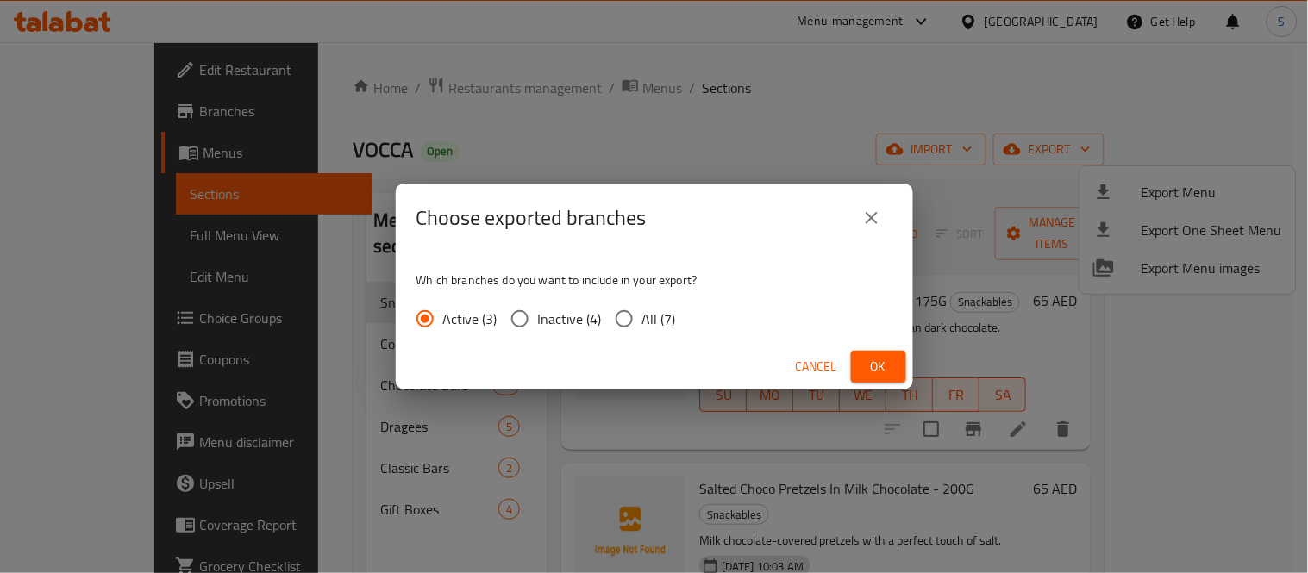
click at [647, 314] on span "All (7)" at bounding box center [659, 319] width 34 height 21
click at [642, 314] on input "All (7)" at bounding box center [624, 319] width 36 height 36
radio input "true"
click at [869, 356] on span "Ok" at bounding box center [879, 367] width 28 height 22
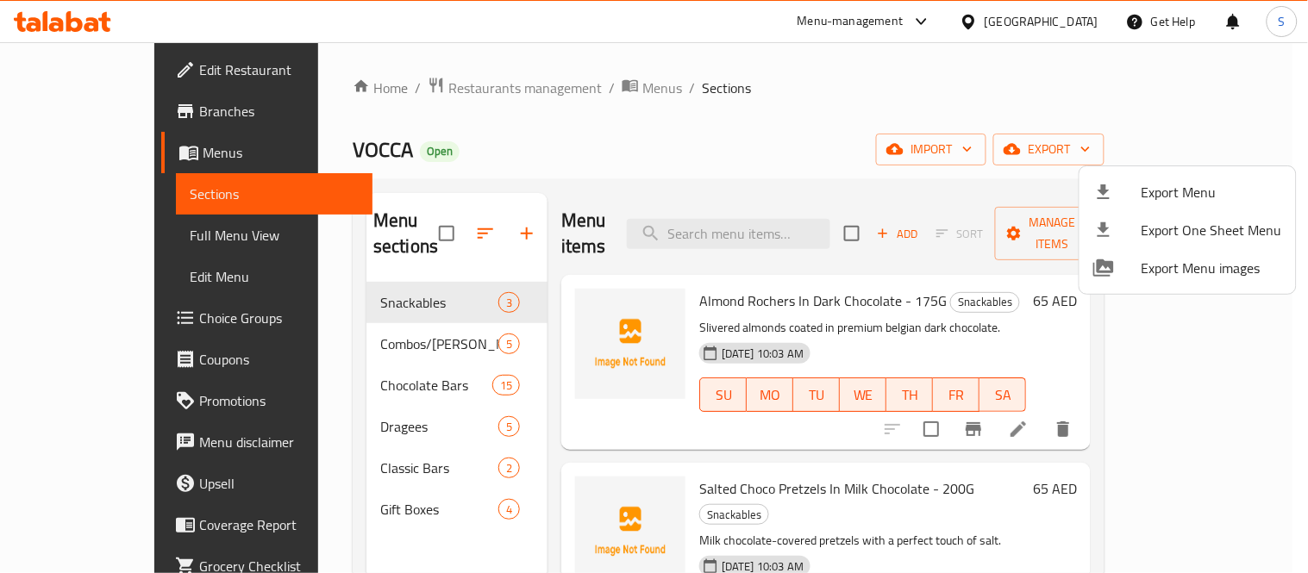
click at [140, 115] on div at bounding box center [654, 286] width 1308 height 573
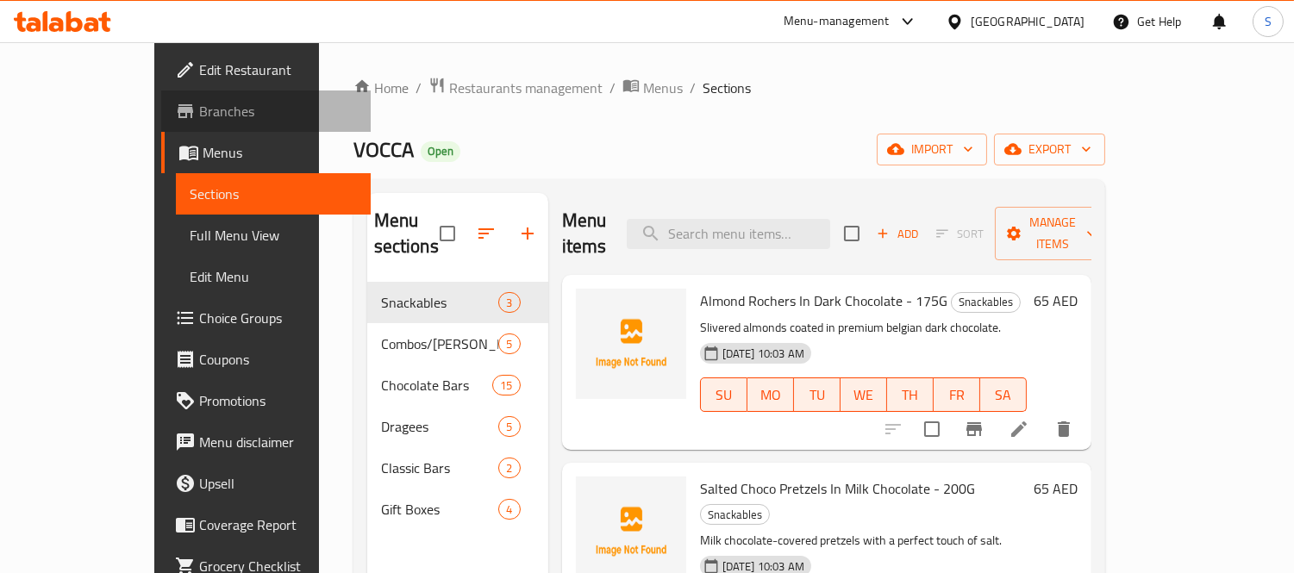
click at [199, 115] on span "Branches" at bounding box center [278, 111] width 158 height 21
